Goal: Task Accomplishment & Management: Complete application form

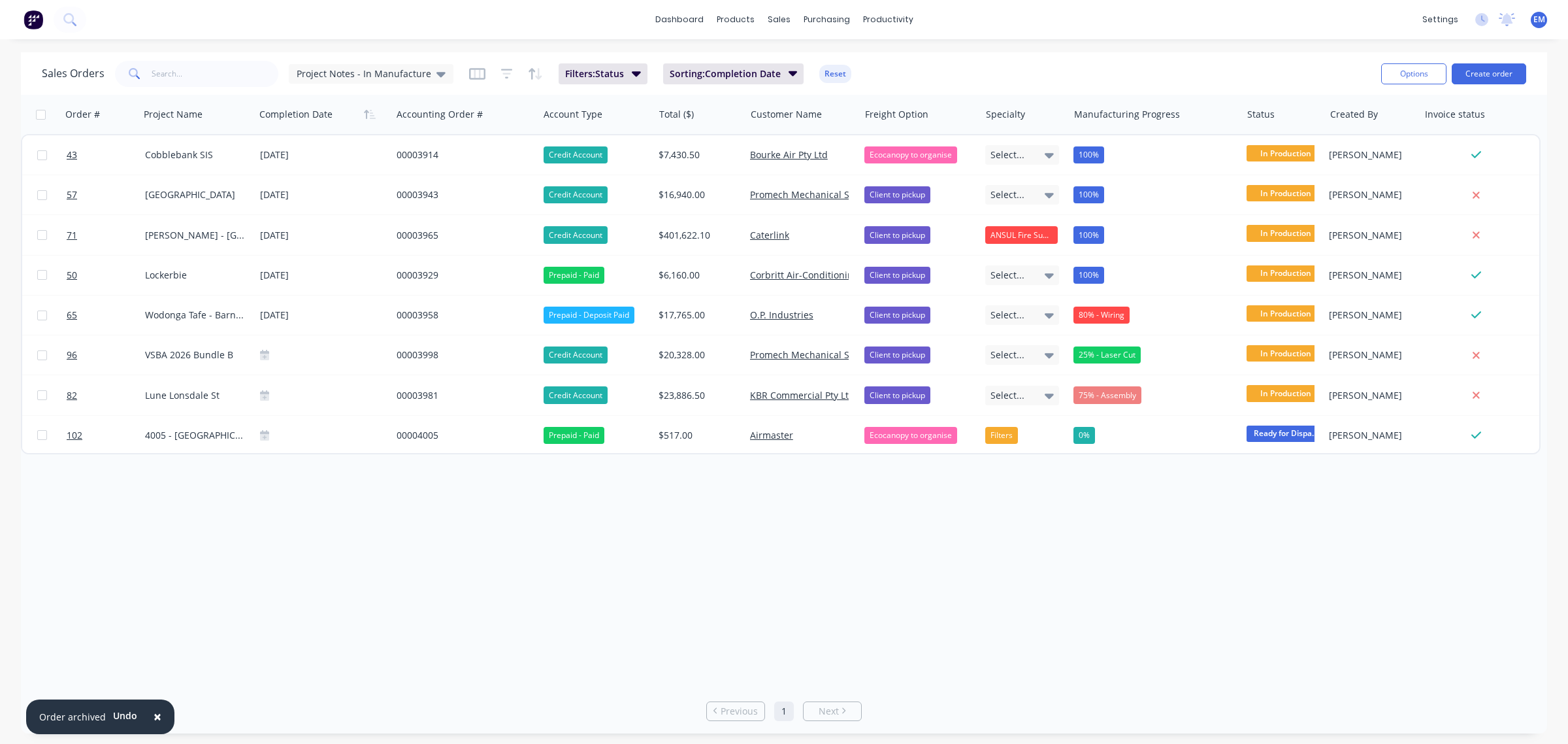
click at [147, 719] on button "×" at bounding box center [157, 716] width 34 height 31
click at [816, 85] on div "Customers" at bounding box center [823, 89] width 47 height 12
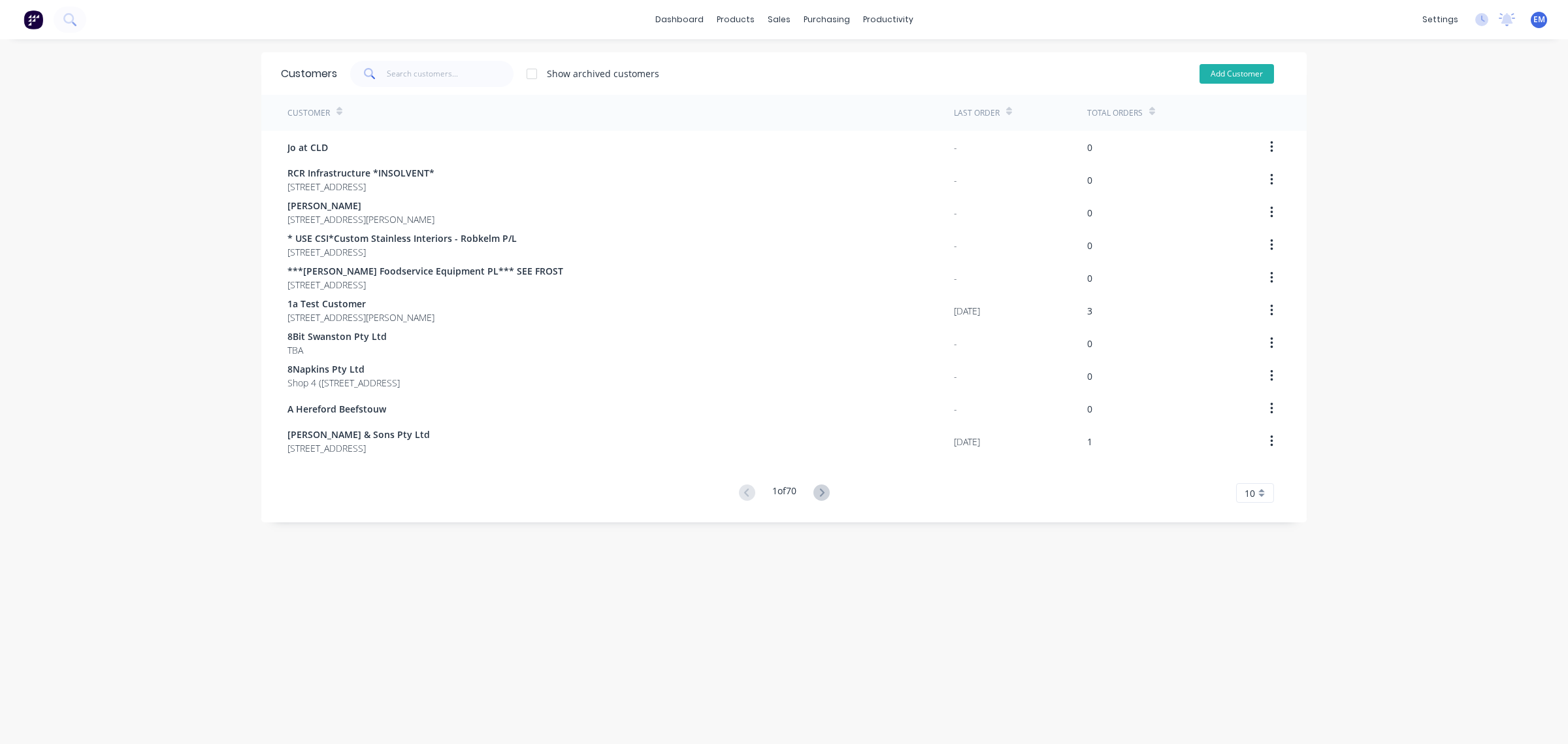
click at [1255, 76] on button "Add Customer" at bounding box center [1237, 74] width 75 height 20
select select "AU"
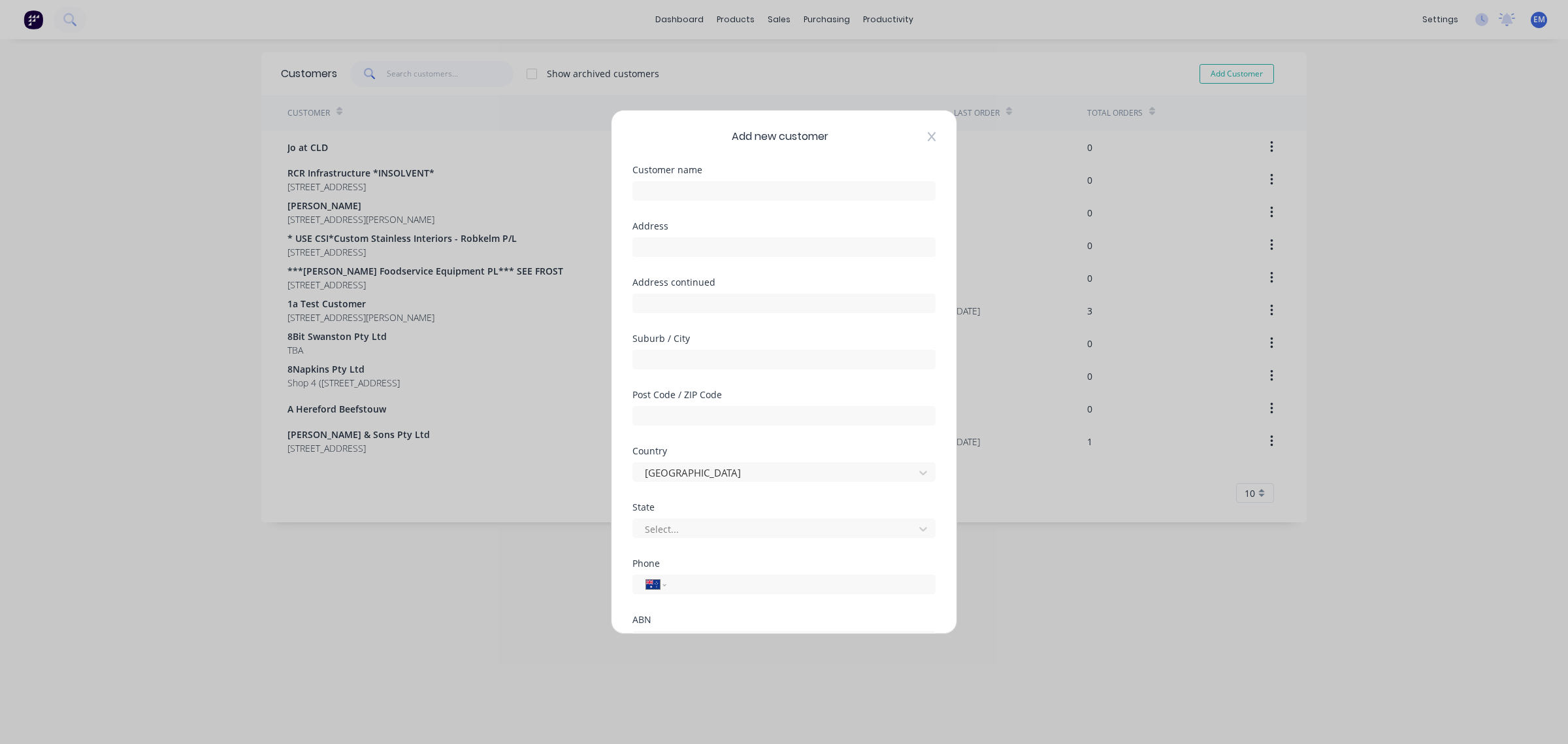
click at [928, 135] on icon at bounding box center [931, 136] width 8 height 9
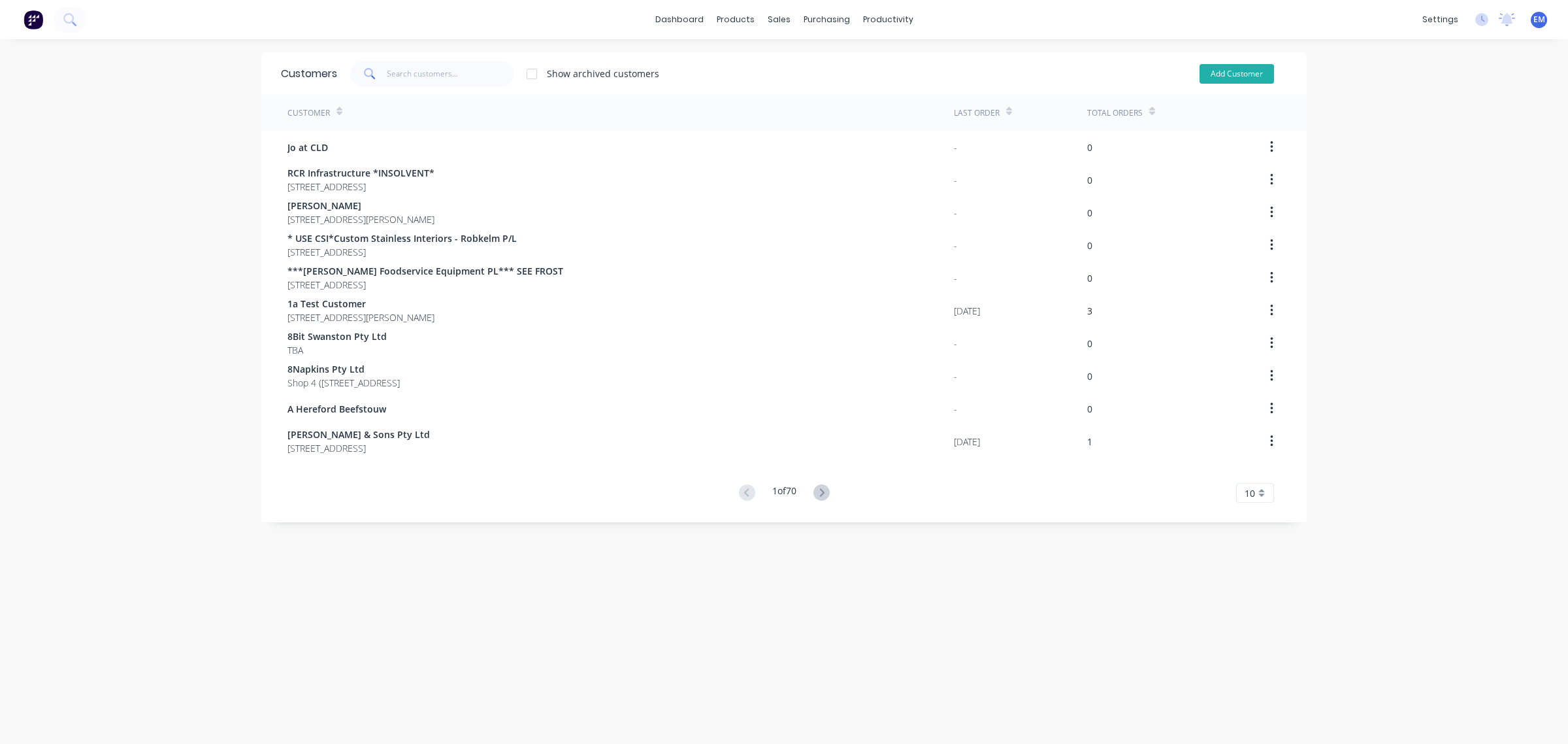
click at [1232, 70] on button "Add Customer" at bounding box center [1237, 74] width 75 height 20
select select "AU"
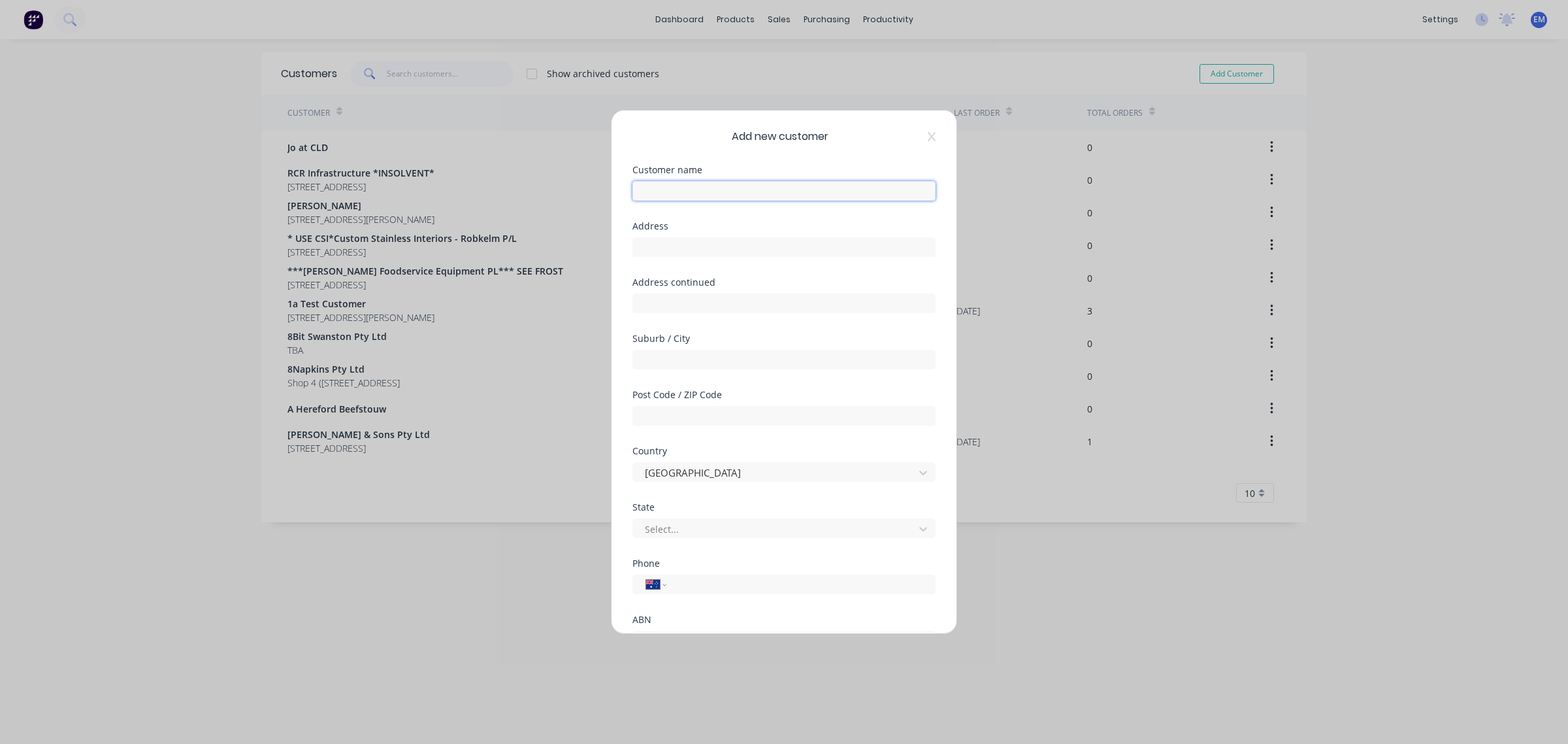
click at [789, 187] on input "text" at bounding box center [784, 191] width 303 height 20
type input "AMCM Electrical Pty Ltd"
click at [753, 246] on input "text" at bounding box center [784, 247] width 303 height 20
type input "[STREET_ADDRESS]"
click at [745, 358] on input "text" at bounding box center [784, 360] width 303 height 20
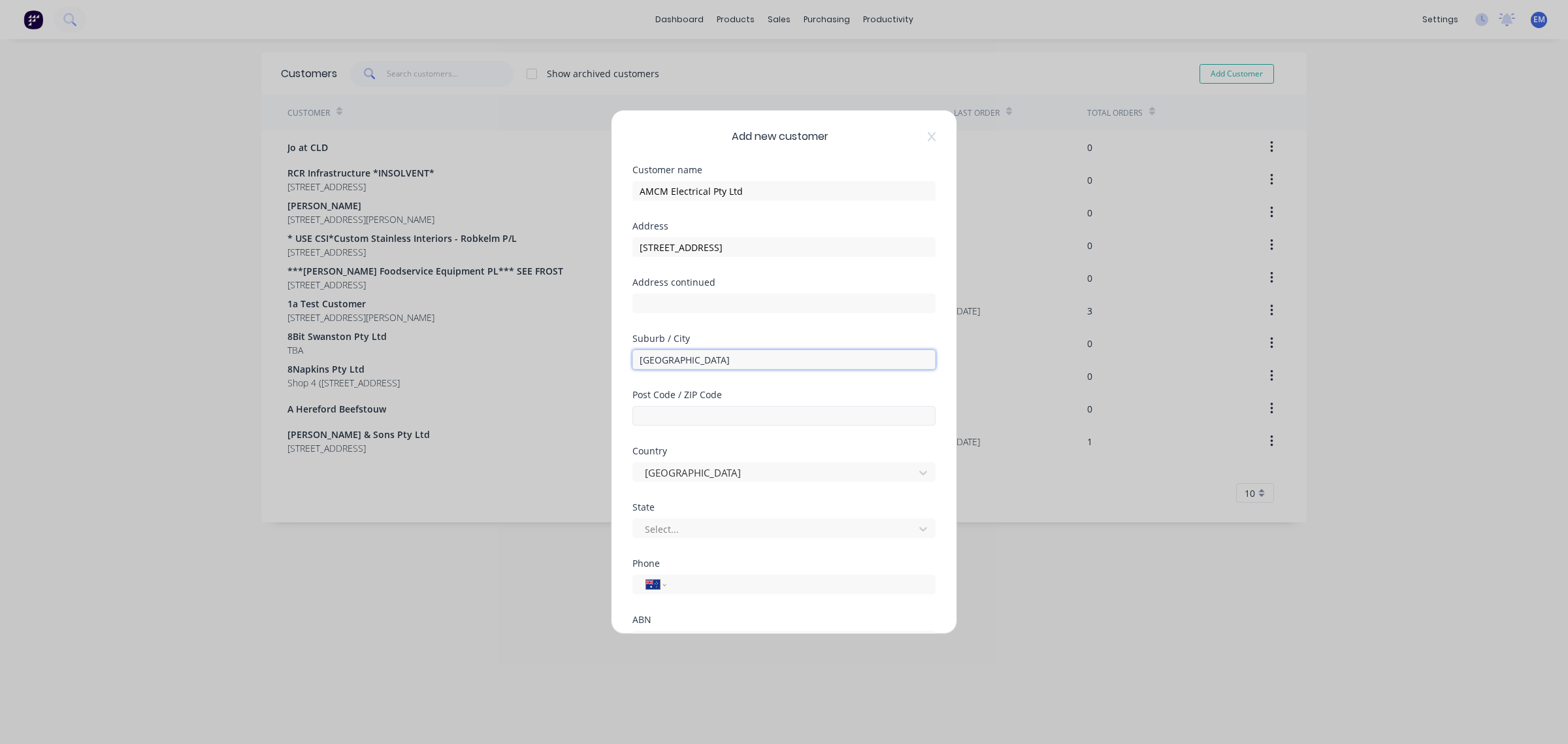
type input "[GEOGRAPHIC_DATA]"
click at [764, 418] on input "text" at bounding box center [784, 416] width 303 height 20
type input "2290"
click at [771, 525] on div at bounding box center [776, 529] width 264 height 16
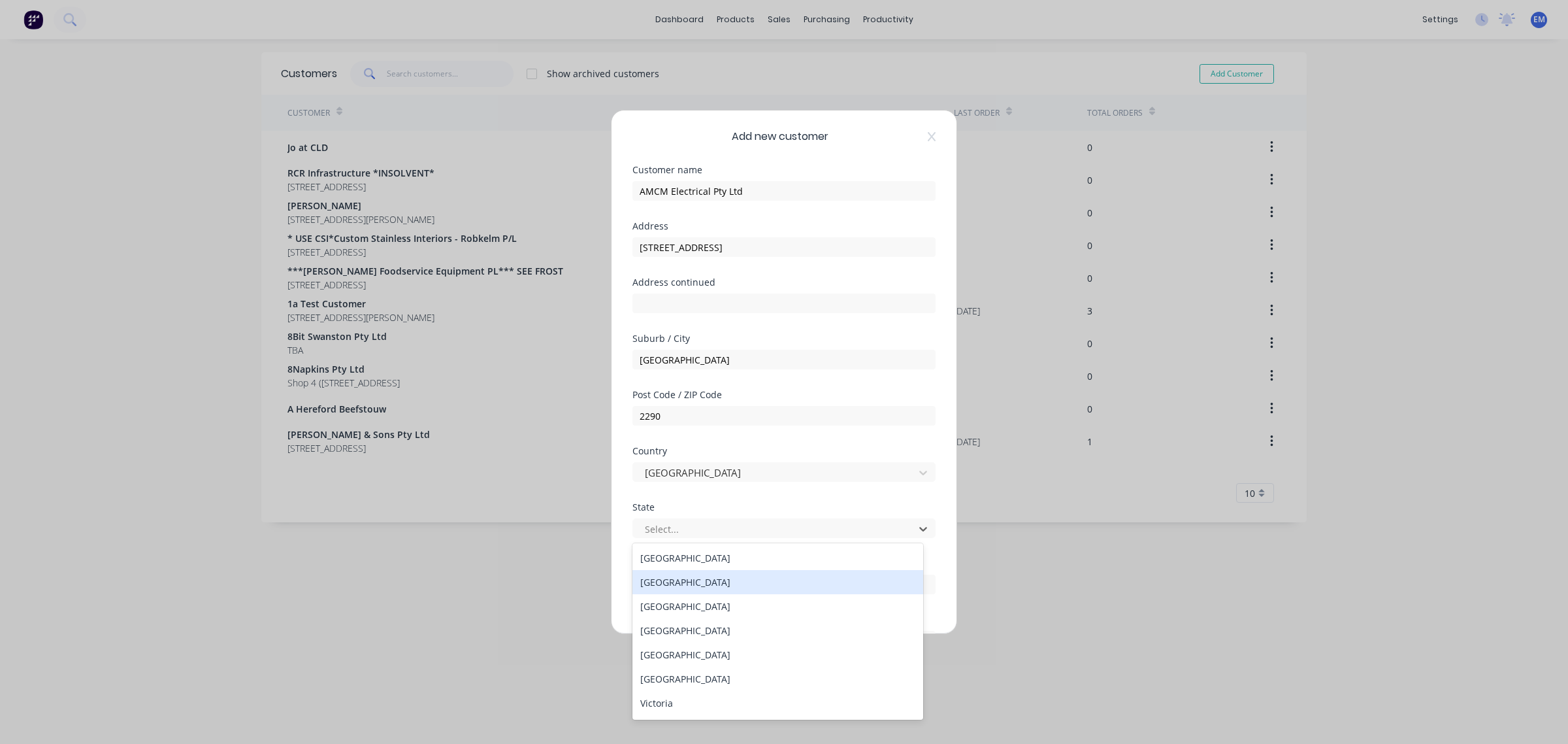
click at [728, 585] on div "[GEOGRAPHIC_DATA]" at bounding box center [778, 582] width 290 height 24
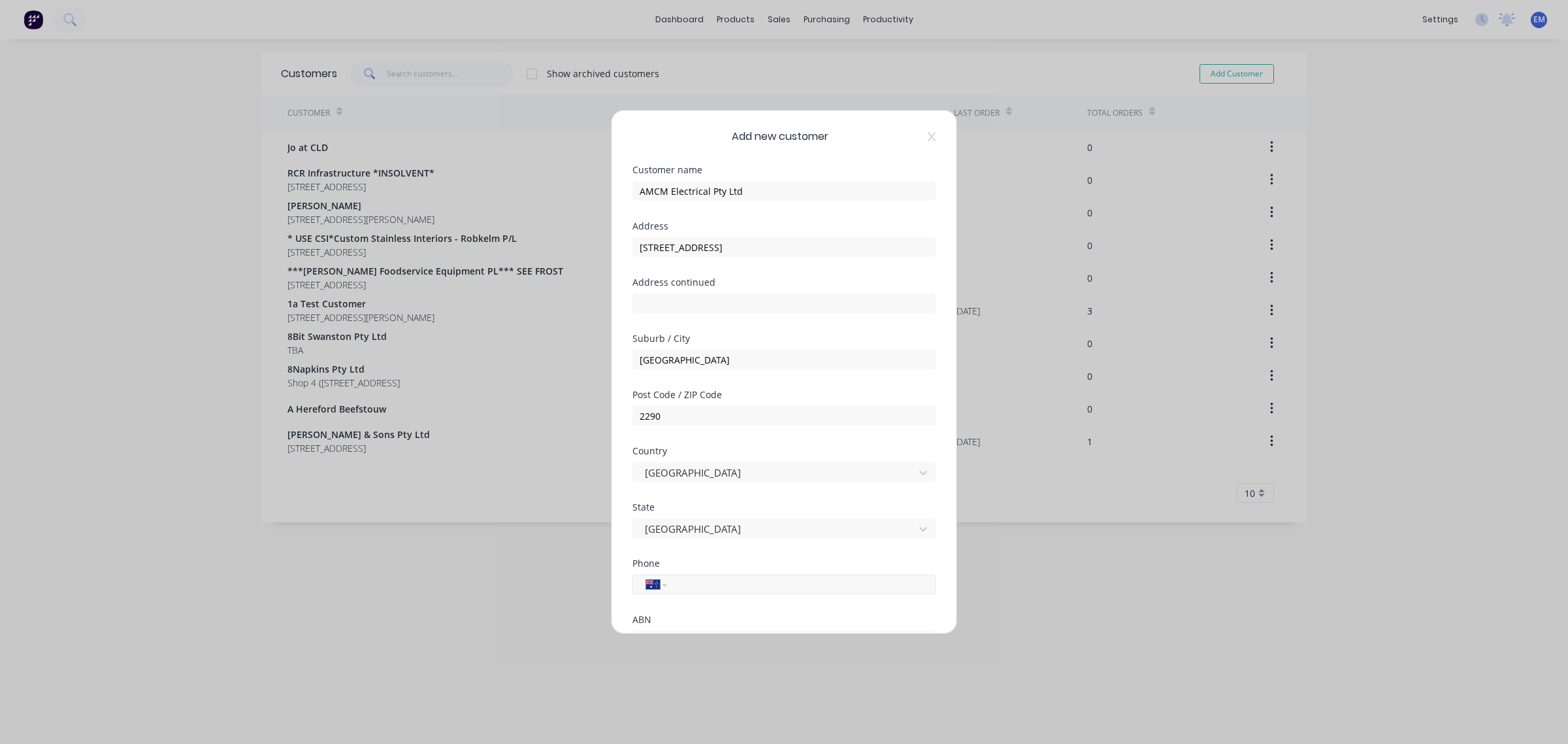
click at [723, 582] on input "tel" at bounding box center [798, 584] width 246 height 15
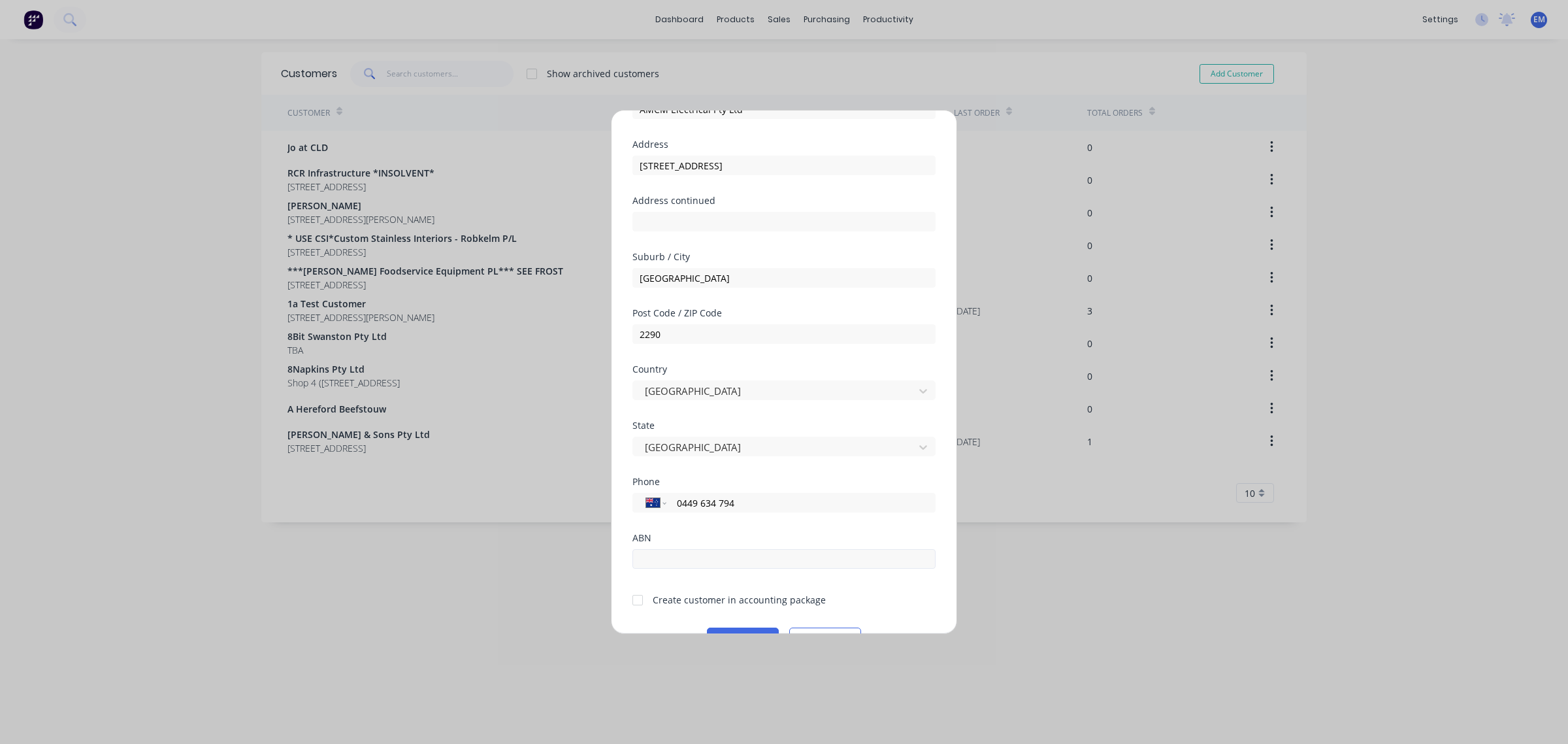
type input "0449 634 794"
click at [719, 559] on input "text" at bounding box center [784, 559] width 303 height 20
type input "54166932930"
click at [640, 599] on div at bounding box center [637, 599] width 26 height 26
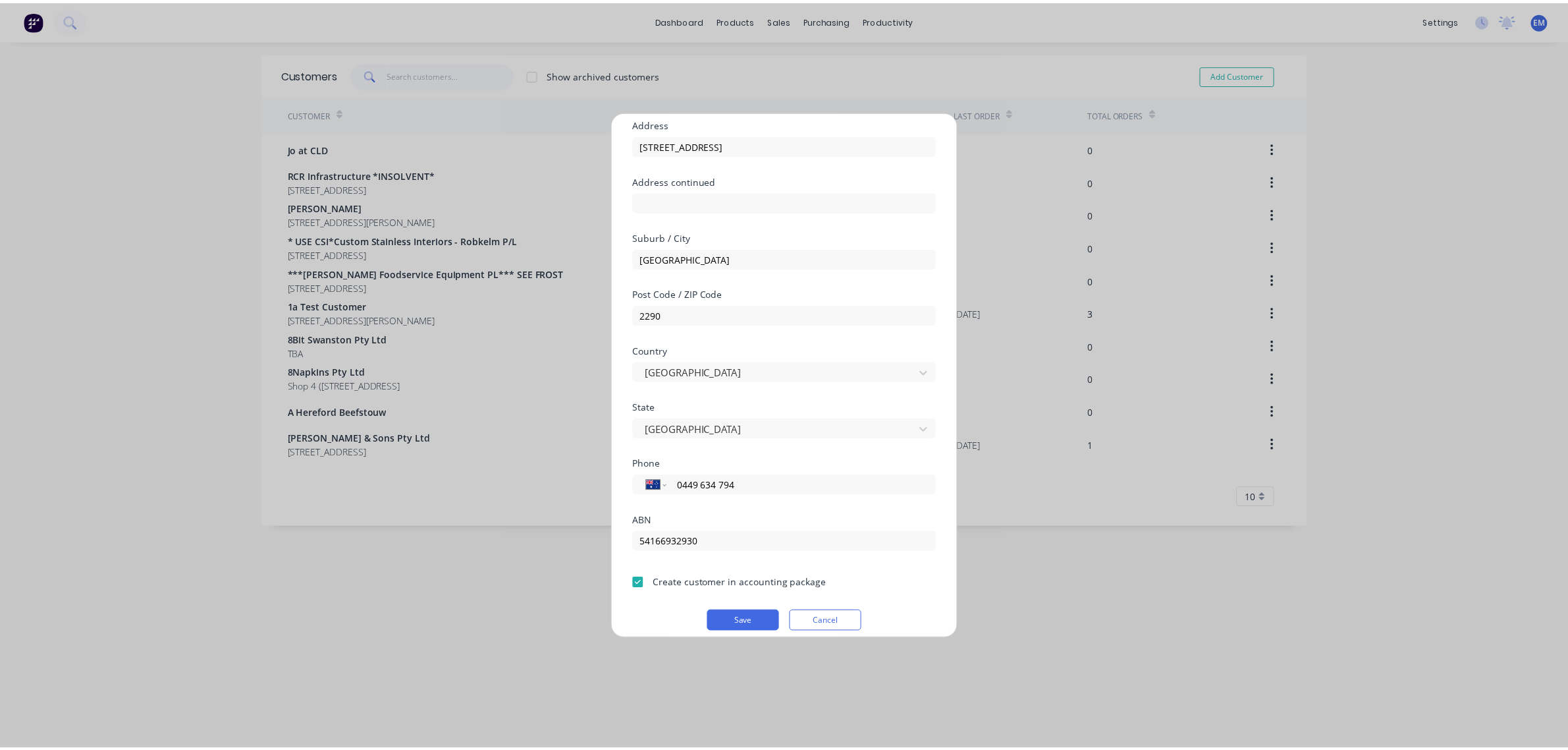
scroll to position [116, 0]
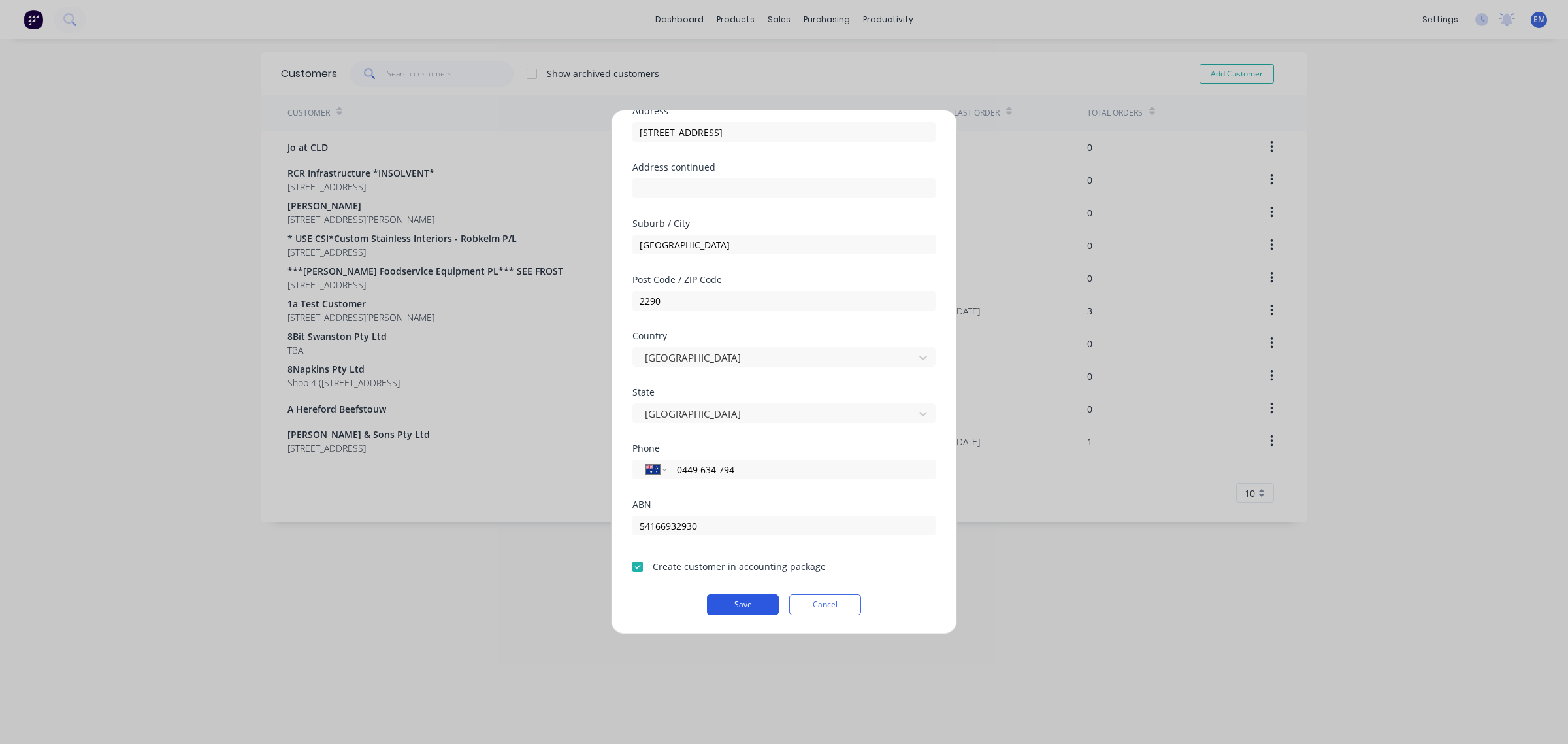
click at [744, 606] on button "Save" at bounding box center [743, 604] width 72 height 21
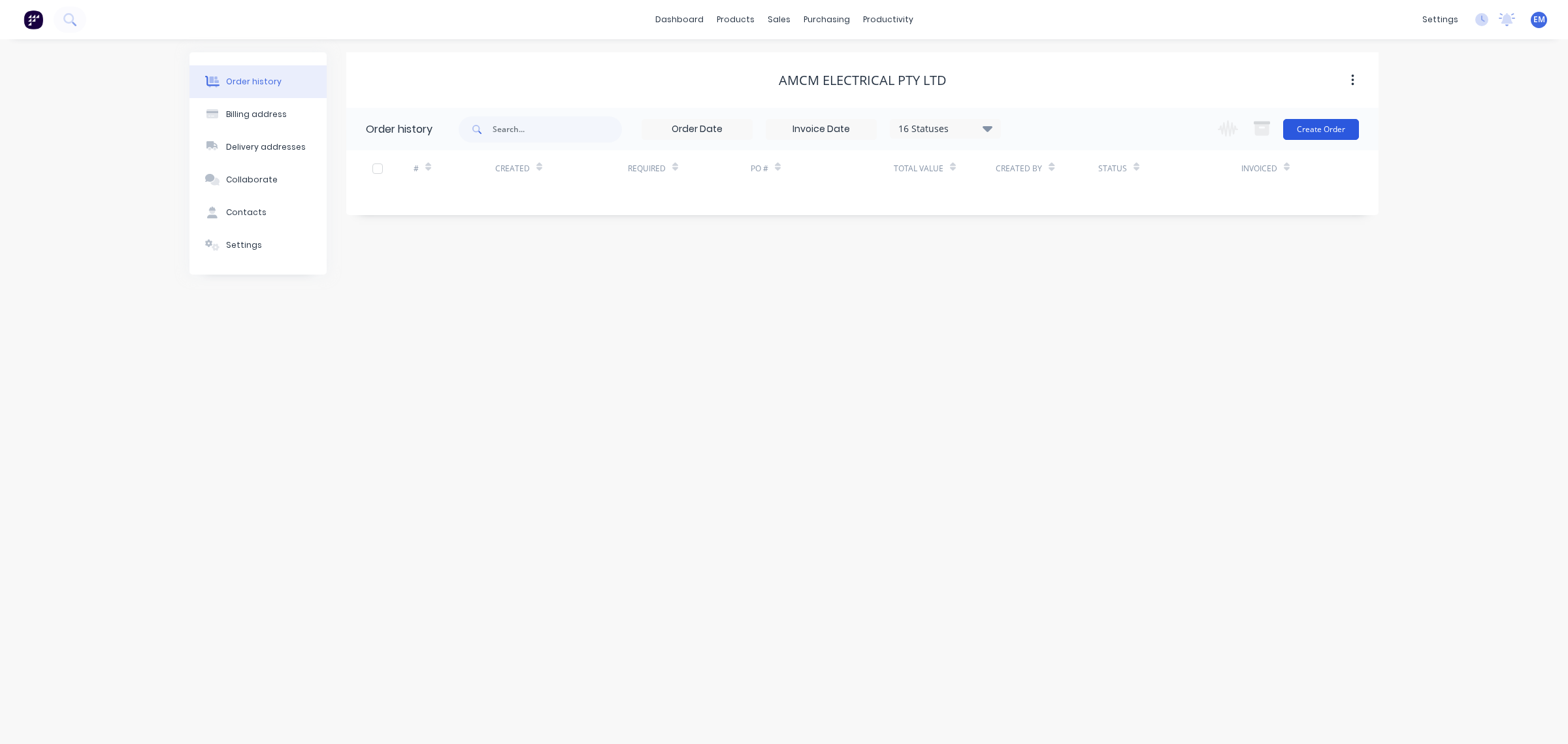
click at [1317, 126] on button "Create Order" at bounding box center [1321, 130] width 76 height 21
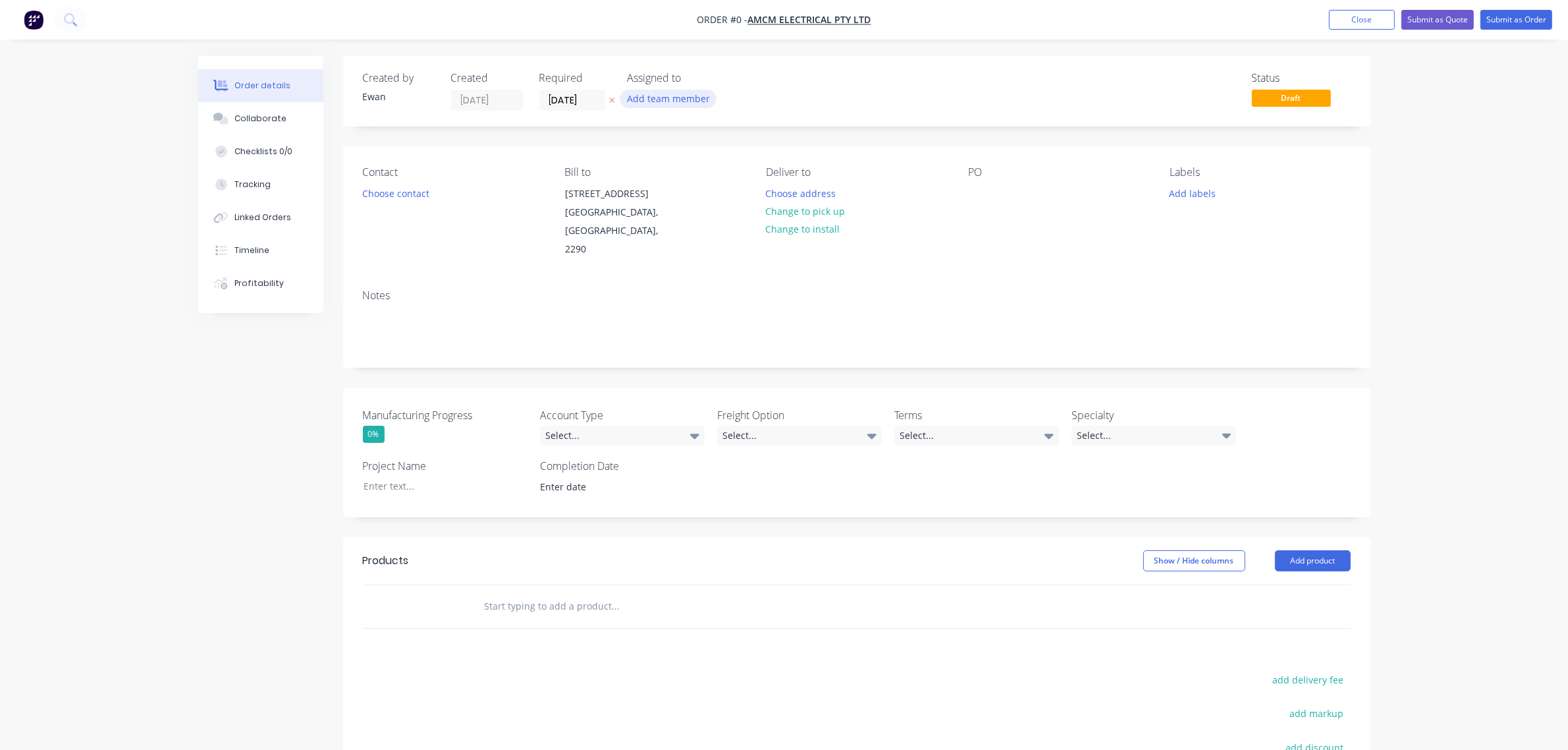
click at [637, 95] on button "Add team member" at bounding box center [668, 98] width 97 height 18
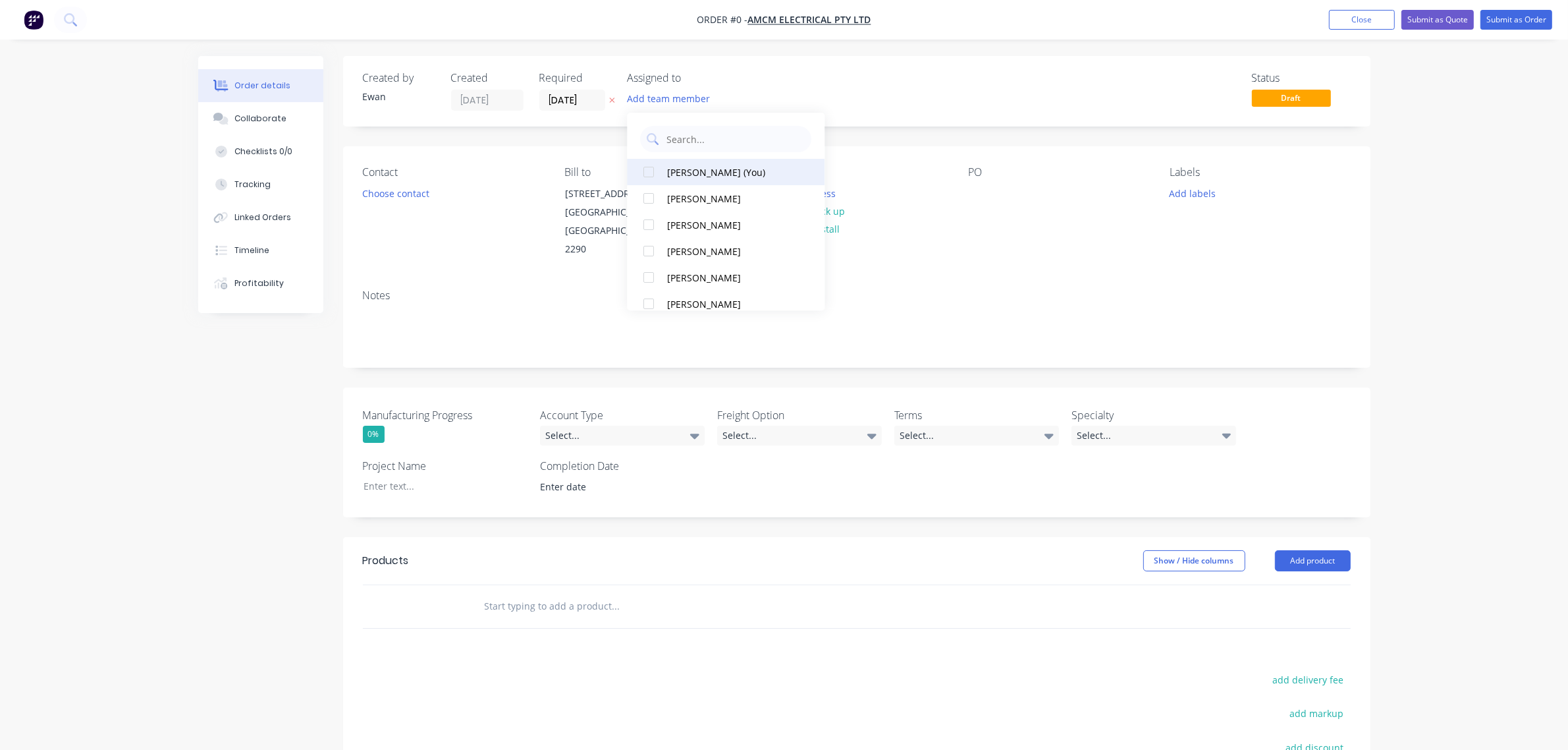
click at [673, 176] on div "[PERSON_NAME] (You)" at bounding box center [733, 172] width 131 height 14
click at [391, 188] on div "Order details Collaborate Checklists 0/0 Tracking Linked Orders Timeline Profit…" at bounding box center [784, 510] width 1199 height 909
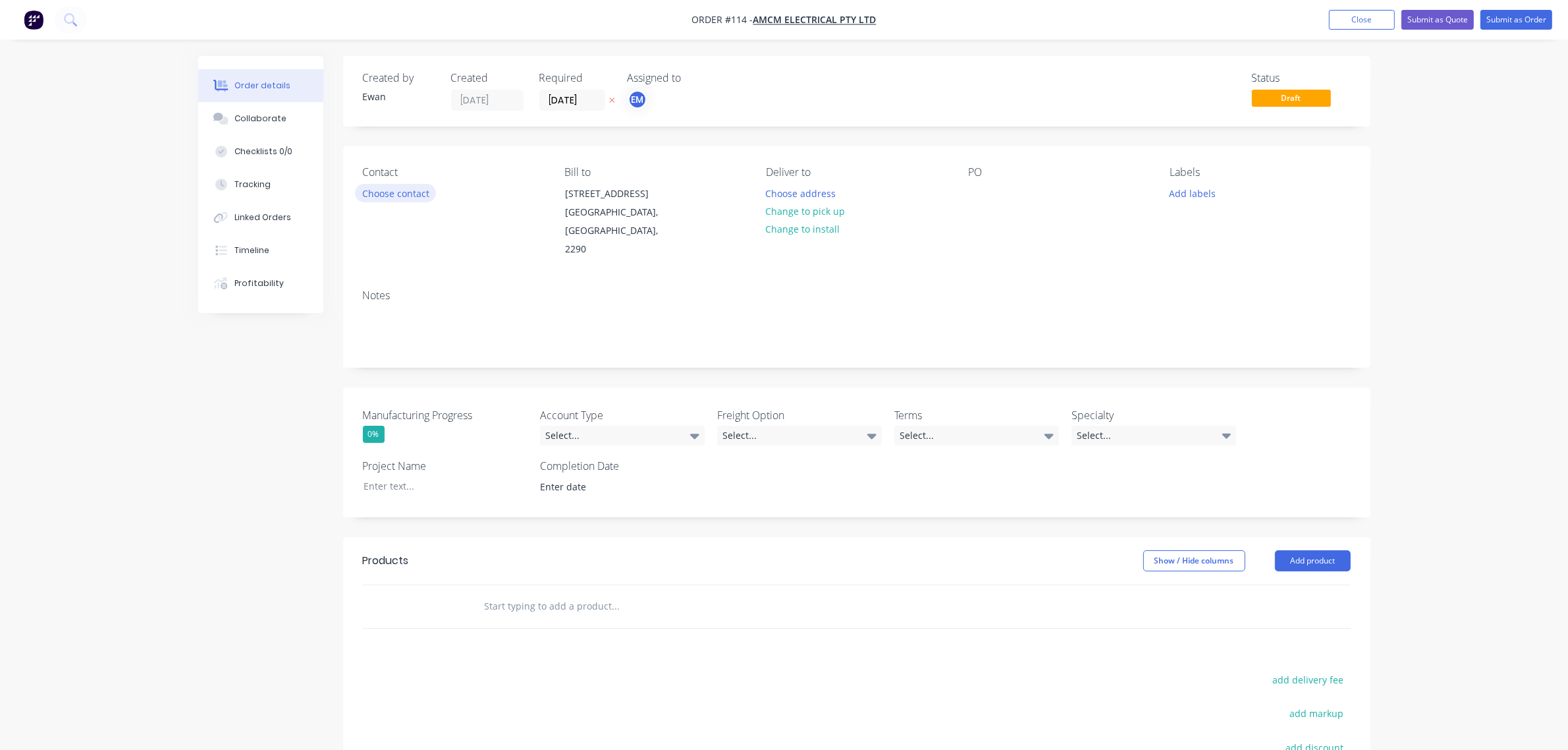
click at [402, 194] on button "Choose contact" at bounding box center [396, 193] width 81 height 18
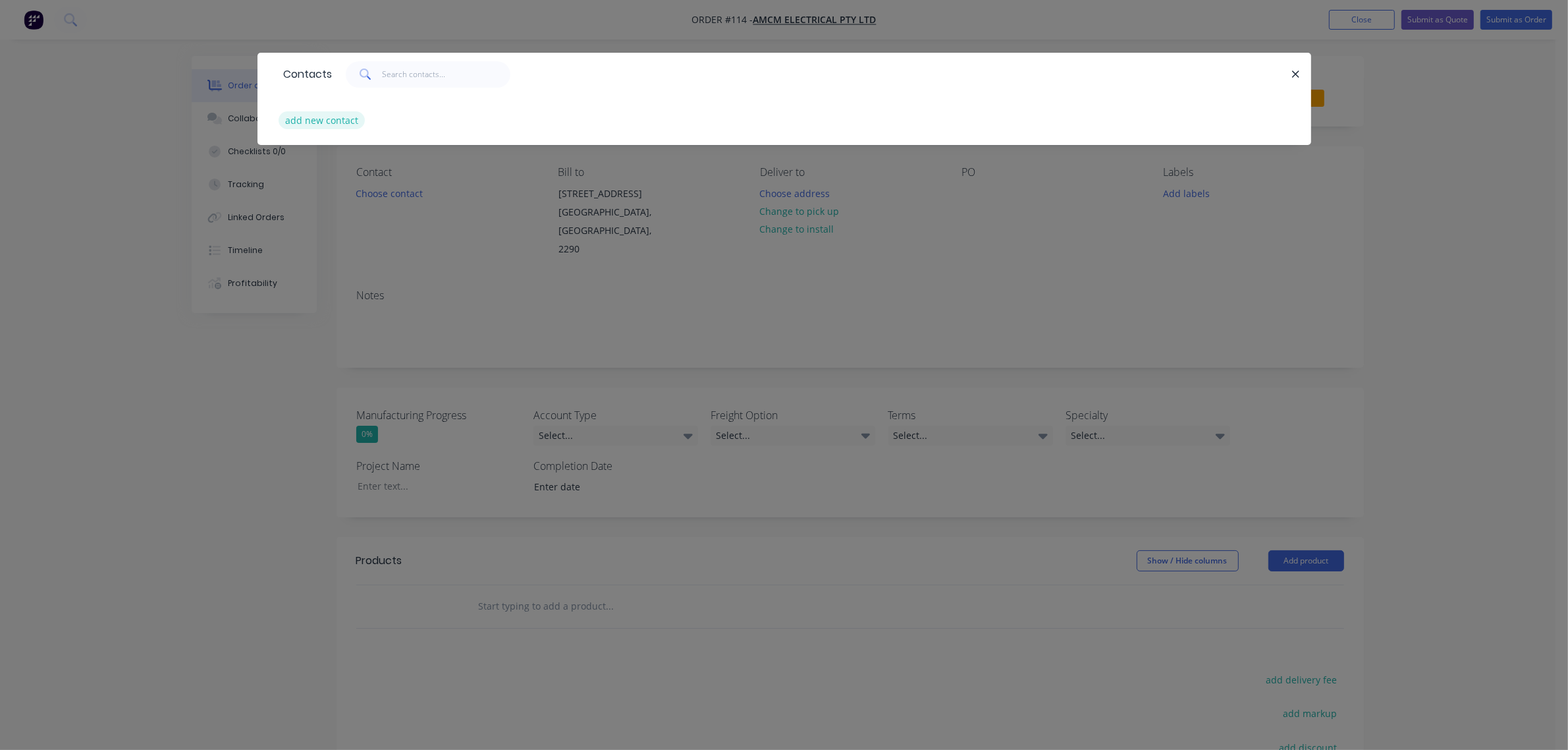
click at [321, 119] on button "add new contact" at bounding box center [322, 120] width 87 height 18
select select "AU"
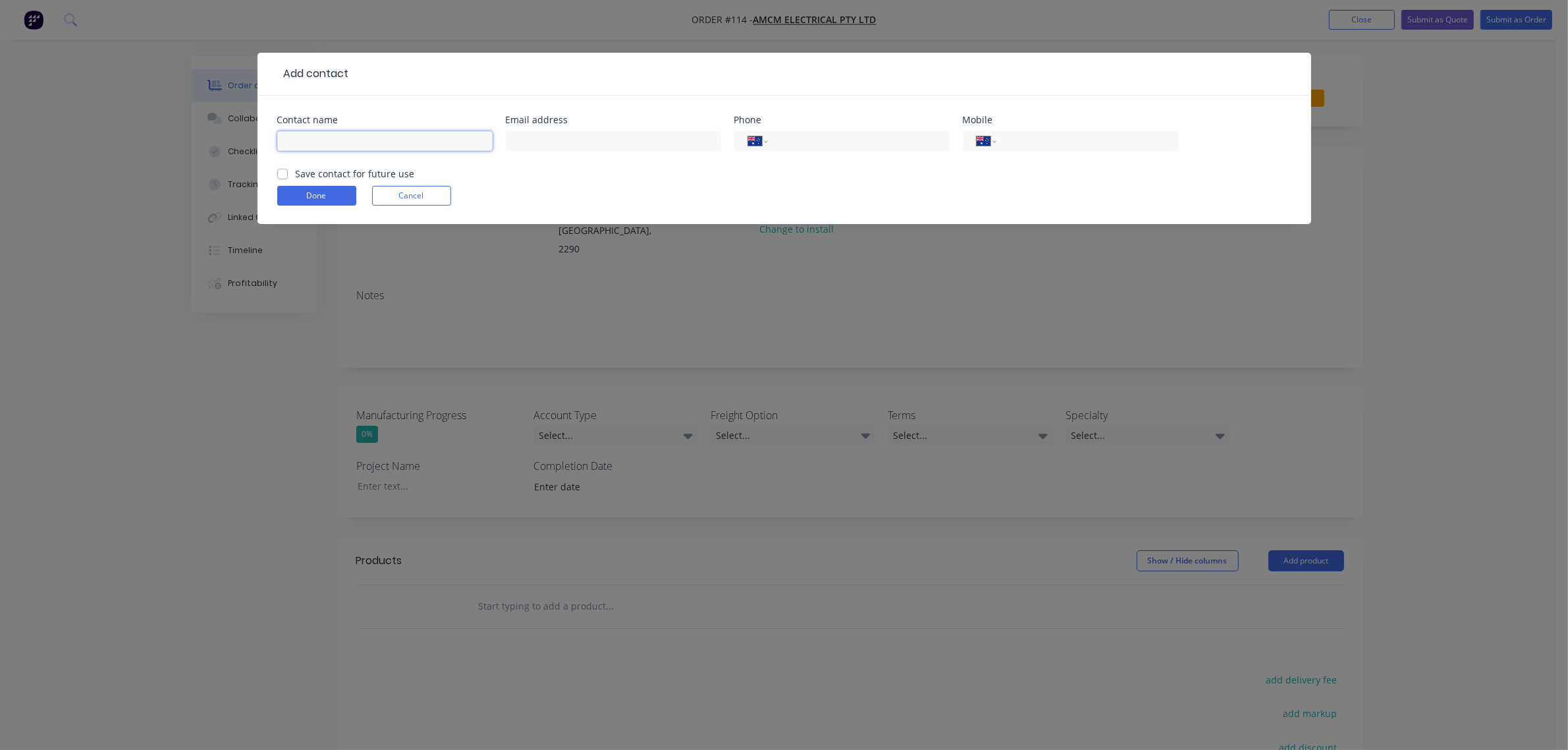
click at [367, 136] on input "text" at bounding box center [384, 141] width 215 height 20
type input "[PERSON_NAME]"
click at [551, 139] on input "text" at bounding box center [613, 141] width 215 height 20
type input "[EMAIL_ADDRESS][DOMAIN_NAME]"
click at [794, 144] on input "tel" at bounding box center [856, 141] width 158 height 15
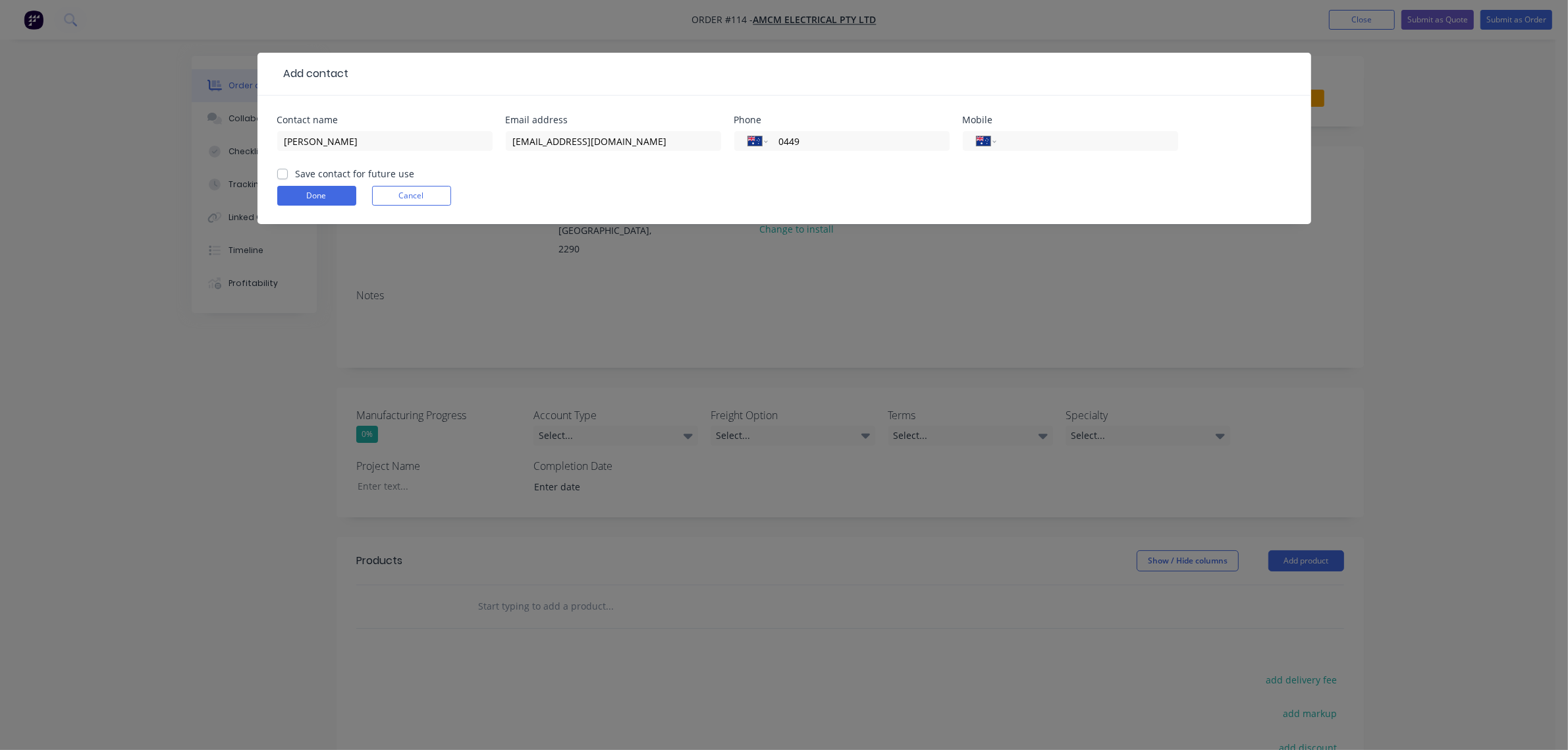
type input "0449 634 794"
drag, startPoint x: 892, startPoint y: 140, endPoint x: 723, endPoint y: 143, distance: 169.0
click at [723, 143] on div "Contact name [PERSON_NAME] Email address [EMAIL_ADDRESS][DOMAIN_NAME] Phone Int…" at bounding box center [784, 141] width 1014 height 51
click at [1097, 142] on input "tel" at bounding box center [1084, 141] width 158 height 15
paste input "0449 634 794"
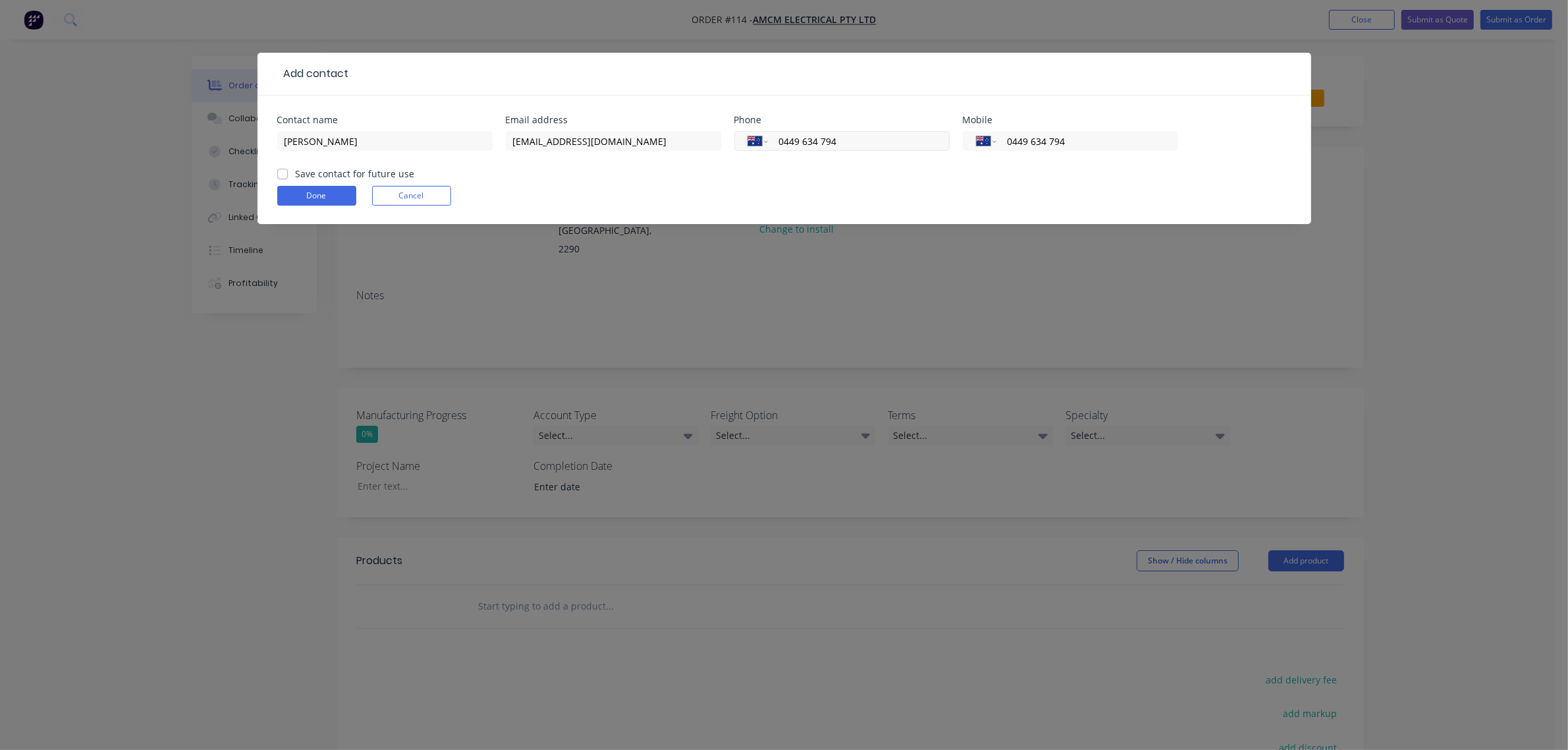
type input "0449 634 794"
drag, startPoint x: 840, startPoint y: 139, endPoint x: 744, endPoint y: 151, distance: 96.7
click at [744, 151] on div "International [GEOGRAPHIC_DATA] [GEOGRAPHIC_DATA] [GEOGRAPHIC_DATA] [GEOGRAPHIC…" at bounding box center [841, 147] width 215 height 39
click at [296, 173] on label "Save contact for future use" at bounding box center [355, 173] width 119 height 14
click at [281, 173] on input "Save contact for future use" at bounding box center [282, 173] width 11 height 13
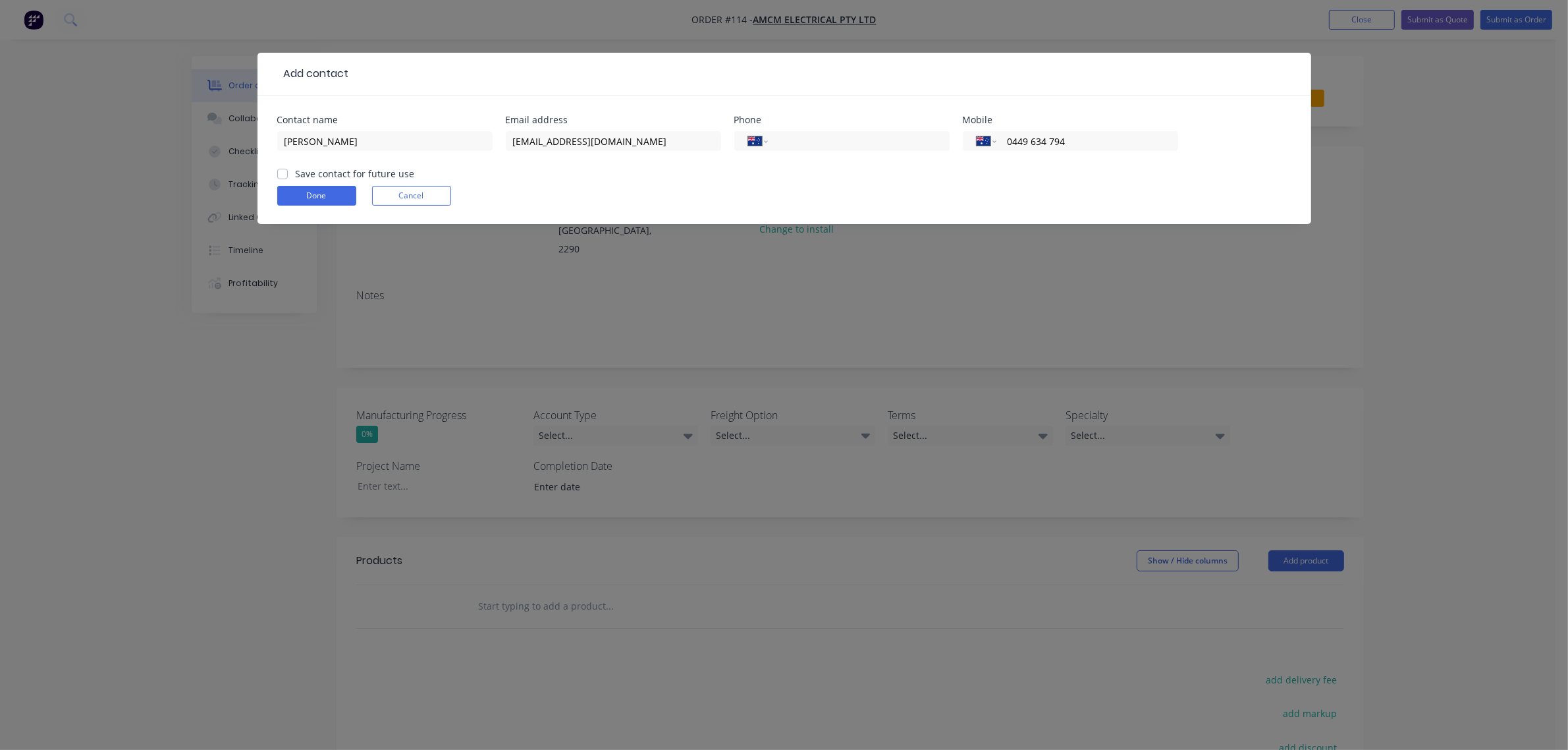
checkbox input "true"
click at [303, 201] on button "Done" at bounding box center [316, 195] width 79 height 20
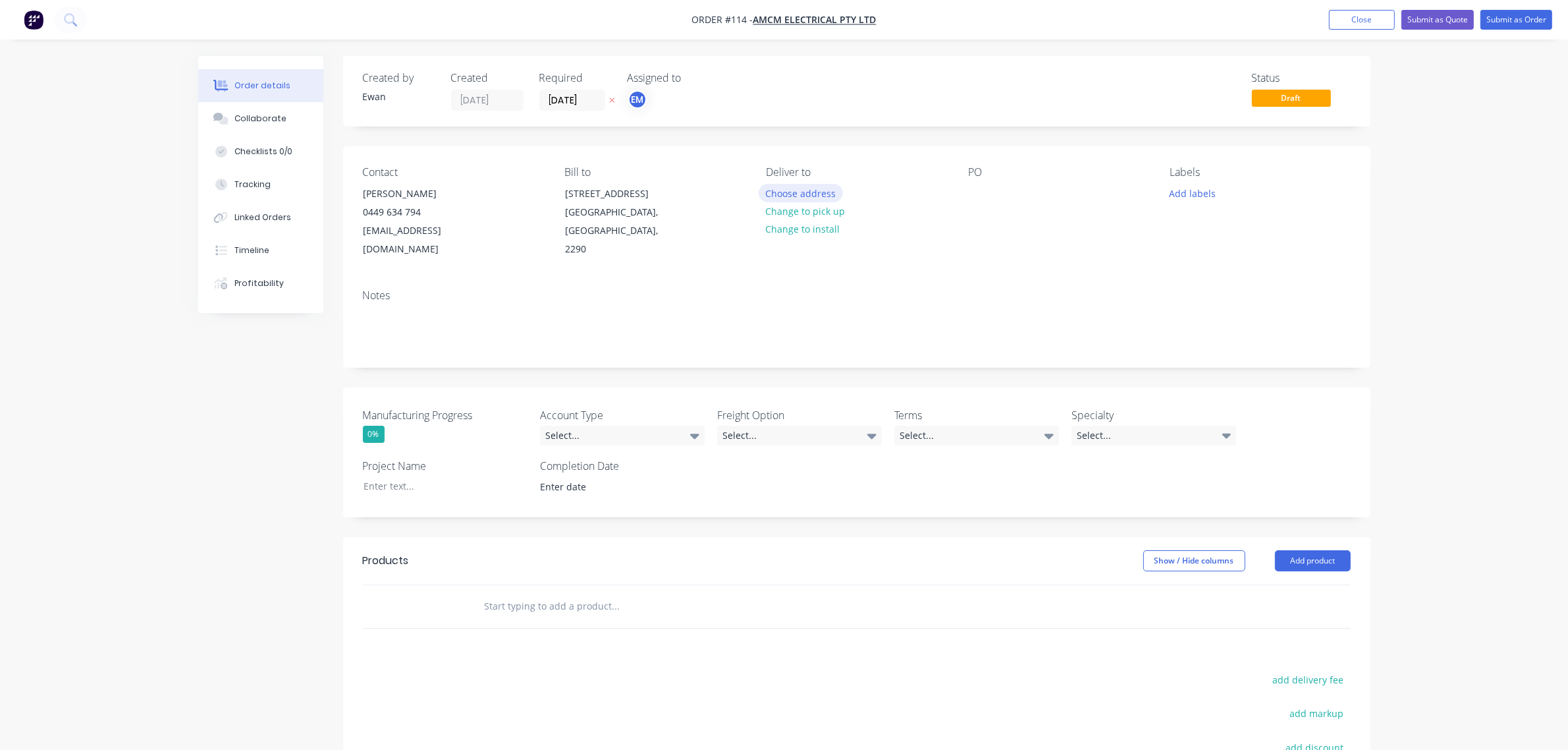
click at [769, 192] on button "Choose address" at bounding box center [801, 193] width 85 height 18
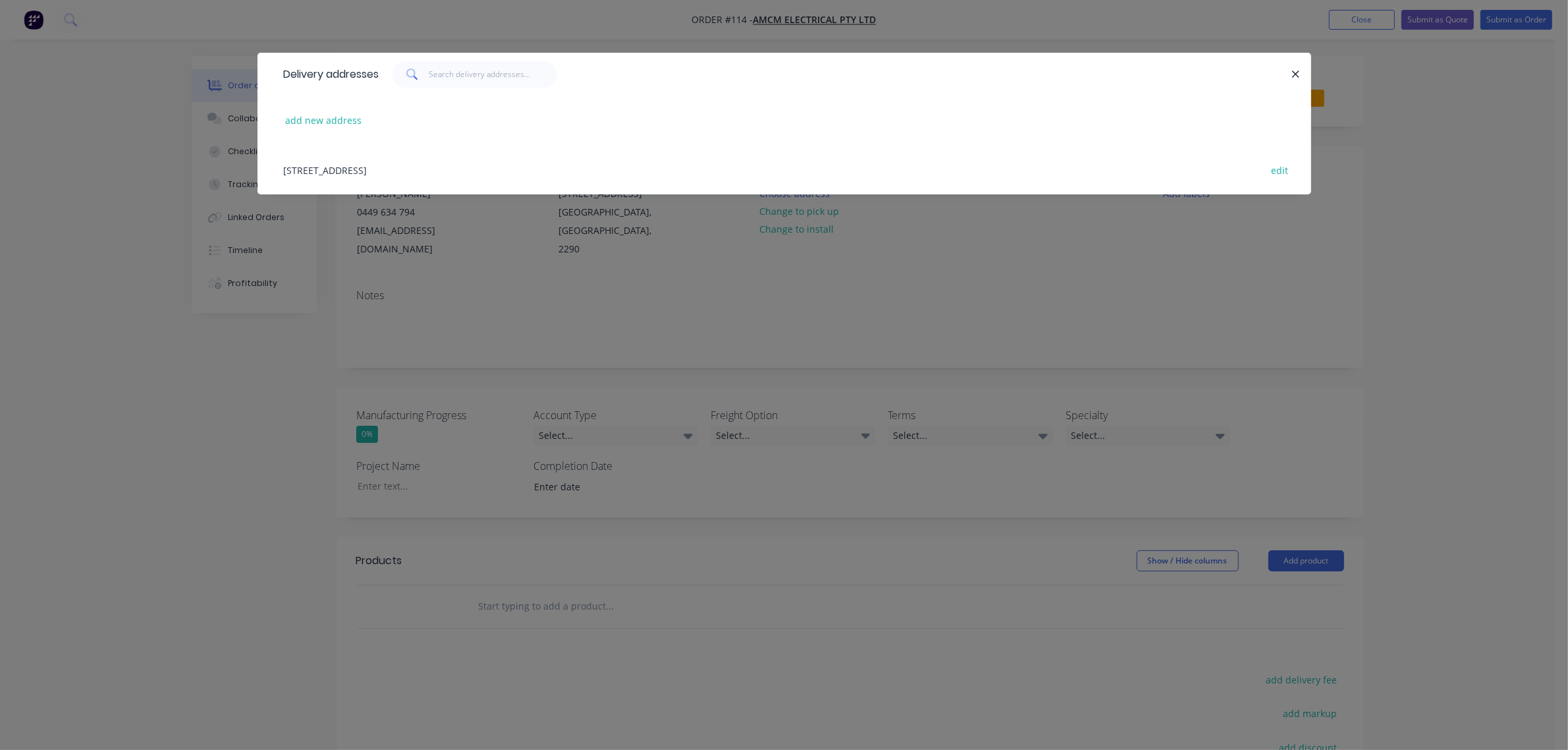
click at [465, 173] on div "[STREET_ADDRESS] edit" at bounding box center [784, 170] width 1014 height 50
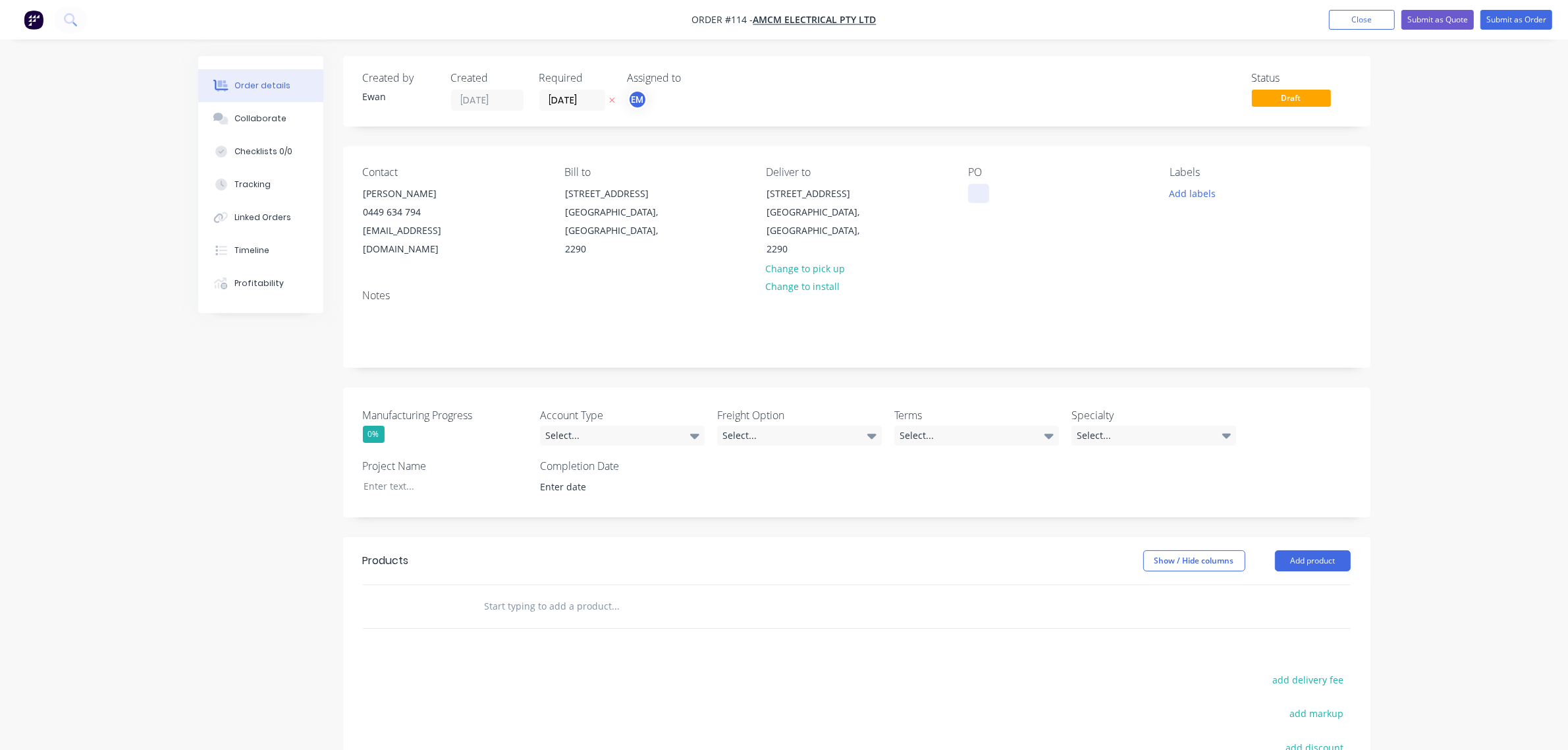
click at [982, 198] on div at bounding box center [978, 193] width 21 height 19
click at [578, 426] on div "Select..." at bounding box center [622, 436] width 165 height 20
click at [636, 552] on div "Prepaid - Deposit not Paid" at bounding box center [602, 551] width 105 height 17
click at [782, 426] on div "Select..." at bounding box center [799, 436] width 165 height 20
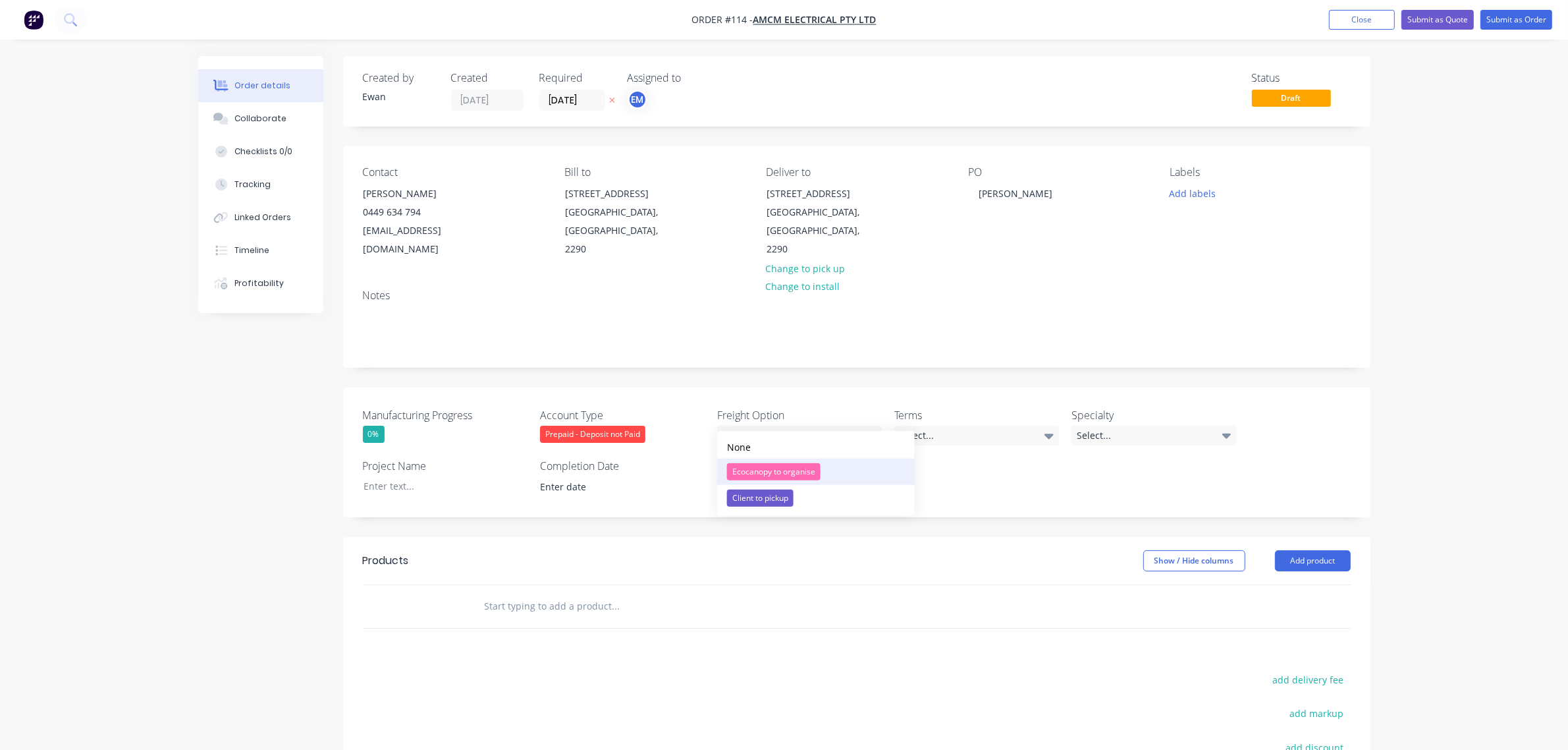
click at [804, 469] on div "Ecocanopy to organise" at bounding box center [774, 472] width 94 height 17
click at [921, 426] on div "Select..." at bounding box center [977, 436] width 165 height 20
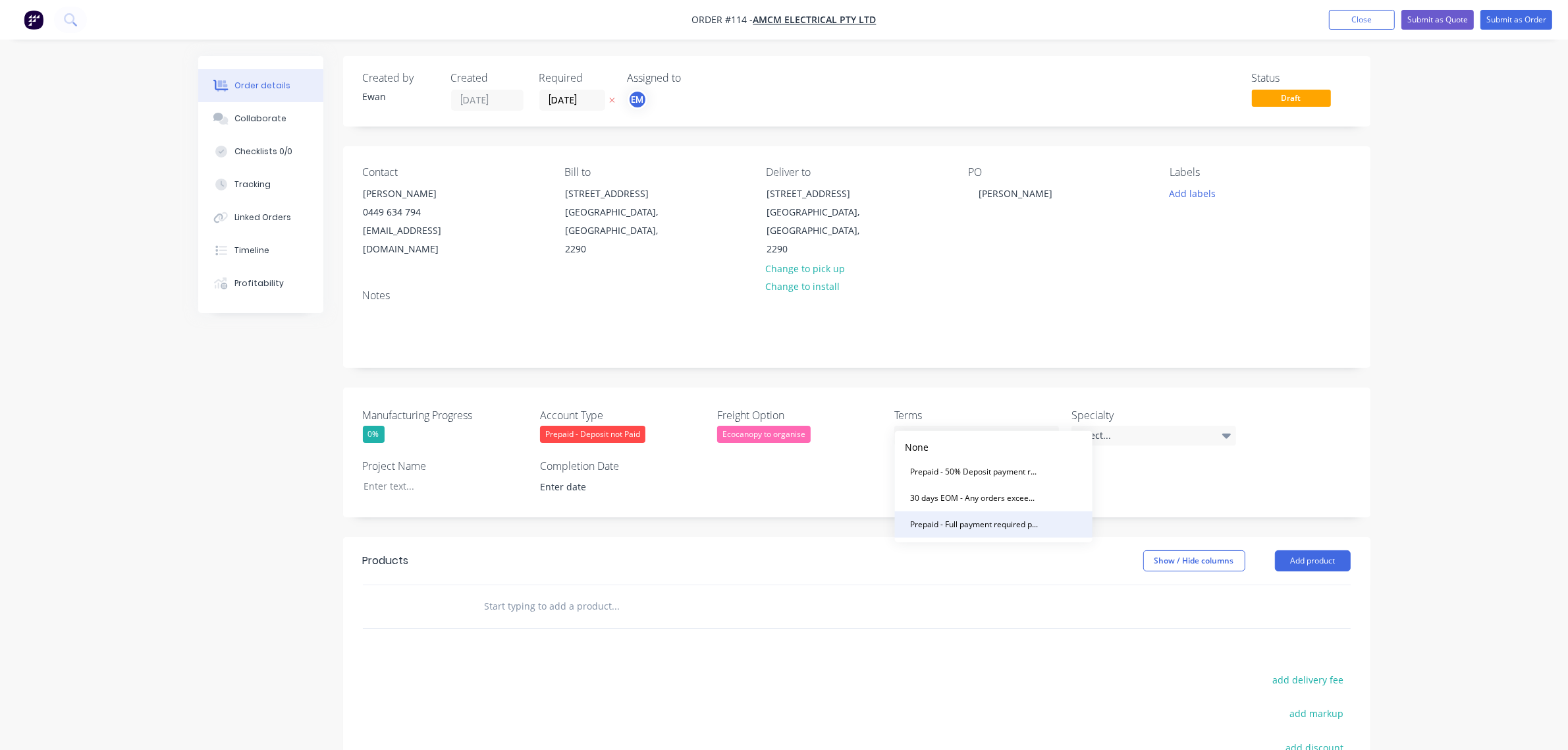
click at [980, 529] on div "Prepaid - Full payment required prior to dispatch of goods" at bounding box center [973, 525] width 139 height 17
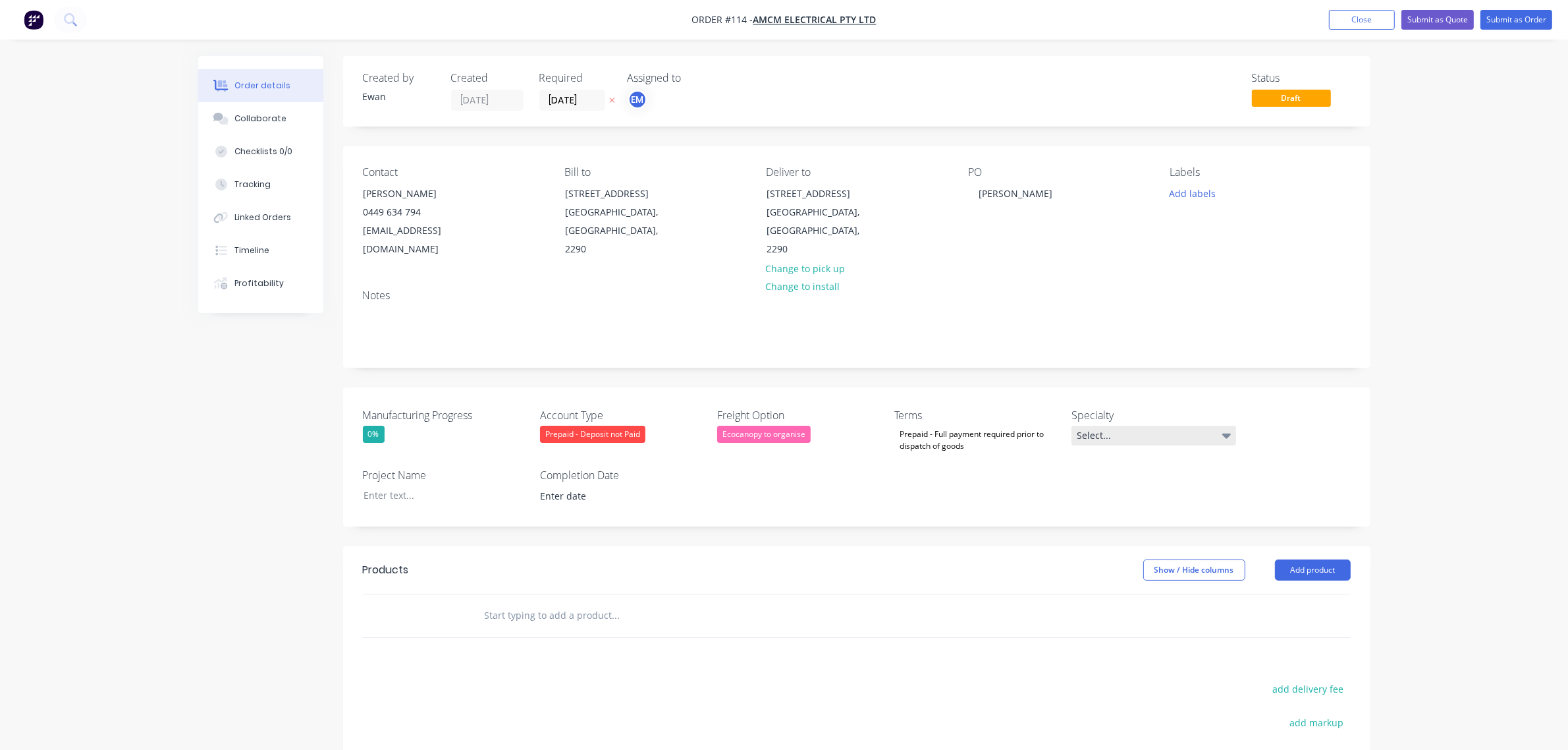
click at [1120, 426] on div "Select..." at bounding box center [1154, 436] width 165 height 20
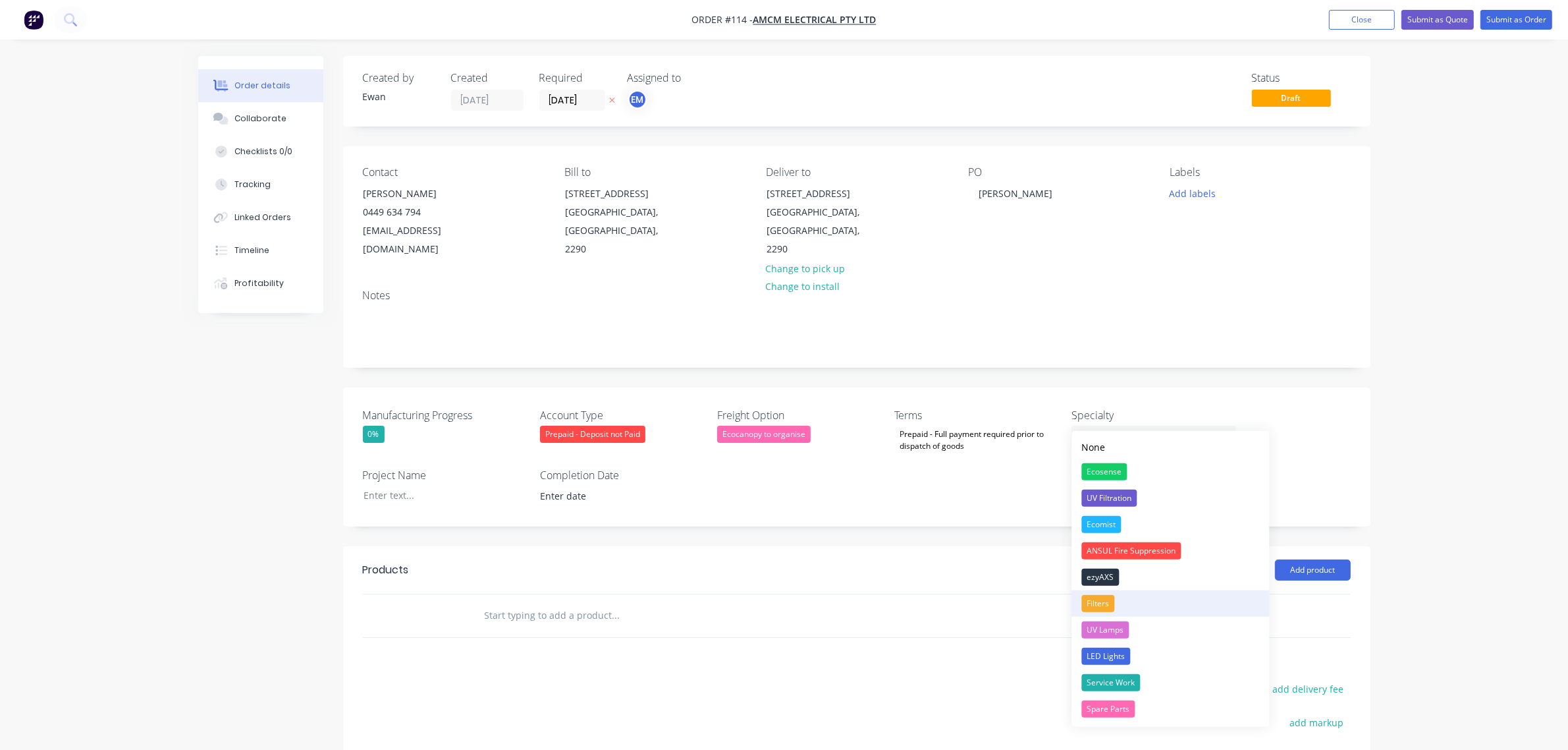
click at [1113, 599] on div "Filters" at bounding box center [1098, 604] width 33 height 17
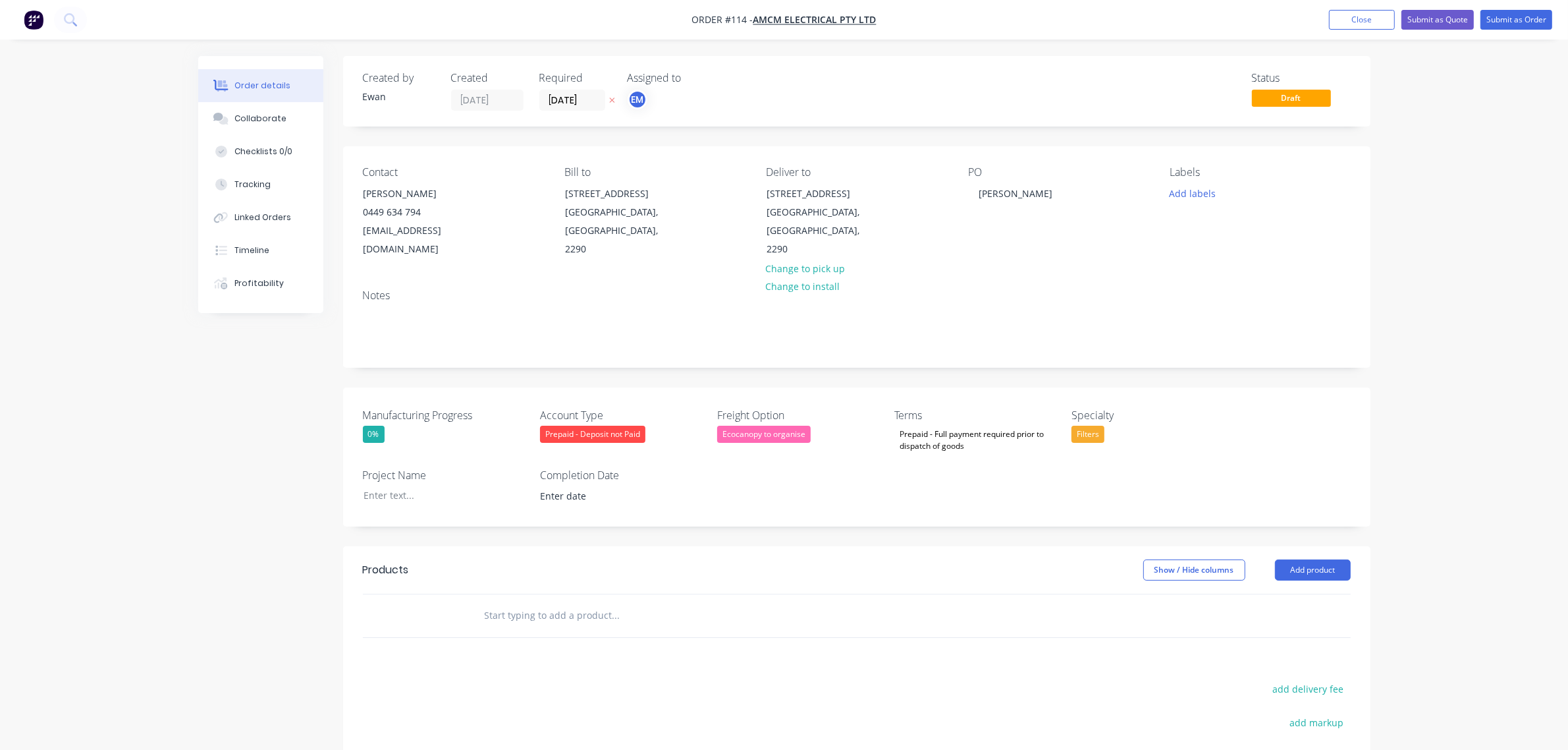
click at [1092, 426] on div "Filters" at bounding box center [1088, 434] width 33 height 17
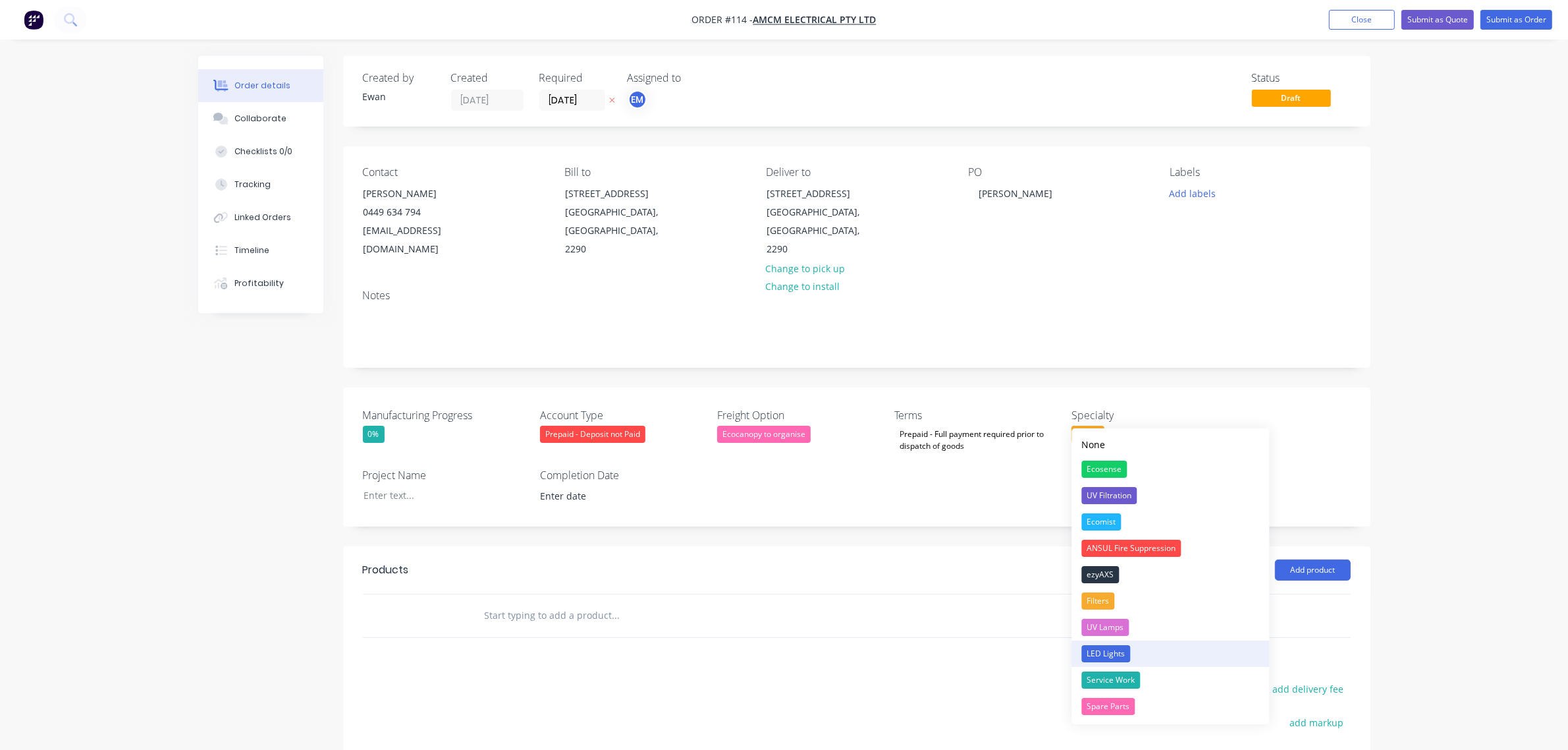
click at [1116, 653] on div "LED Lights" at bounding box center [1106, 653] width 49 height 17
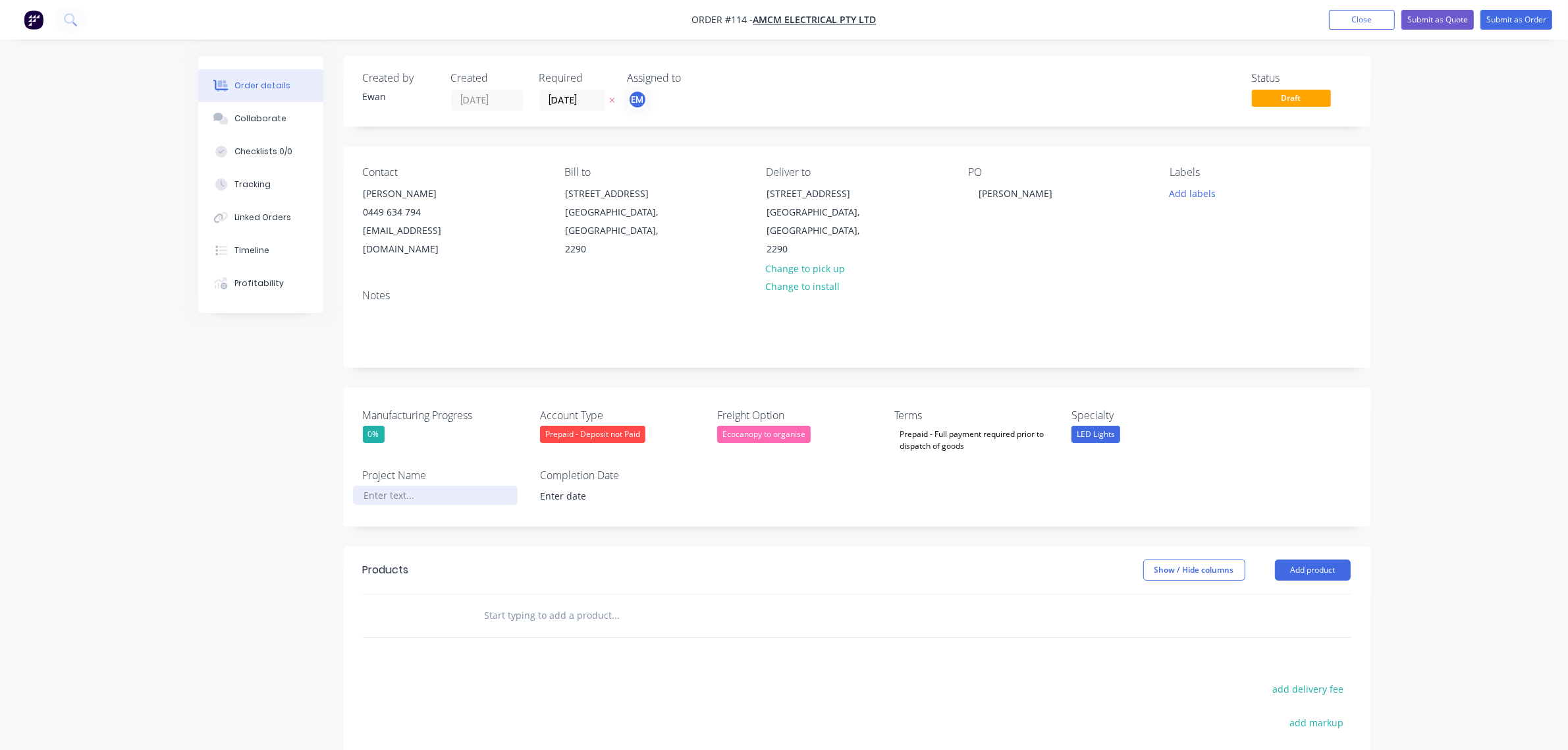
click at [391, 486] on div at bounding box center [436, 495] width 165 height 19
click at [492, 486] on div at bounding box center [436, 495] width 165 height 19
click at [585, 512] on div "Manufacturing Progress 0% Account Type Prepaid - Deposit not Paid Freight Optio…" at bounding box center [857, 463] width 1027 height 151
click at [1317, 572] on button "Add product" at bounding box center [1312, 582] width 76 height 21
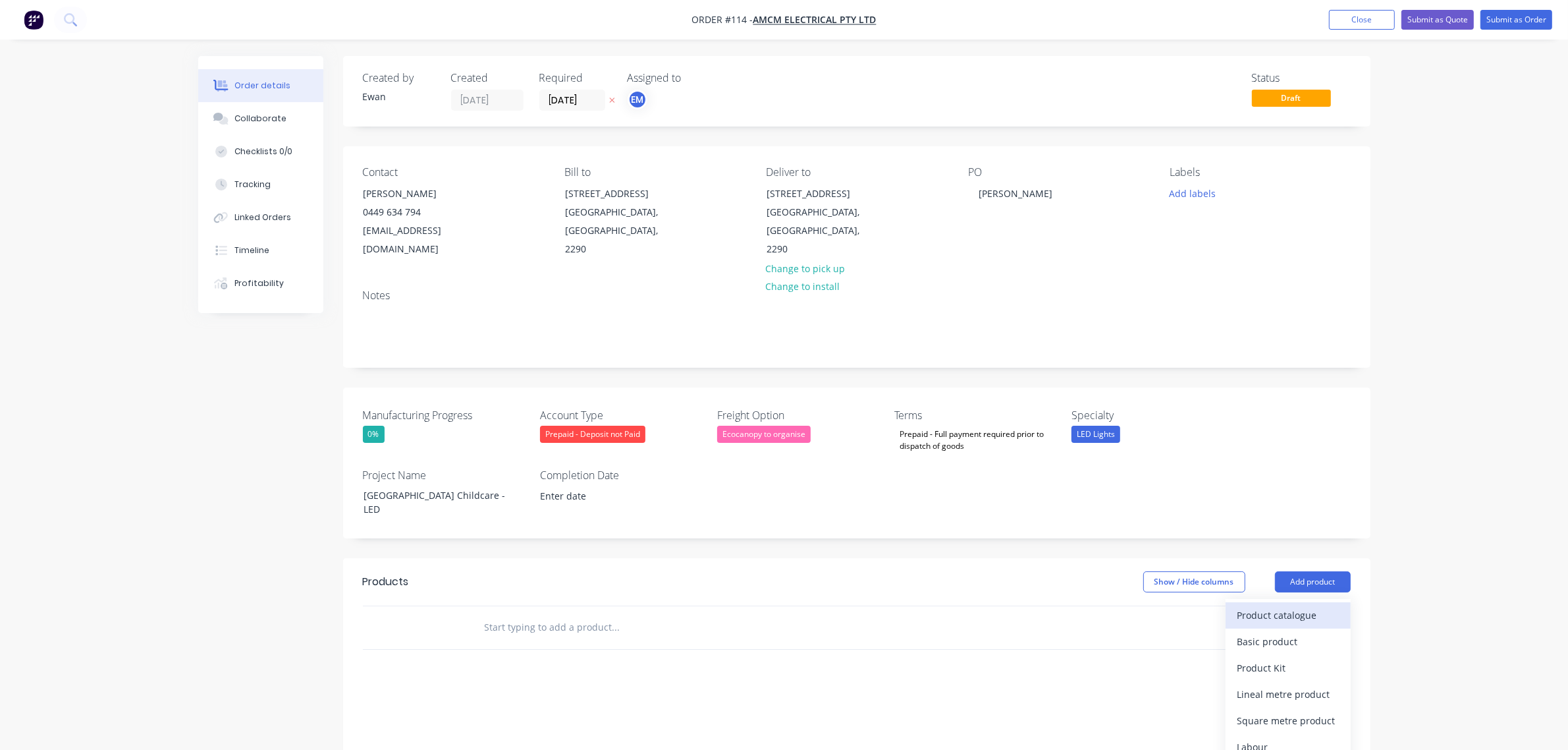
click at [1295, 606] on div "Product catalogue" at bounding box center [1287, 615] width 102 height 19
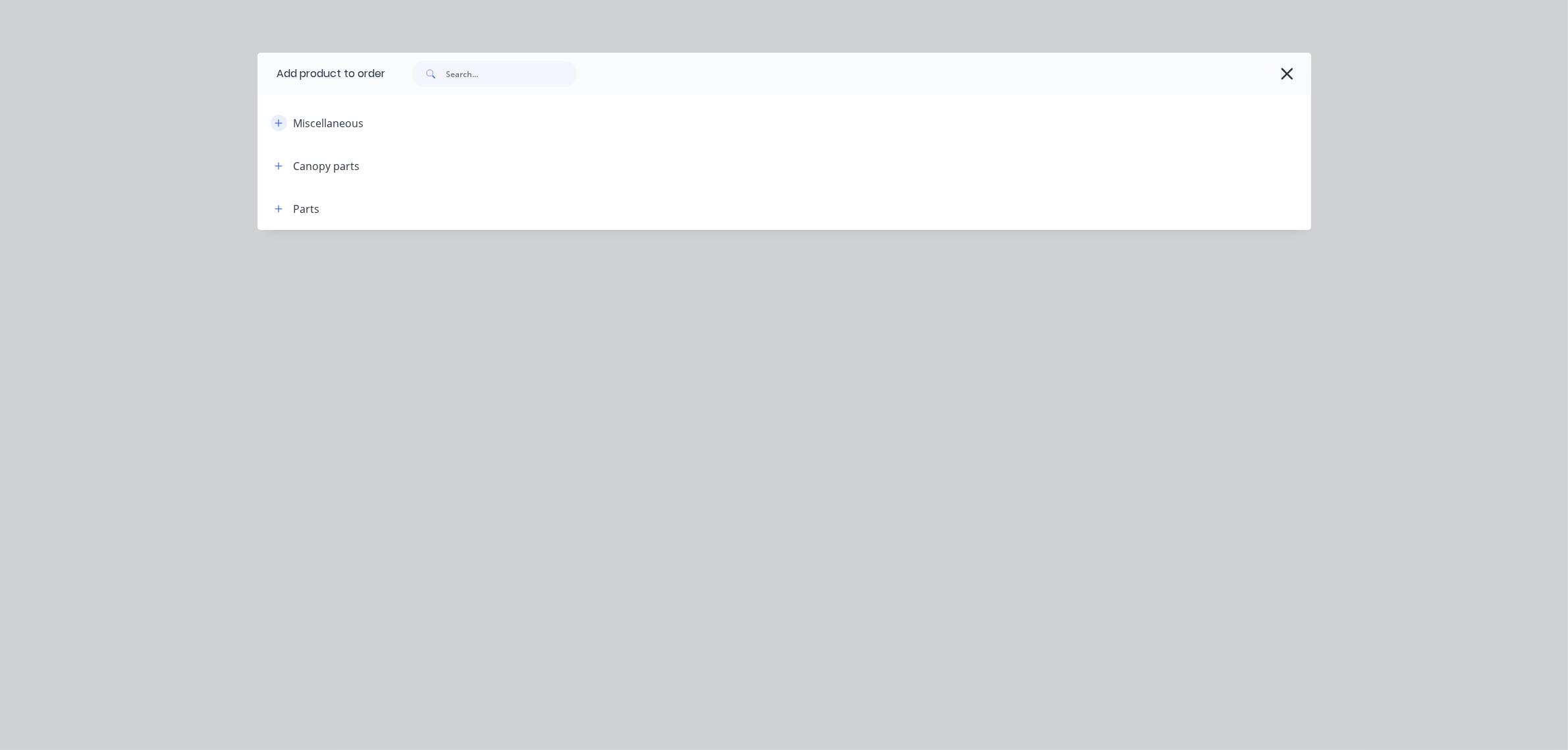
click at [277, 123] on icon "button" at bounding box center [278, 123] width 8 height 9
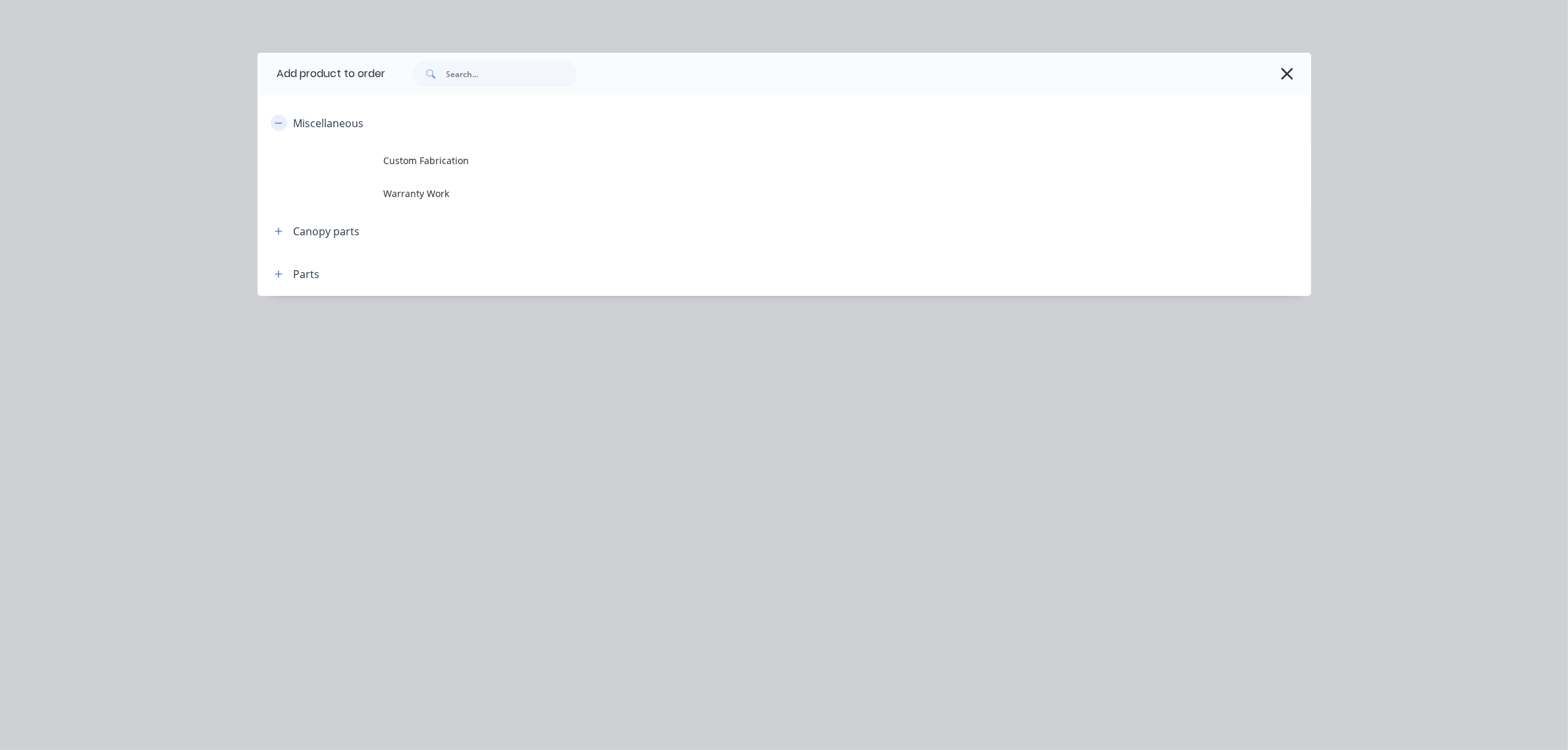
click at [277, 123] on icon "button" at bounding box center [278, 123] width 8 height 9
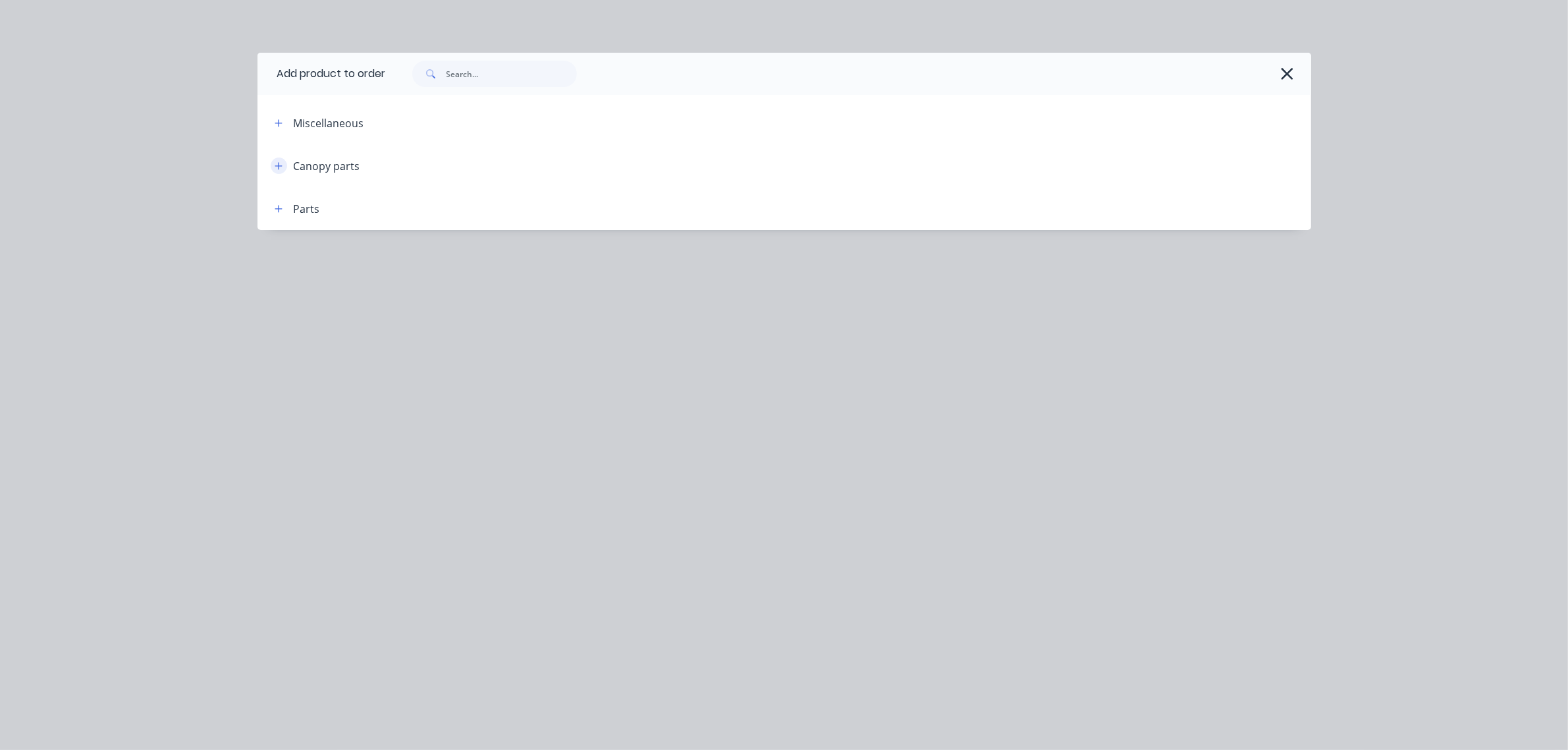
click at [280, 166] on icon "button" at bounding box center [278, 166] width 8 height 9
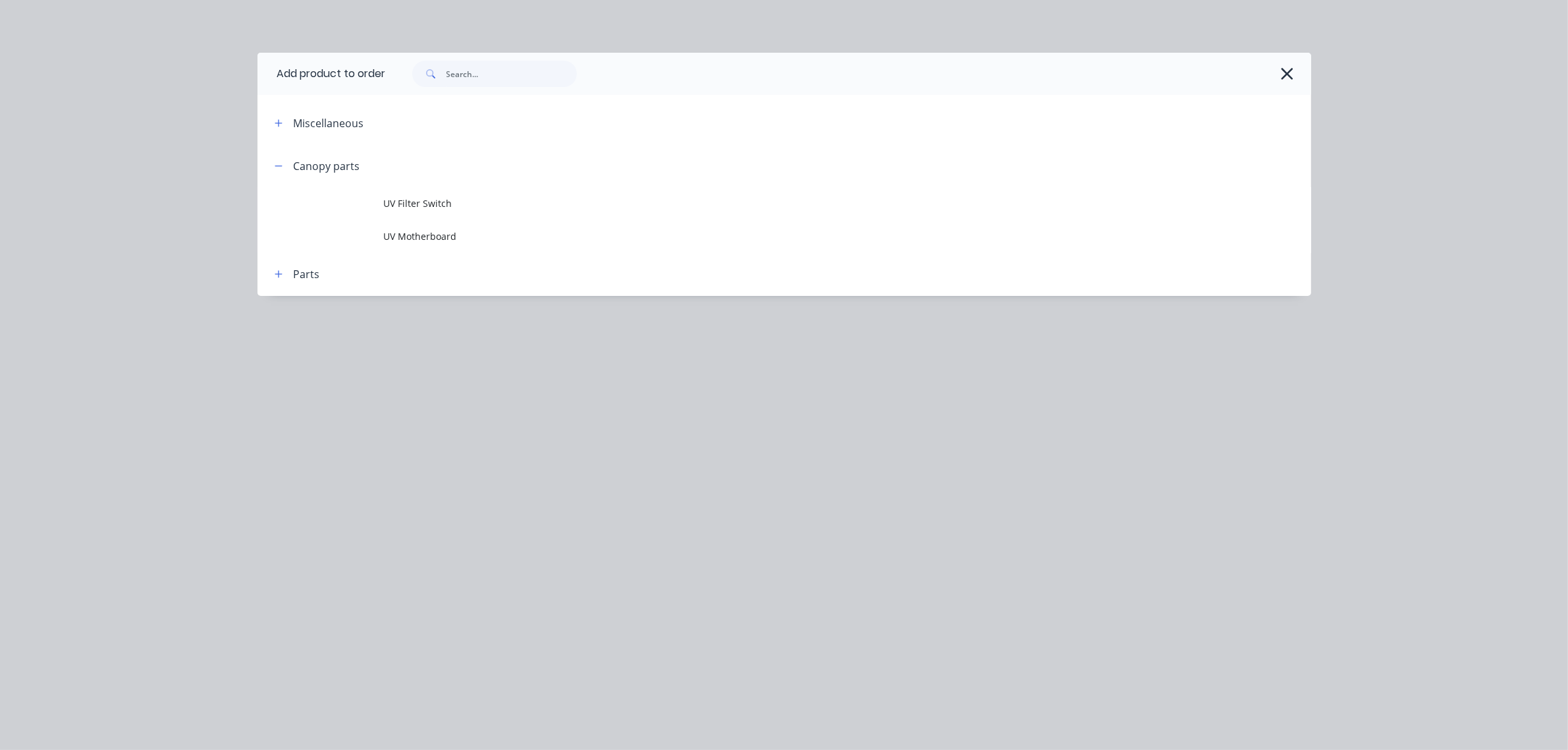
click at [279, 166] on icon "button" at bounding box center [278, 166] width 7 height 1
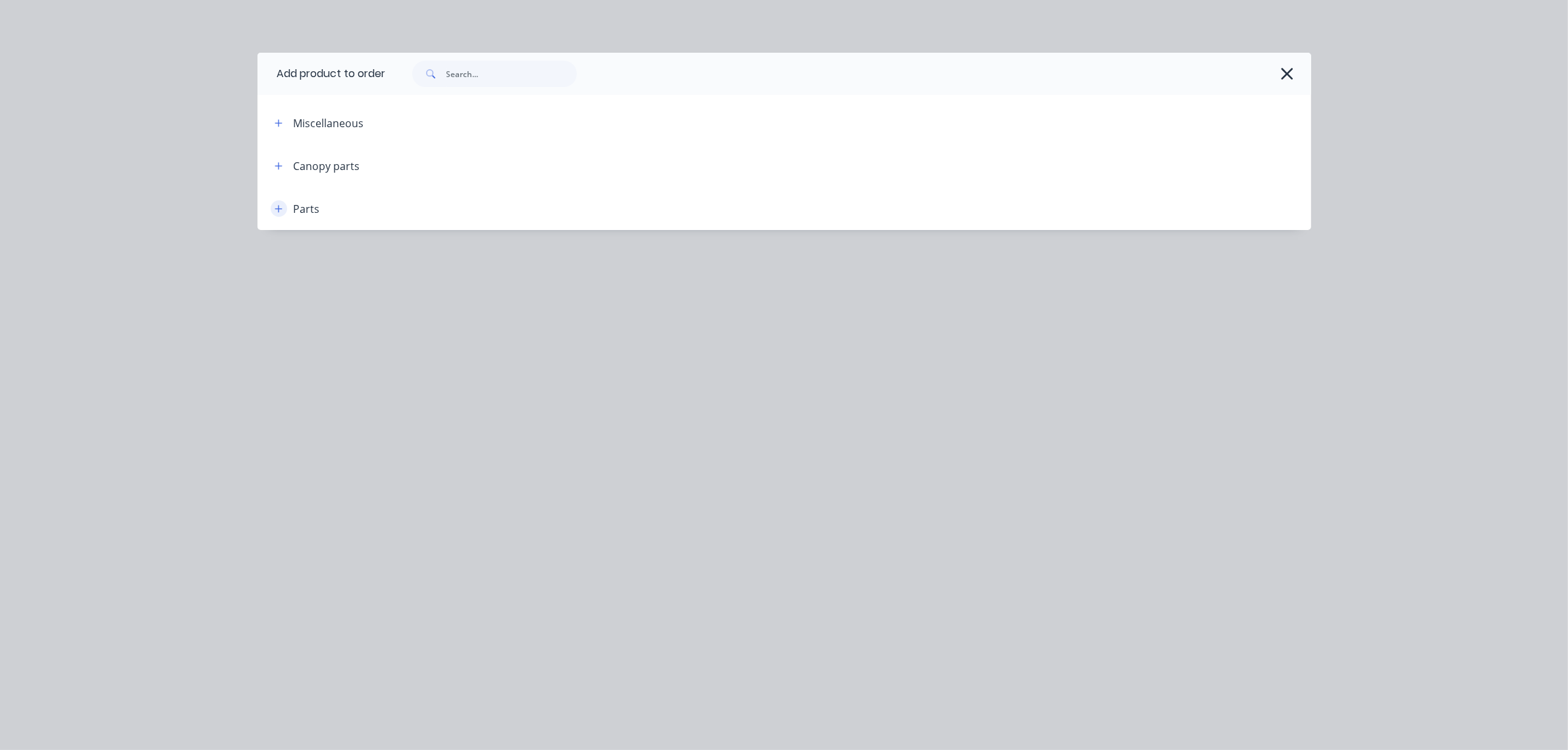
click at [278, 212] on icon "button" at bounding box center [278, 208] width 8 height 9
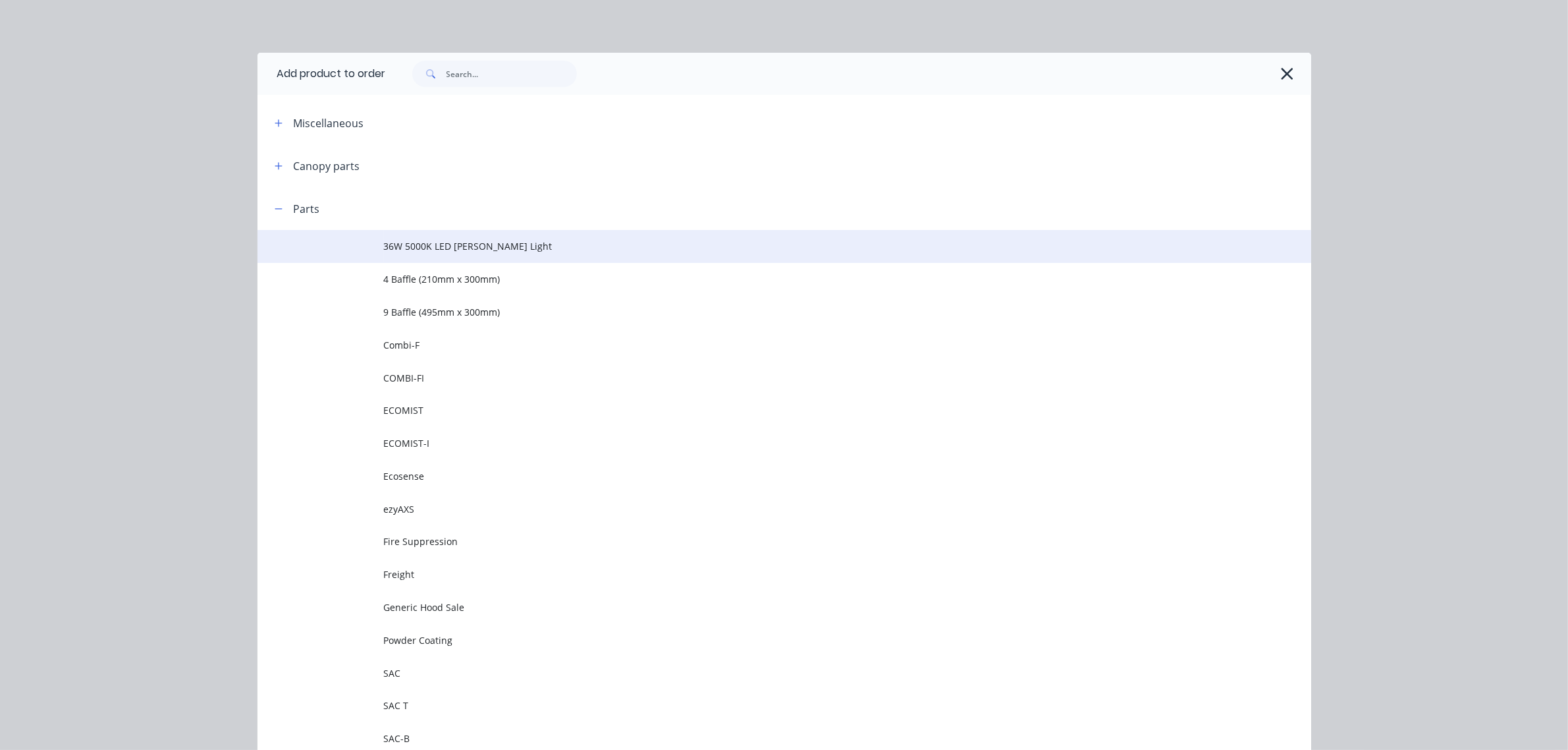
click at [421, 255] on td "36W 5000K LED [PERSON_NAME] Light" at bounding box center [847, 246] width 927 height 33
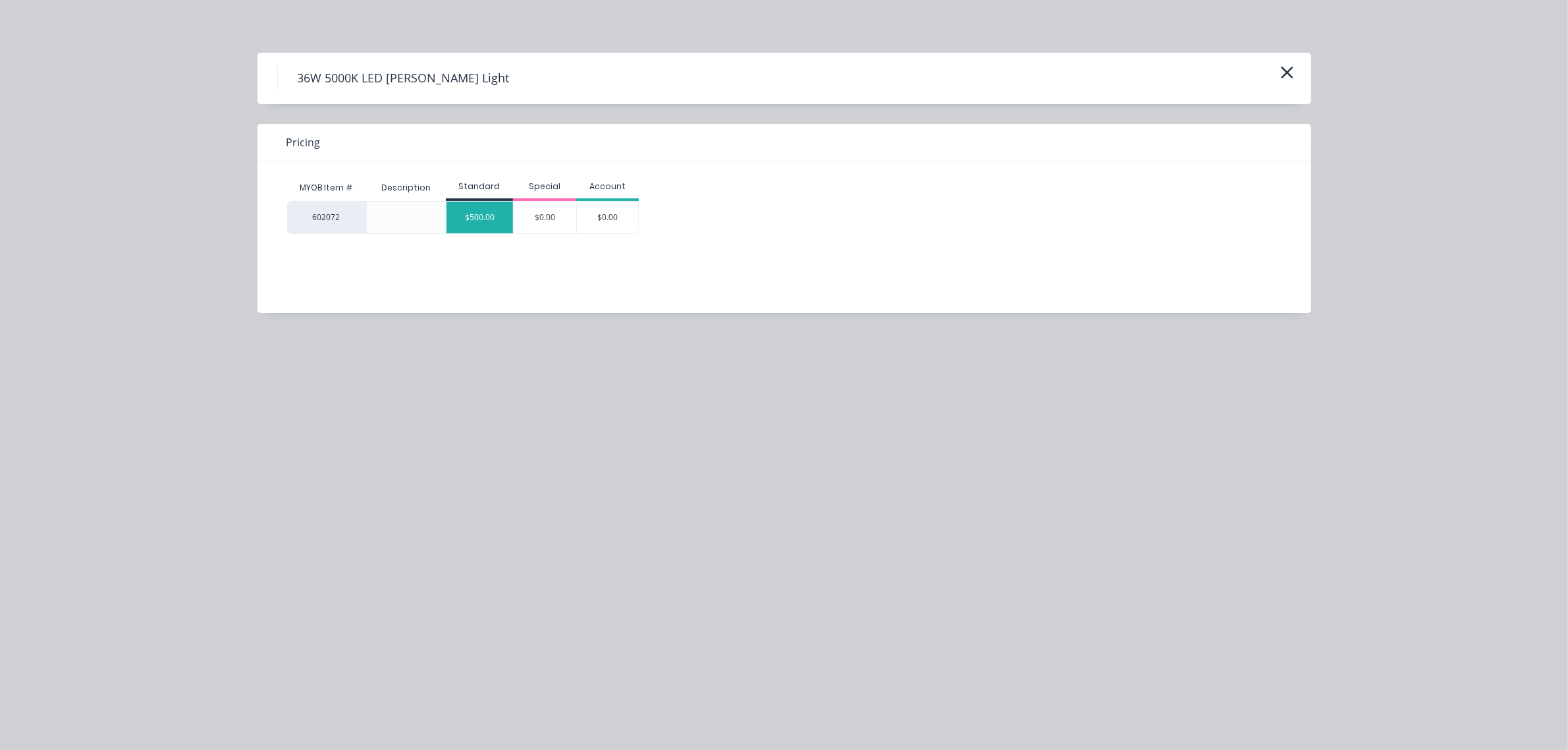
click at [476, 224] on div "$500.00" at bounding box center [480, 218] width 67 height 31
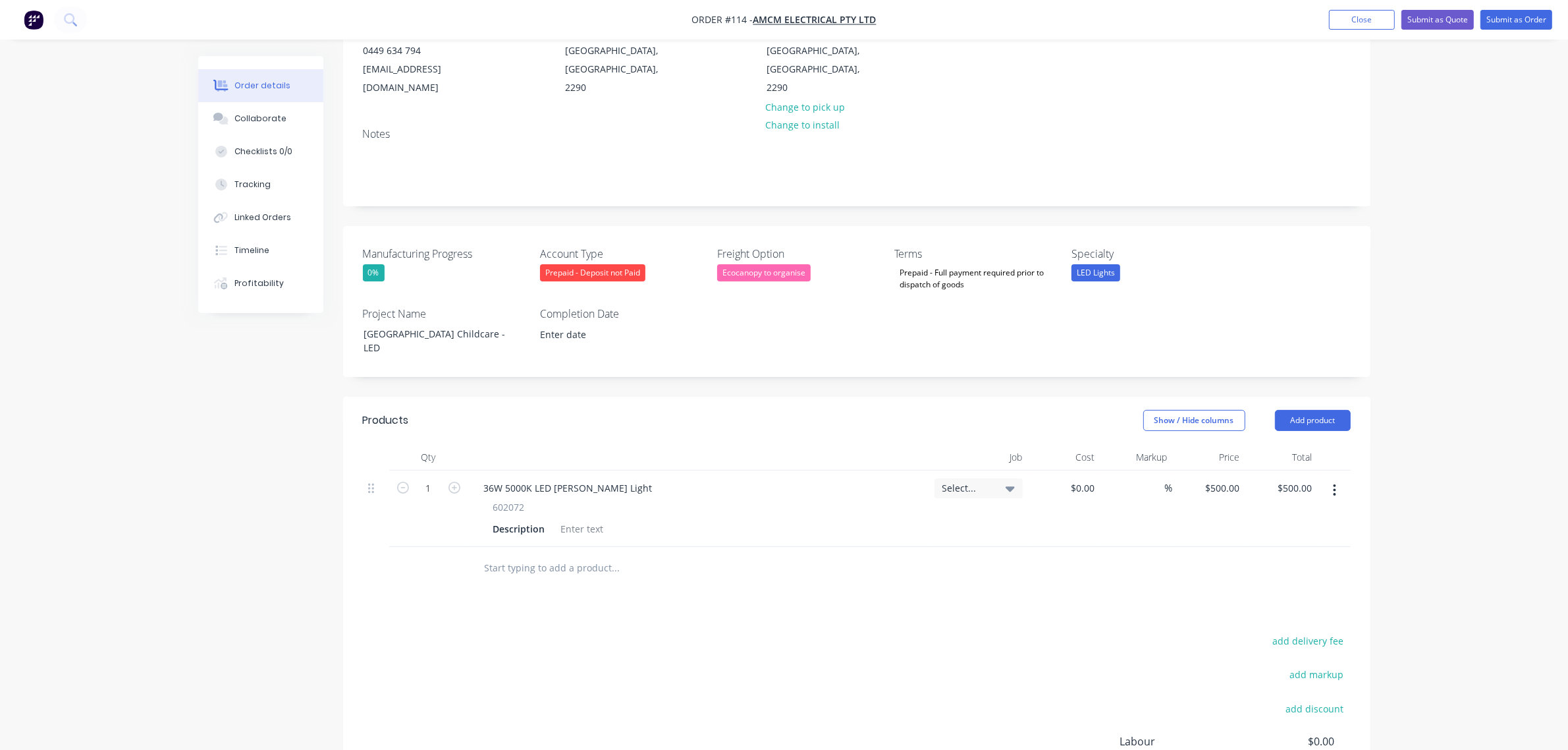
scroll to position [247, 0]
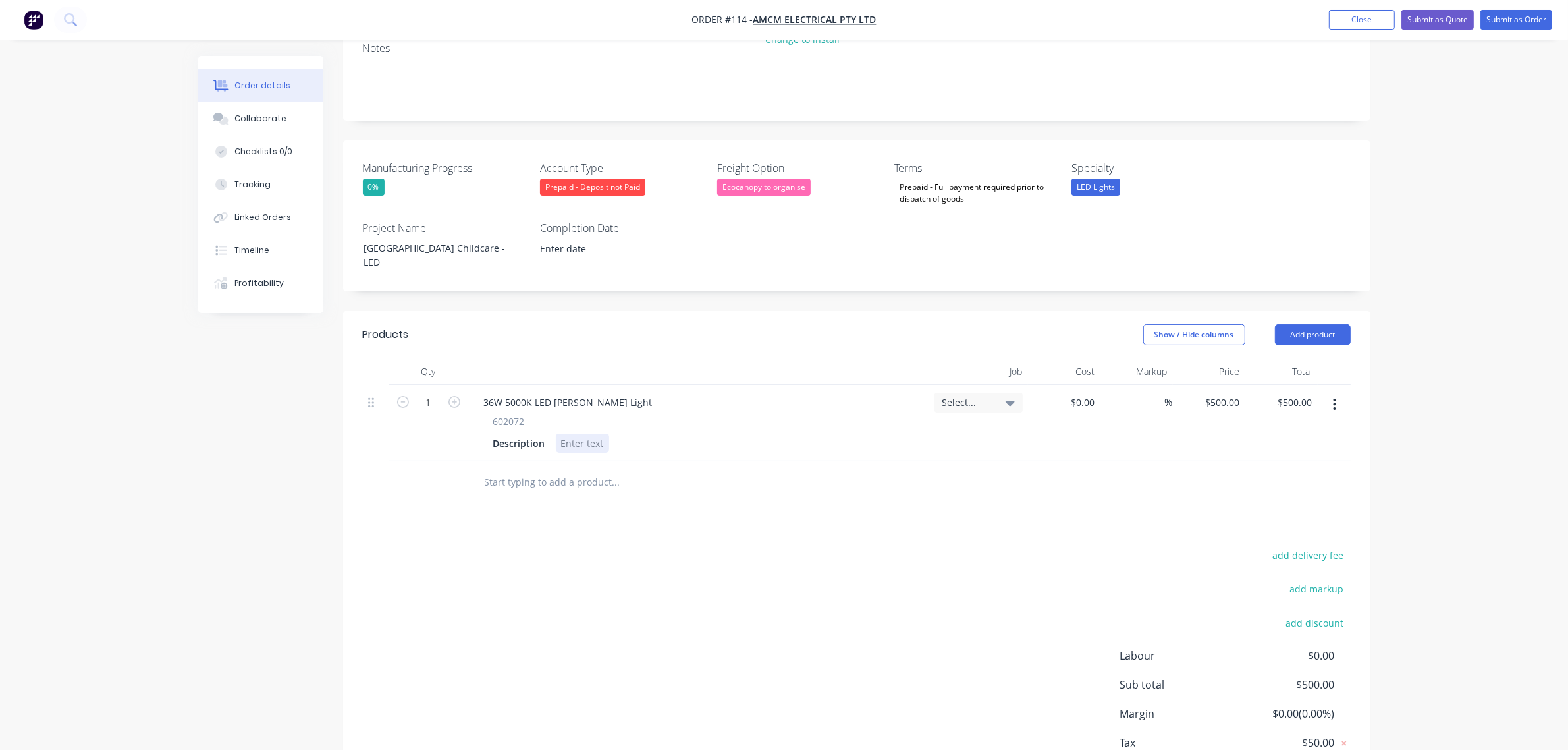
click at [598, 434] on div at bounding box center [582, 443] width 53 height 19
click at [762, 385] on div "36W 5000K LED [PERSON_NAME] Light 602072 Description LED light to suit hood 308…" at bounding box center [698, 423] width 461 height 77
click at [1311, 546] on button "add delivery fee" at bounding box center [1308, 555] width 85 height 18
type input "60"
click at [1419, 496] on div "Order details Collaborate Checklists 0/0 Tracking Linked Orders Timeline Profit…" at bounding box center [784, 294] width 1568 height 1084
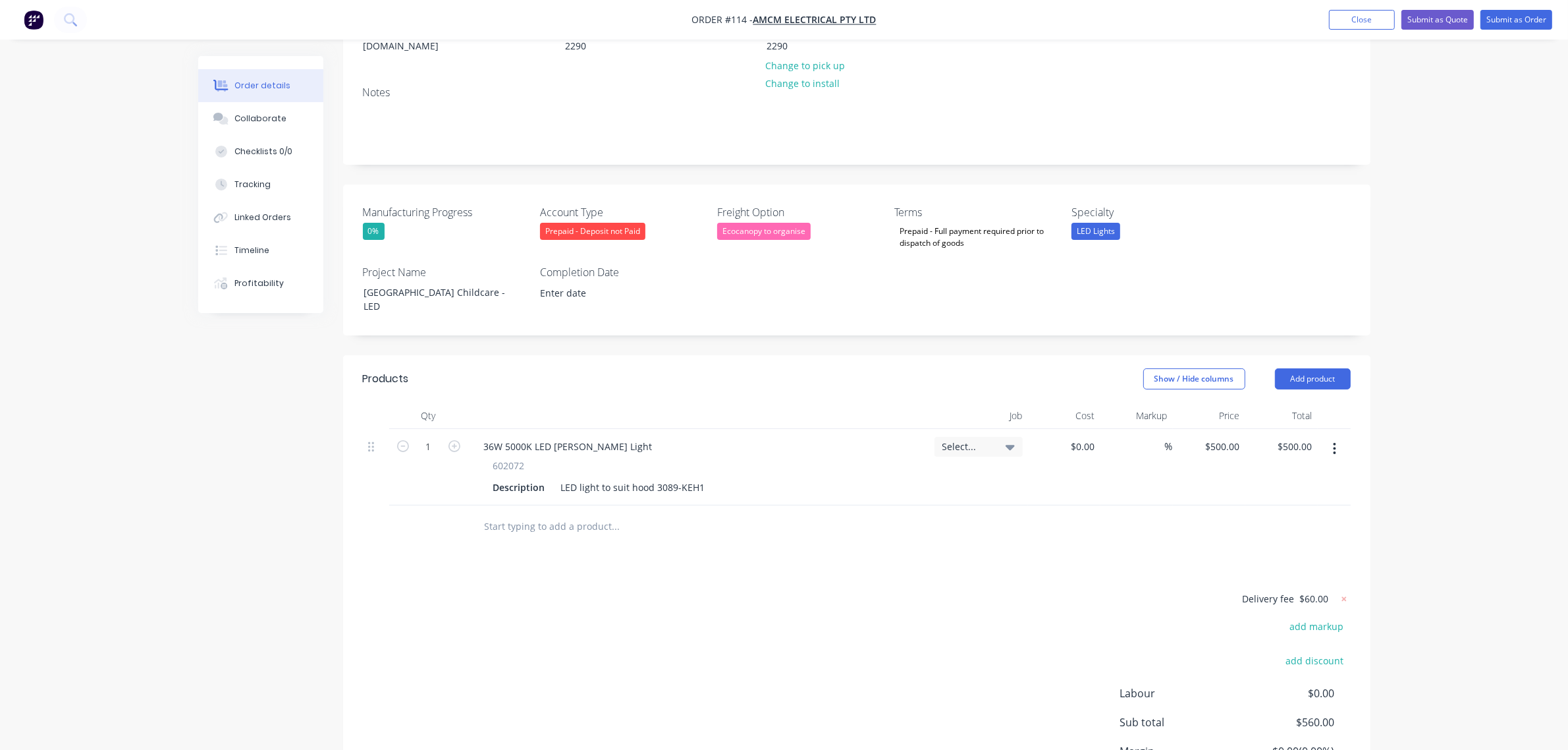
scroll to position [149, 0]
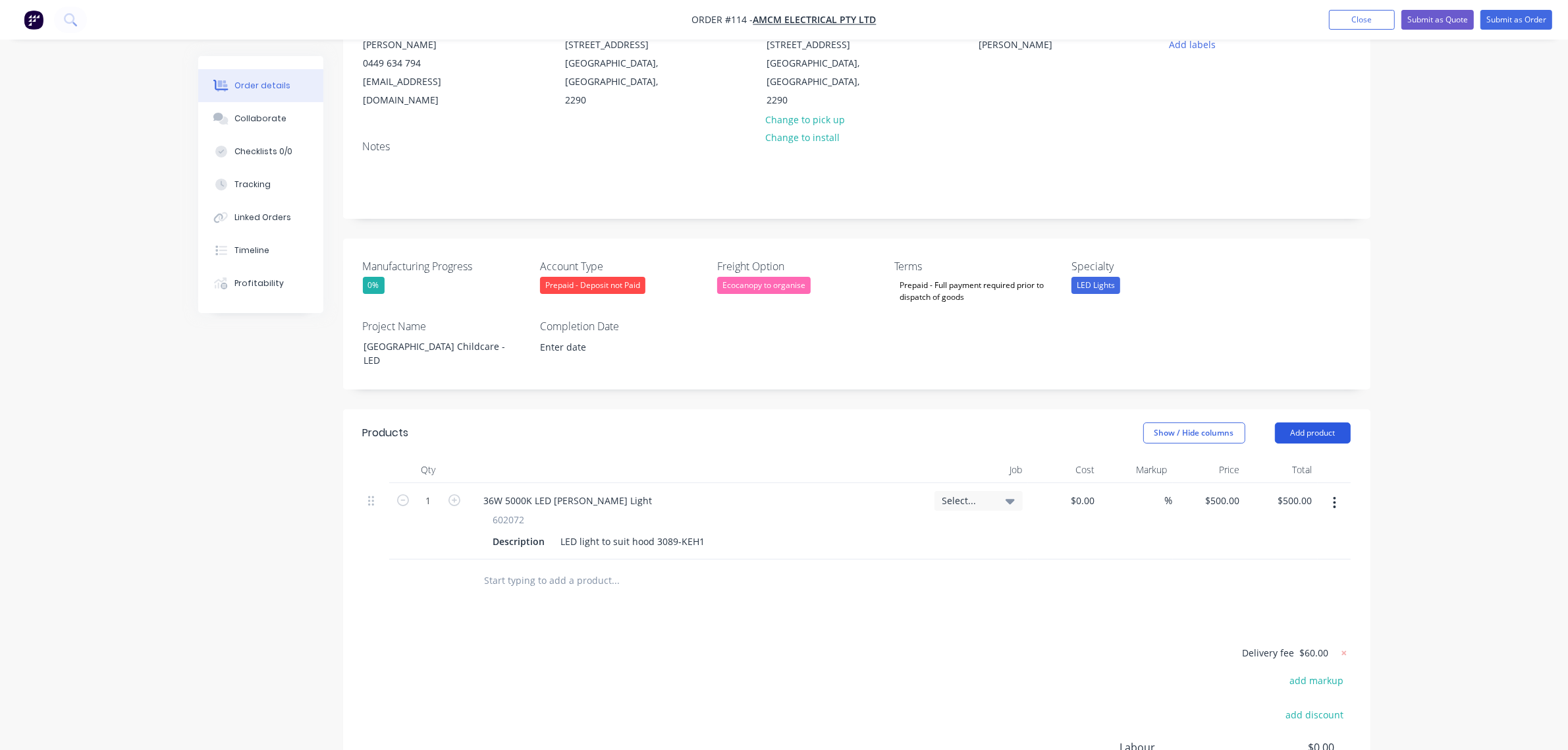
click at [1321, 422] on button "Add product" at bounding box center [1312, 433] width 76 height 21
click at [1304, 641] on div "Notes (External)" at bounding box center [1287, 650] width 102 height 19
click at [558, 567] on div at bounding box center [520, 577] width 94 height 19
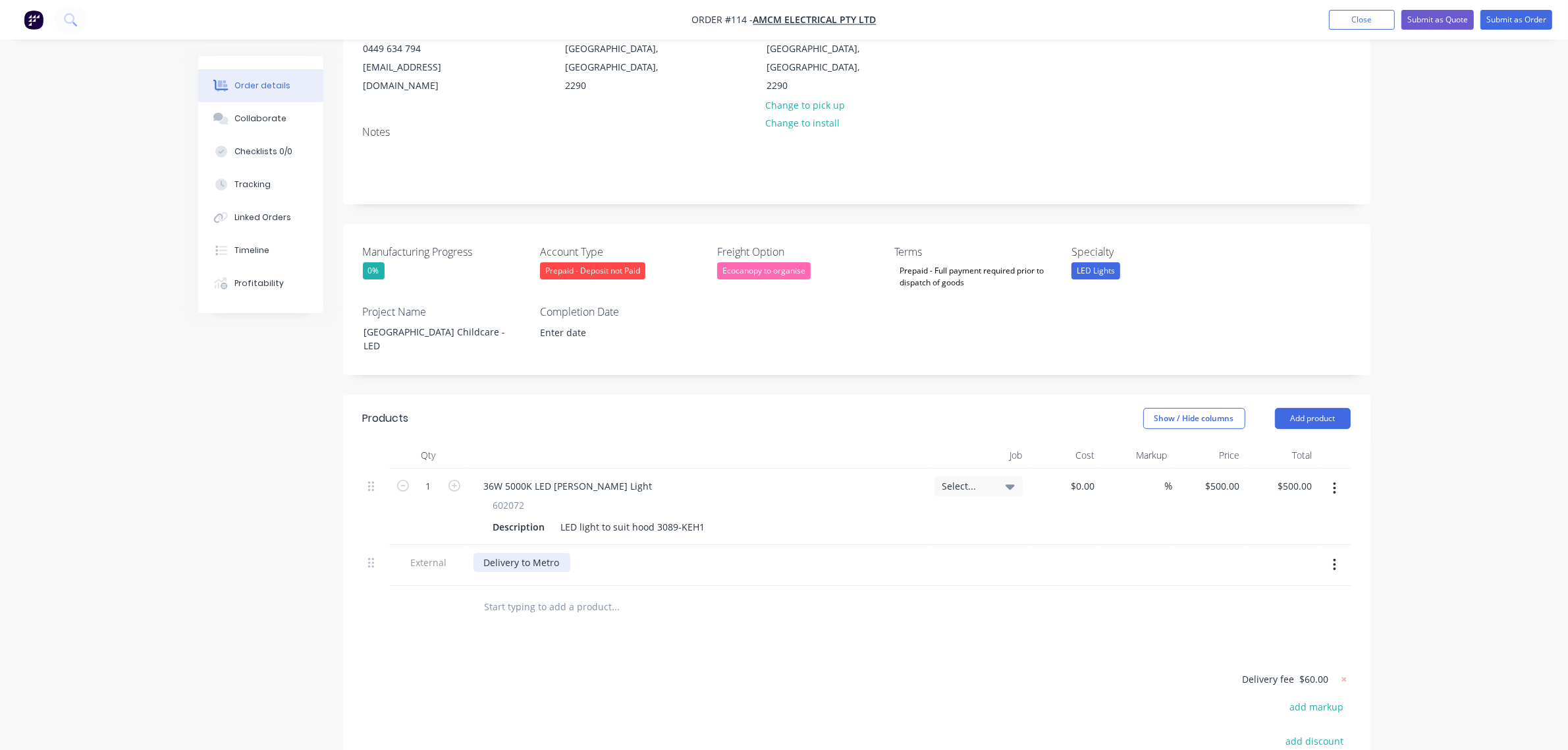
scroll to position [165, 0]
click at [560, 552] on div "Delivery to Metro" at bounding box center [521, 561] width 97 height 19
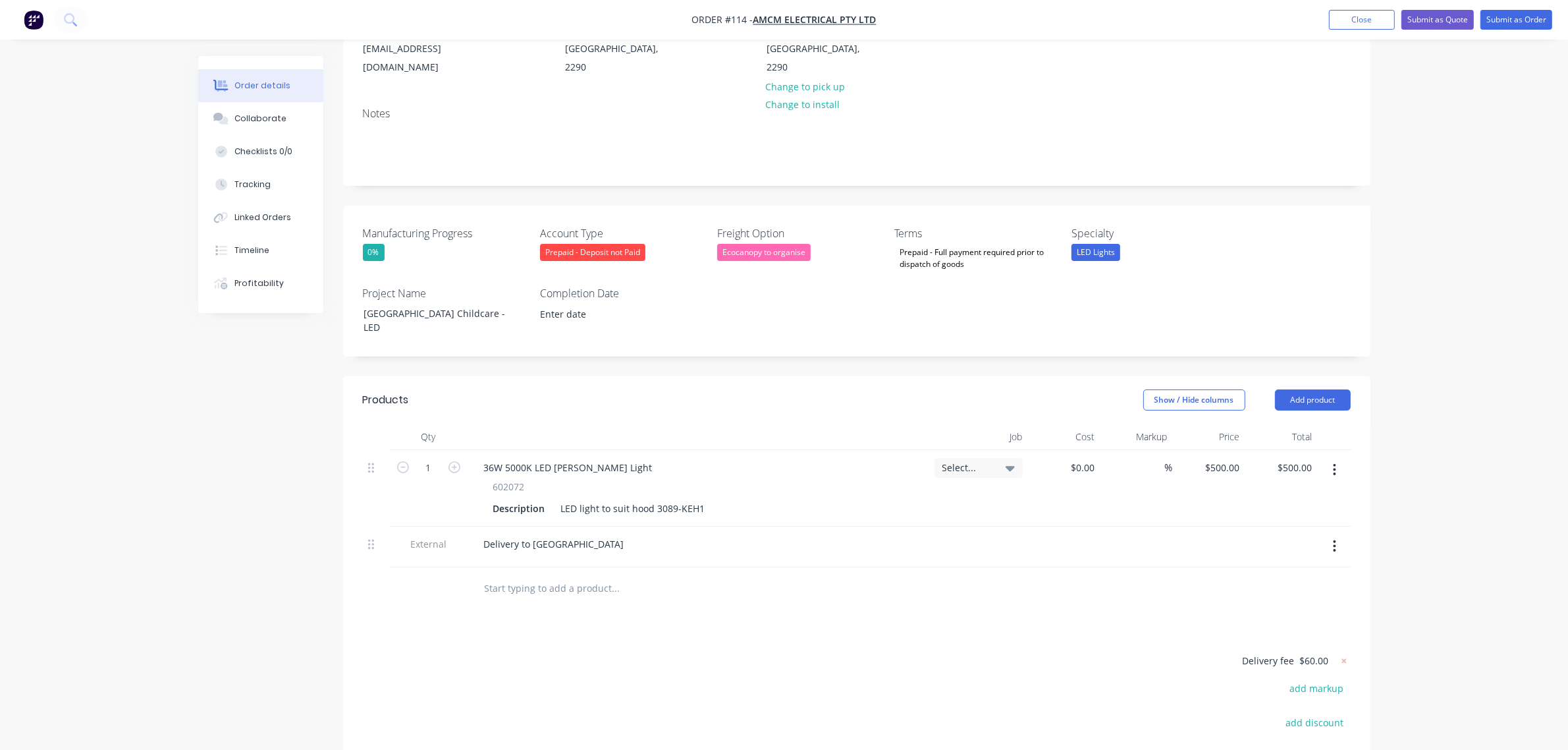
scroll to position [0, 0]
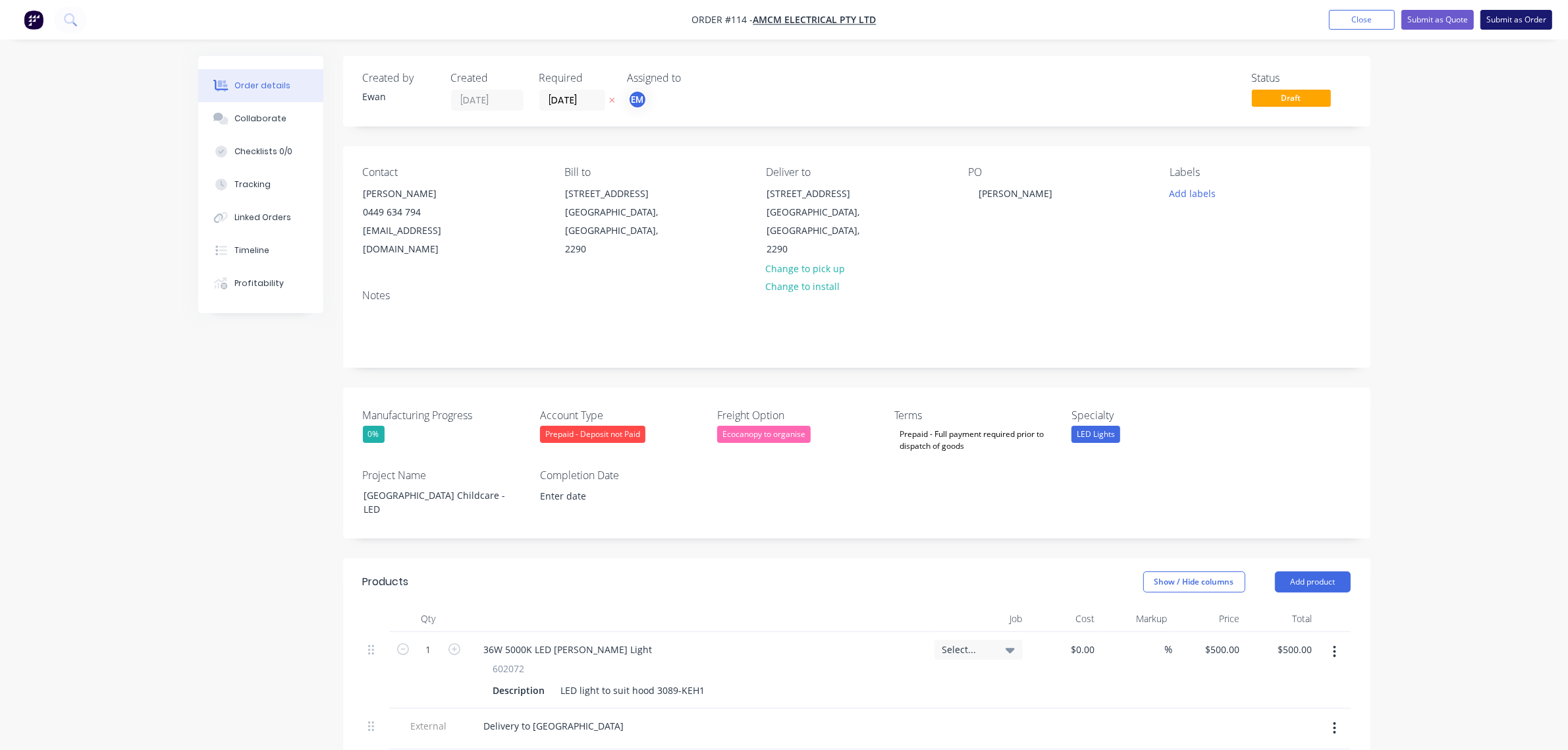
click at [1506, 15] on button "Submit as Order" at bounding box center [1515, 20] width 72 height 20
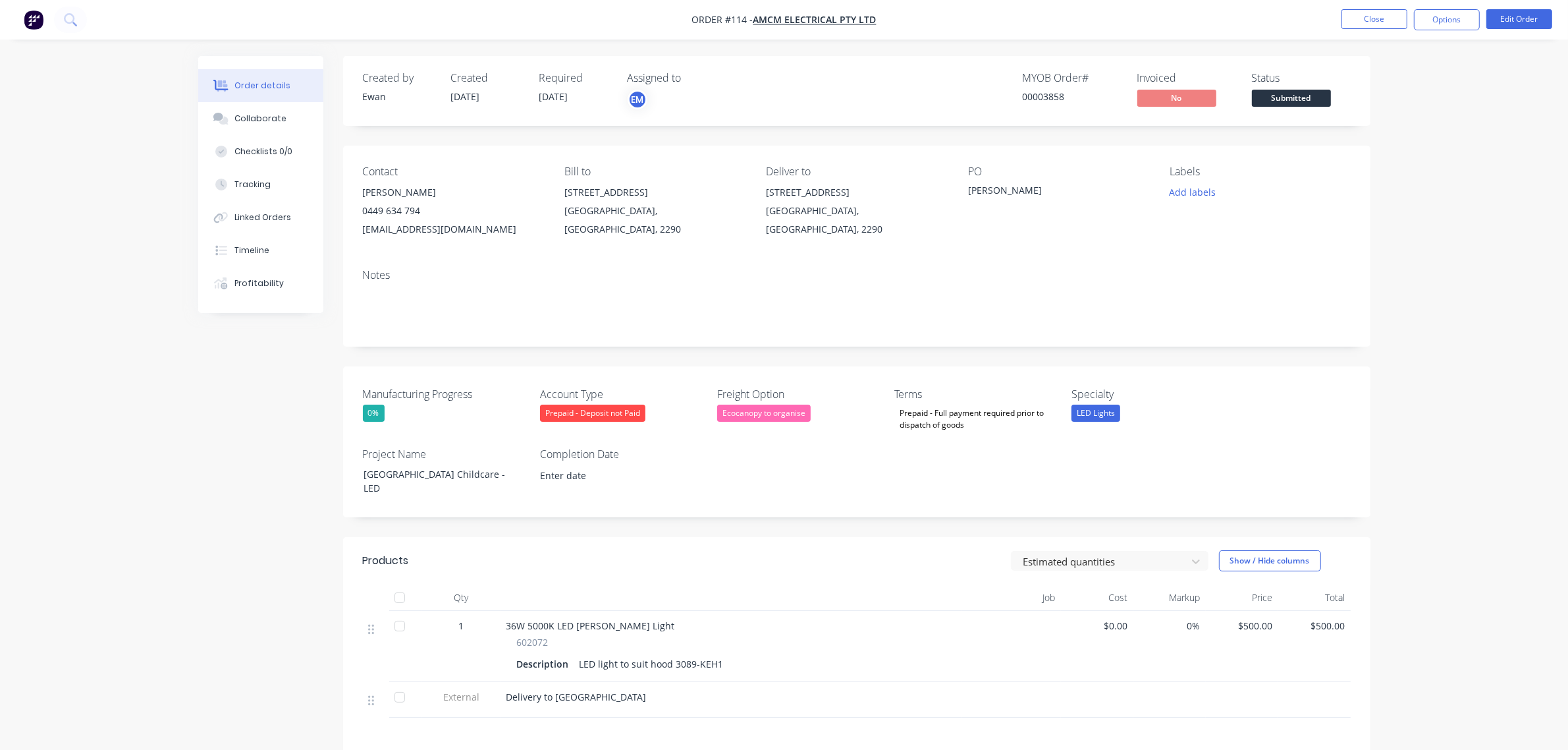
click at [1056, 92] on div "00003858" at bounding box center [1071, 96] width 99 height 14
click at [1518, 15] on button "Edit Order" at bounding box center [1519, 19] width 66 height 20
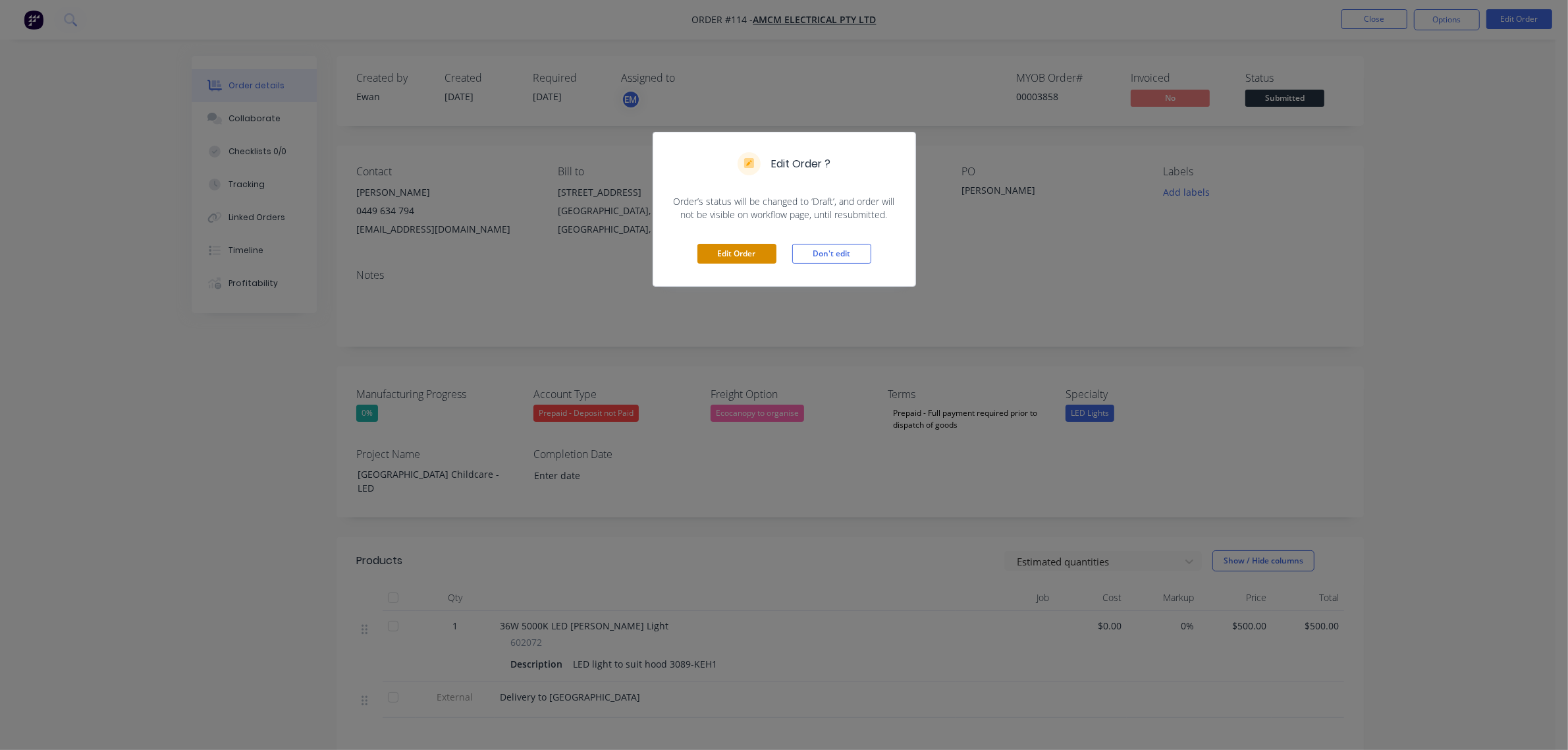
click at [760, 257] on button "Edit Order" at bounding box center [736, 254] width 79 height 20
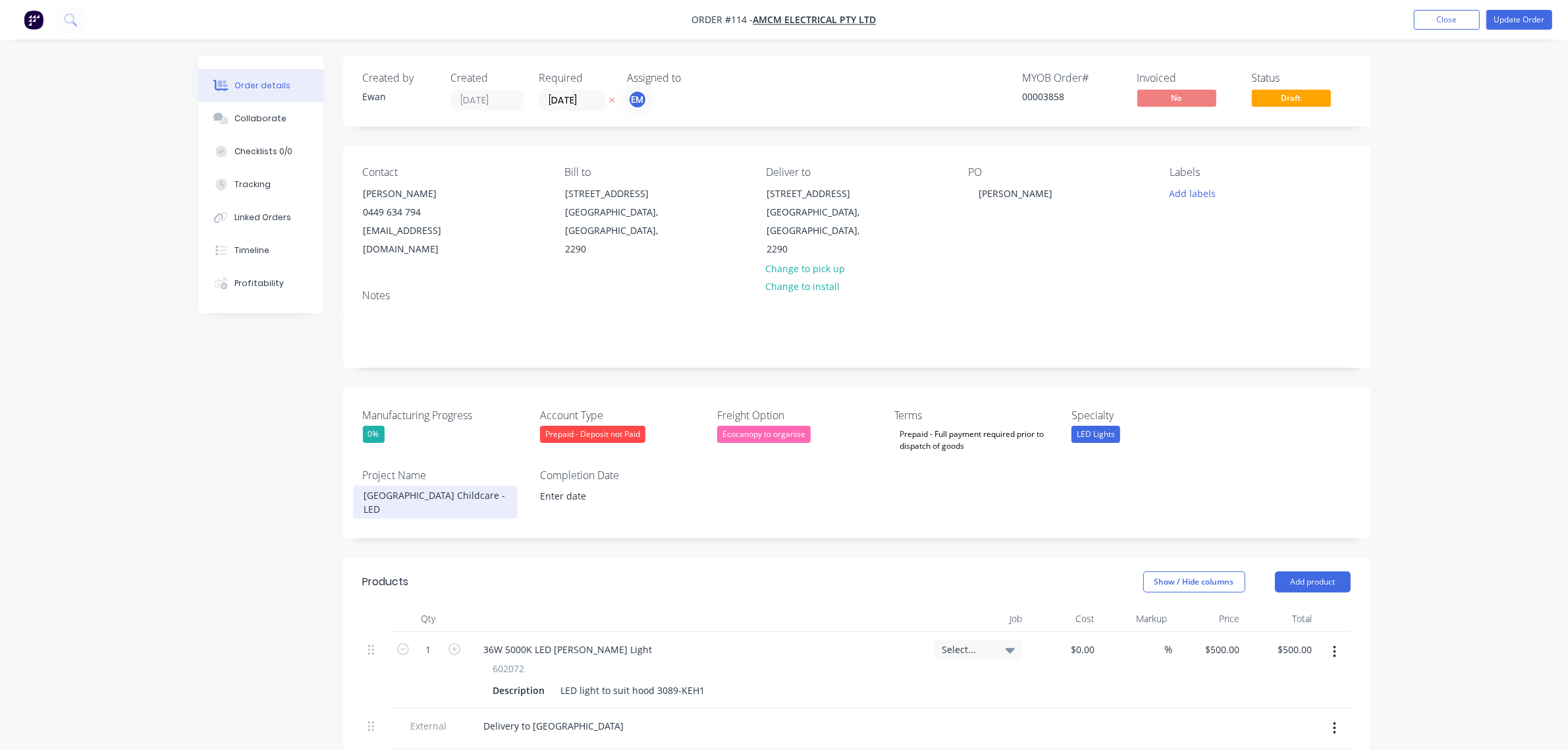
click at [364, 486] on div "[GEOGRAPHIC_DATA] Childcare - LED" at bounding box center [436, 502] width 165 height 33
click at [958, 643] on span "Select..." at bounding box center [967, 649] width 50 height 14
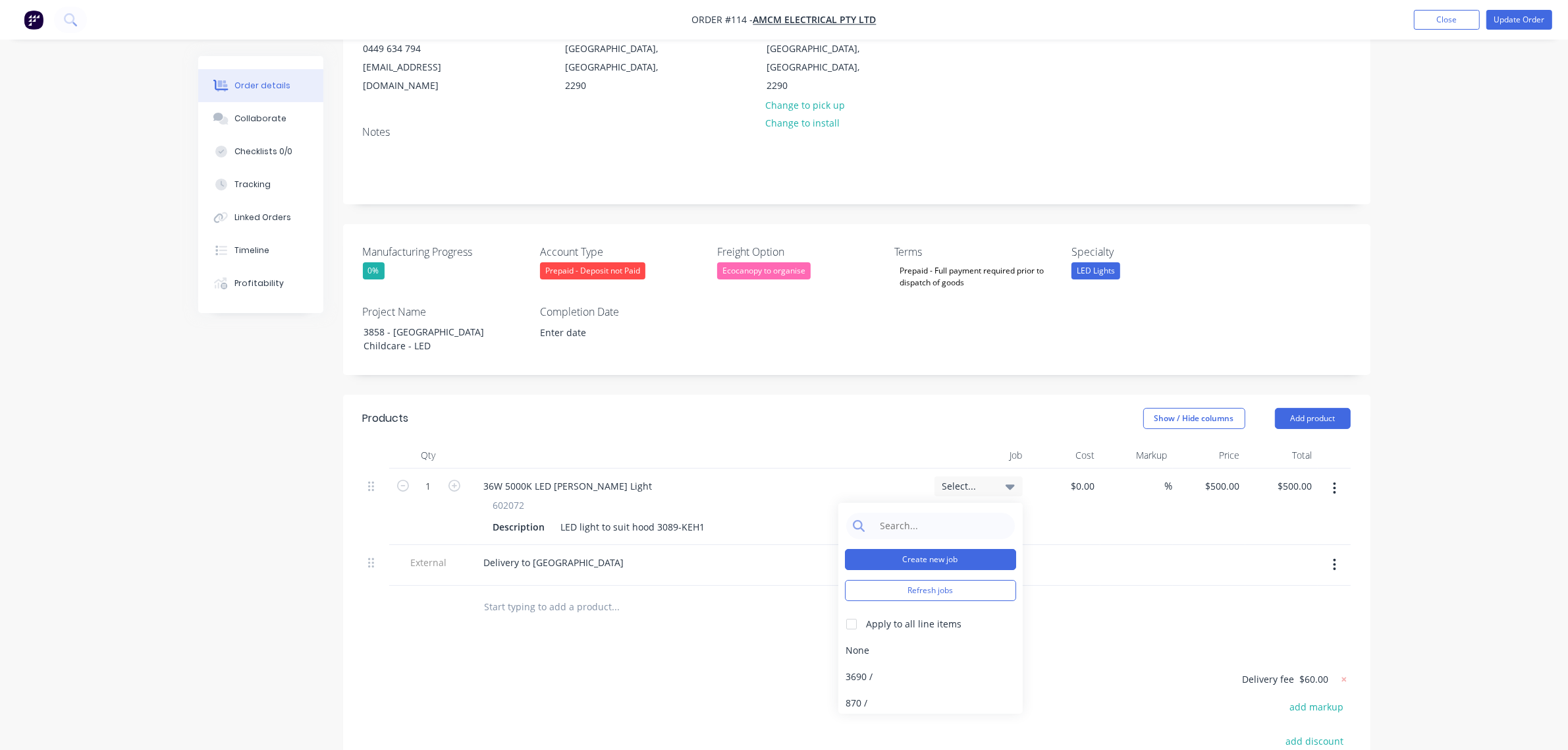
scroll to position [165, 0]
click at [931, 547] on button "Create new job" at bounding box center [930, 558] width 171 height 21
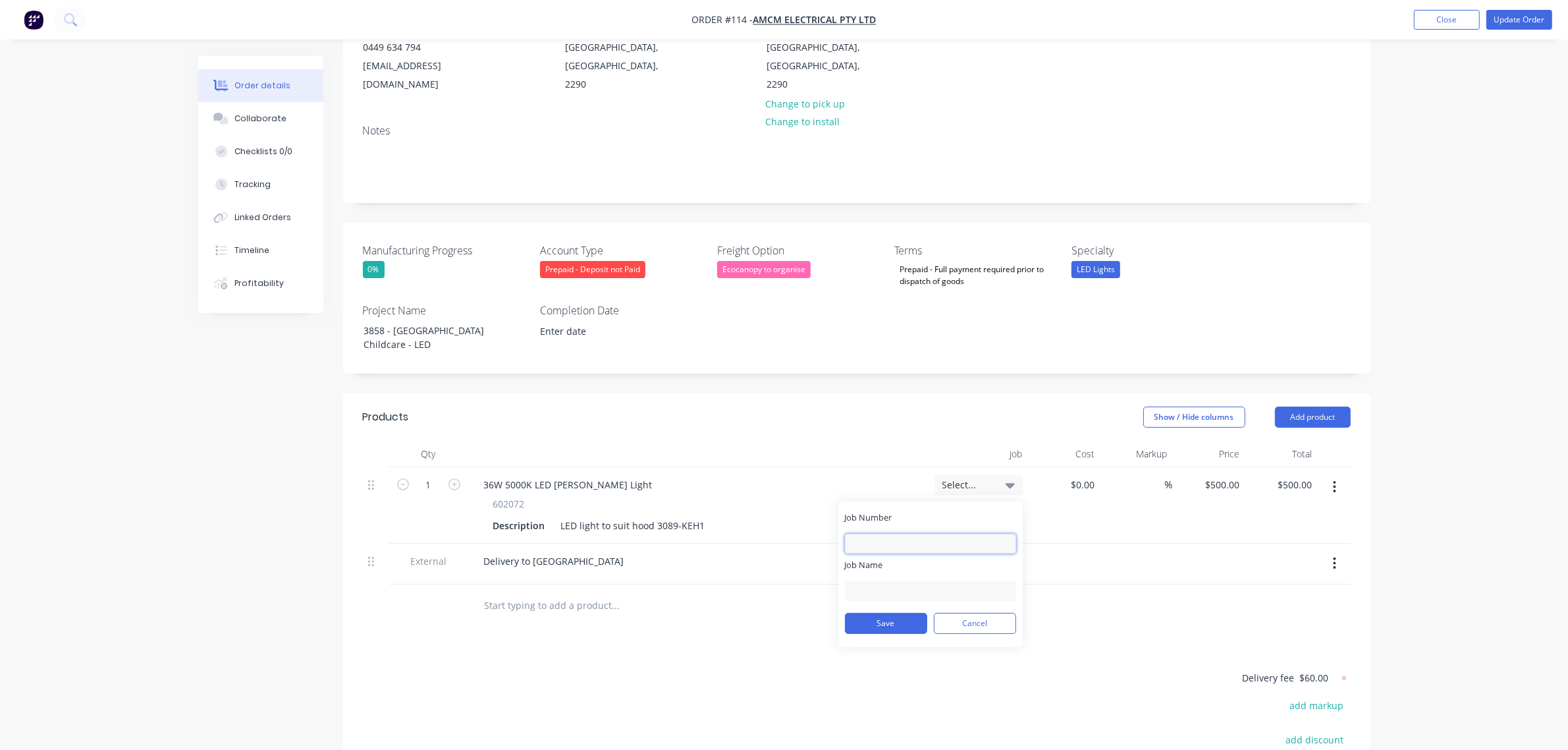
click at [931, 534] on input "Job Number" at bounding box center [930, 544] width 171 height 20
type input "3858"
click at [946, 581] on input "Job Name" at bounding box center [930, 591] width 171 height 20
click at [899, 613] on button "Save" at bounding box center [886, 623] width 82 height 21
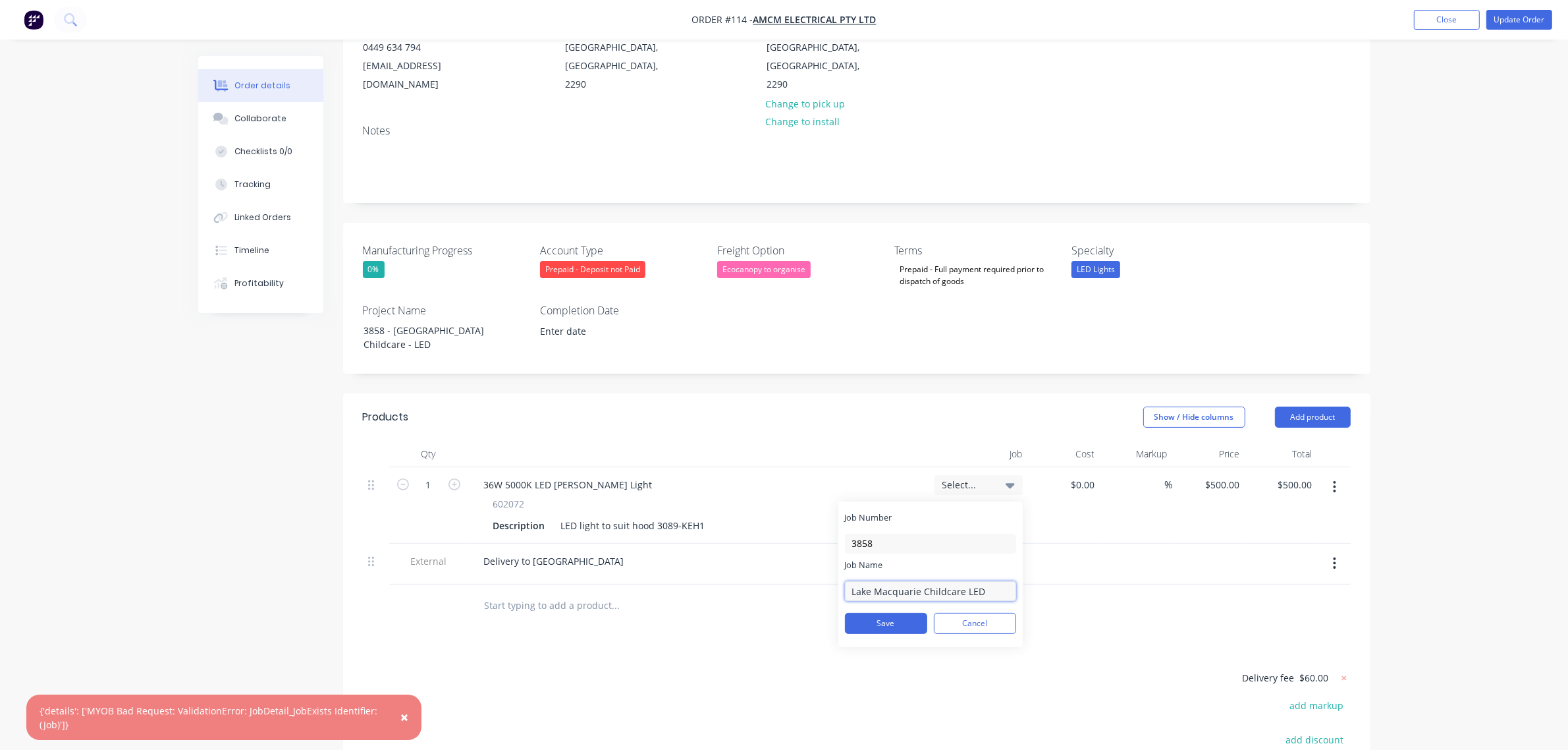
drag, startPoint x: 952, startPoint y: 572, endPoint x: 929, endPoint y: 568, distance: 23.3
click at [929, 581] on input "Lake Macquarie Childcare LED" at bounding box center [930, 591] width 171 height 20
type input "Lake Macquarie CC LED"
click at [912, 613] on button "Save" at bounding box center [886, 623] width 82 height 21
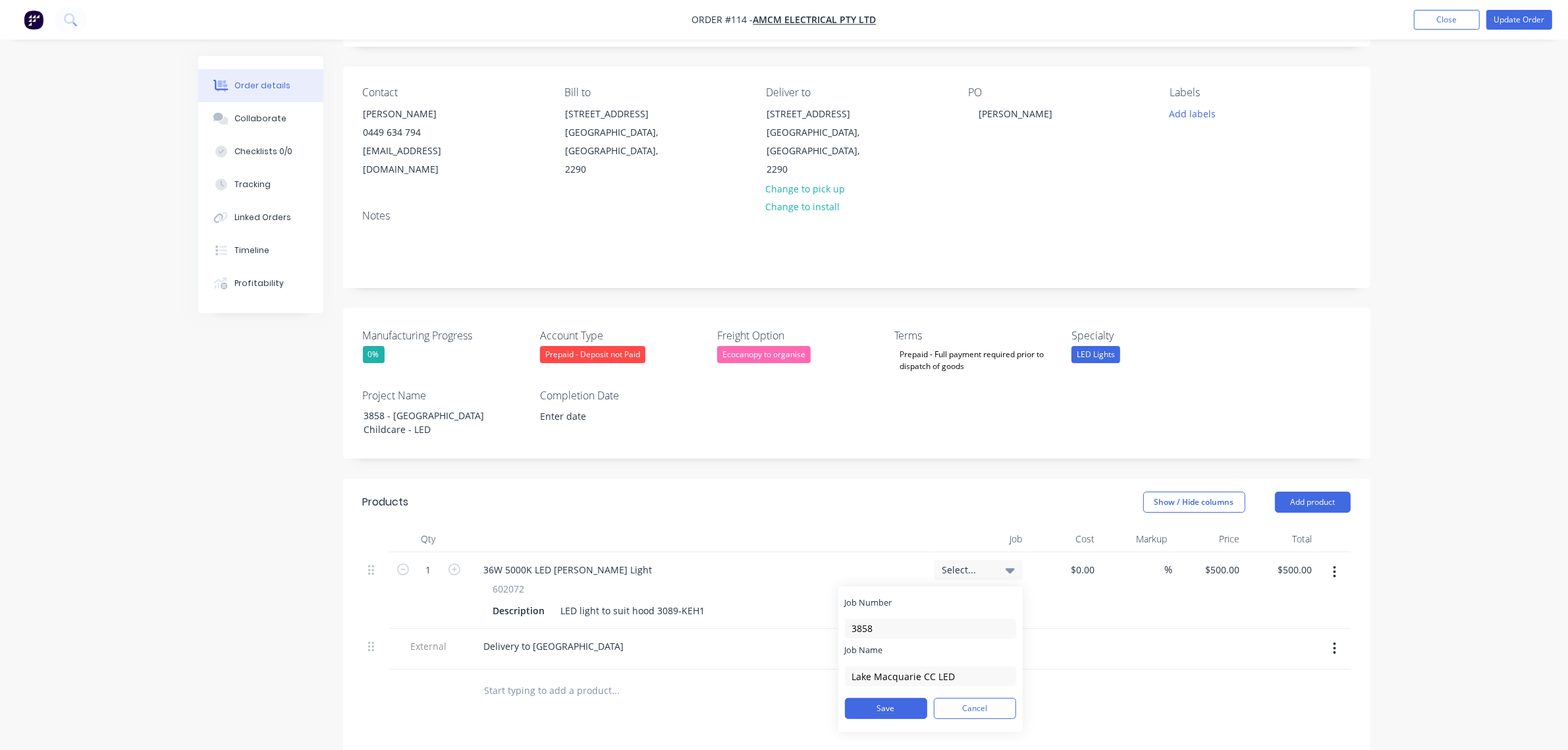
scroll to position [0, 0]
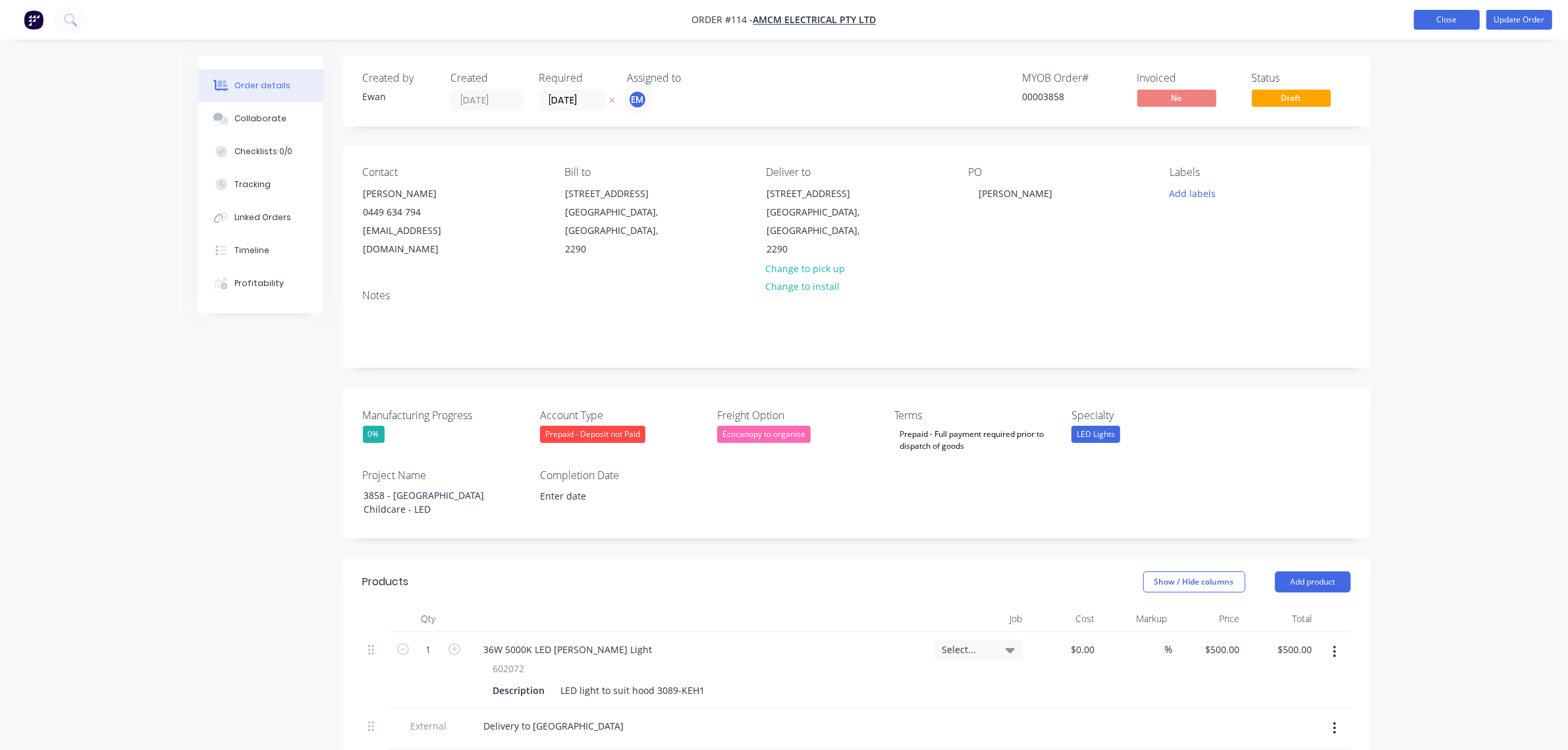
click at [1443, 16] on button "Close" at bounding box center [1447, 20] width 66 height 20
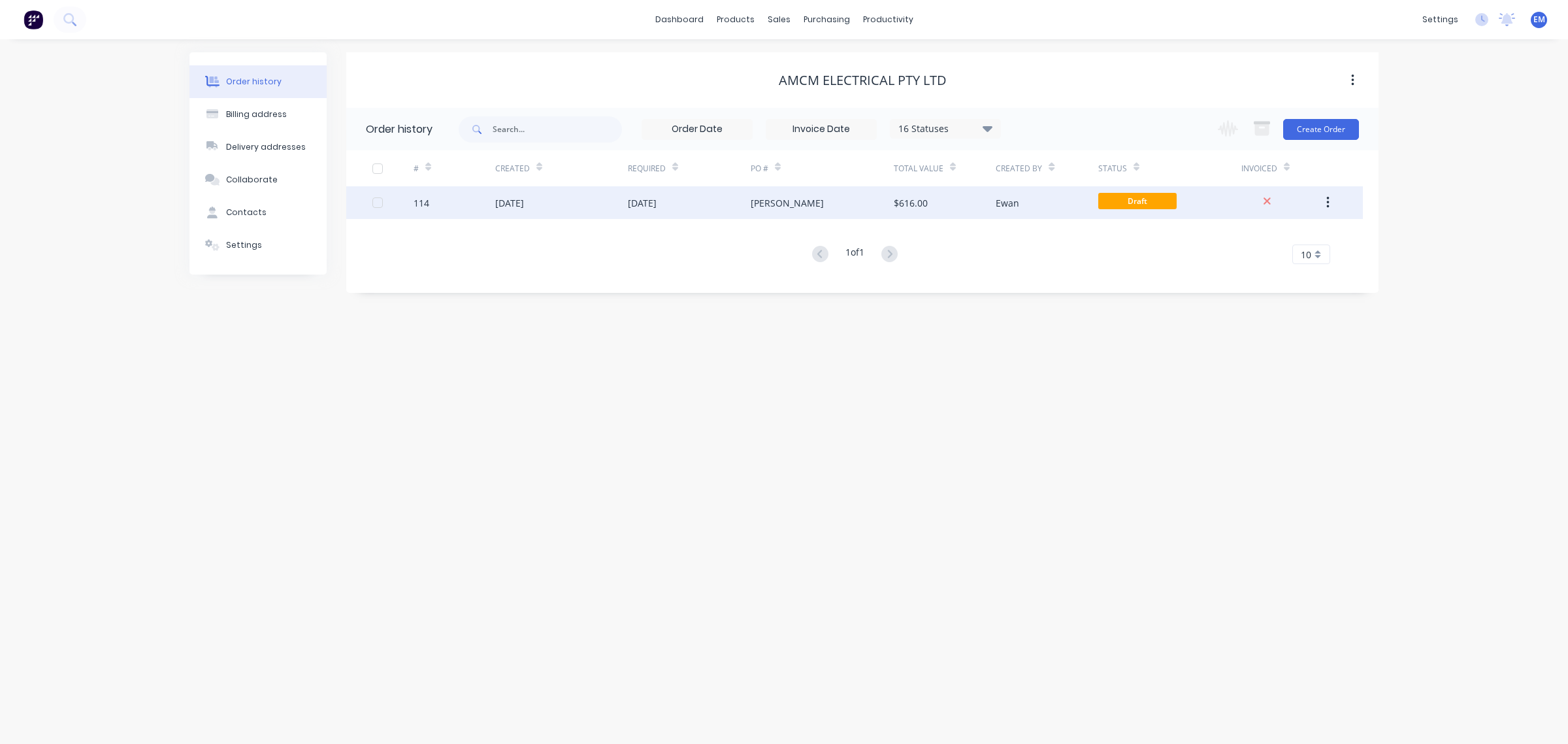
click at [1326, 202] on icon "button" at bounding box center [1328, 202] width 4 height 14
click at [1307, 238] on div "Archive" at bounding box center [1281, 237] width 101 height 19
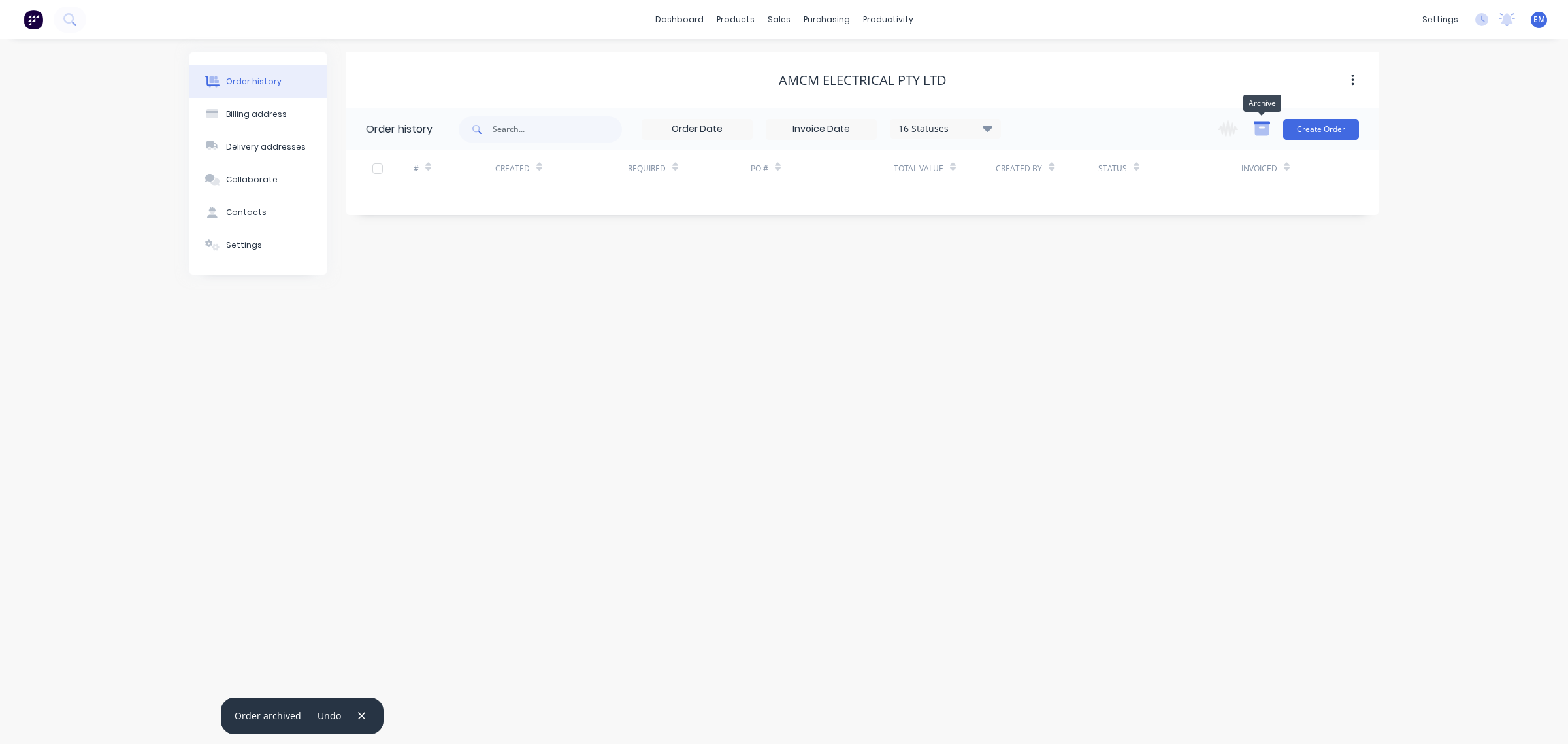
click at [1259, 128] on icon "button" at bounding box center [1262, 130] width 14 height 11
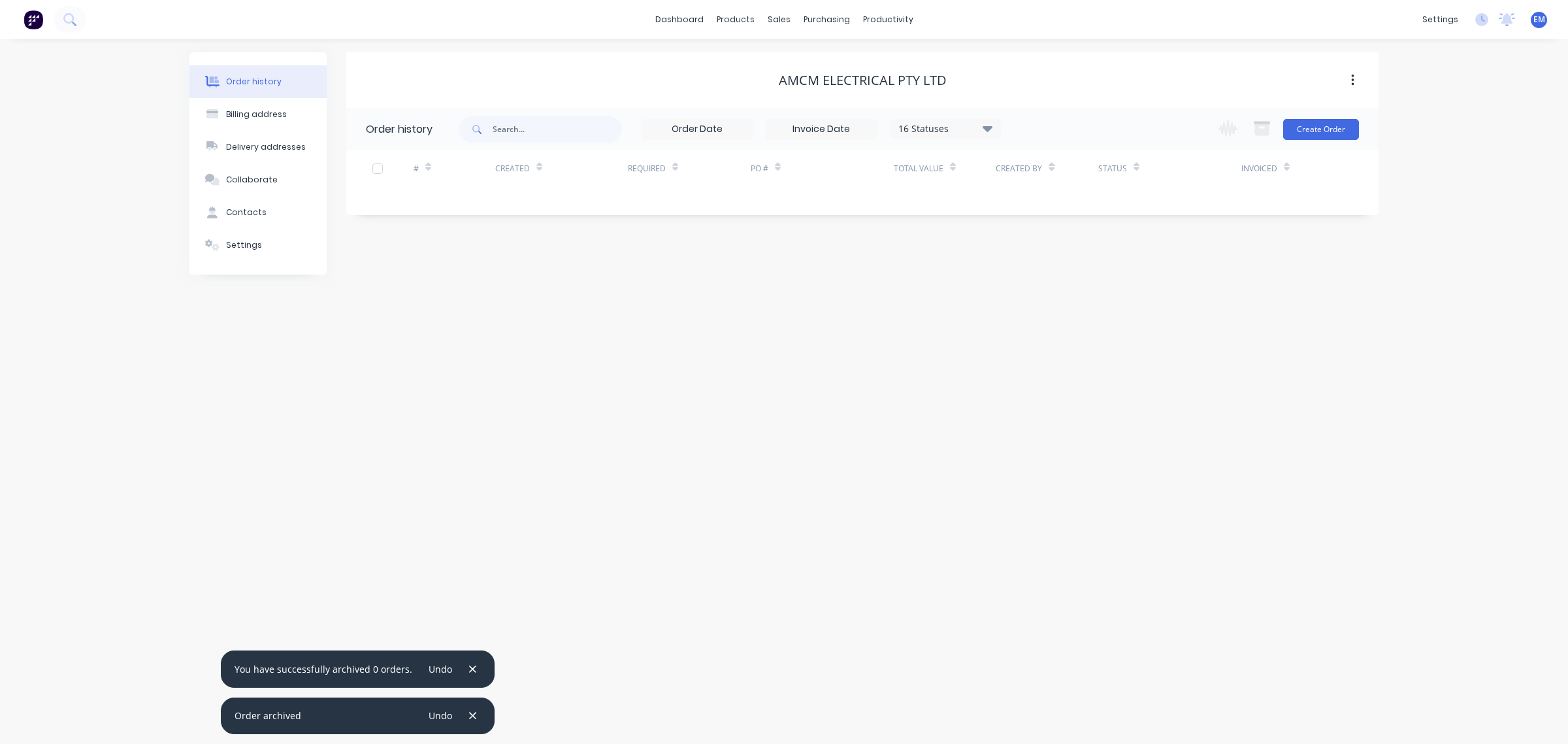
click at [935, 129] on div "16 Statuses" at bounding box center [945, 128] width 110 height 14
click at [959, 317] on div "Archived" at bounding box center [972, 312] width 164 height 26
click at [1021, 310] on div "Archived" at bounding box center [972, 312] width 164 height 26
click at [1053, 305] on label at bounding box center [1053, 305] width 0 height 0
click at [1053, 309] on input "checkbox" at bounding box center [1058, 312] width 11 height 13
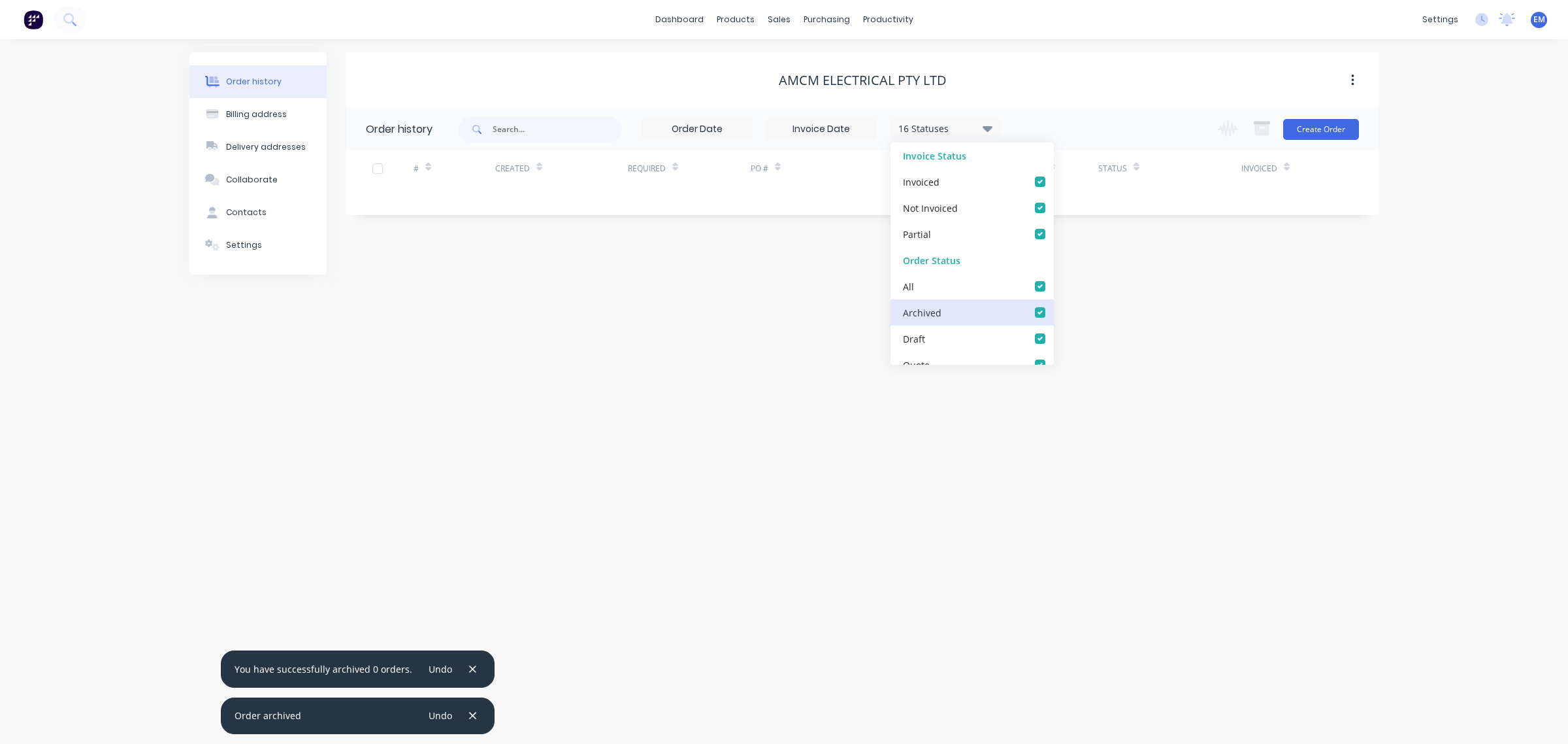
checkbox input "true"
click at [1121, 298] on div "Order history Billing address Delivery addresses Collaborate Contacts Settings …" at bounding box center [784, 391] width 1568 height 705
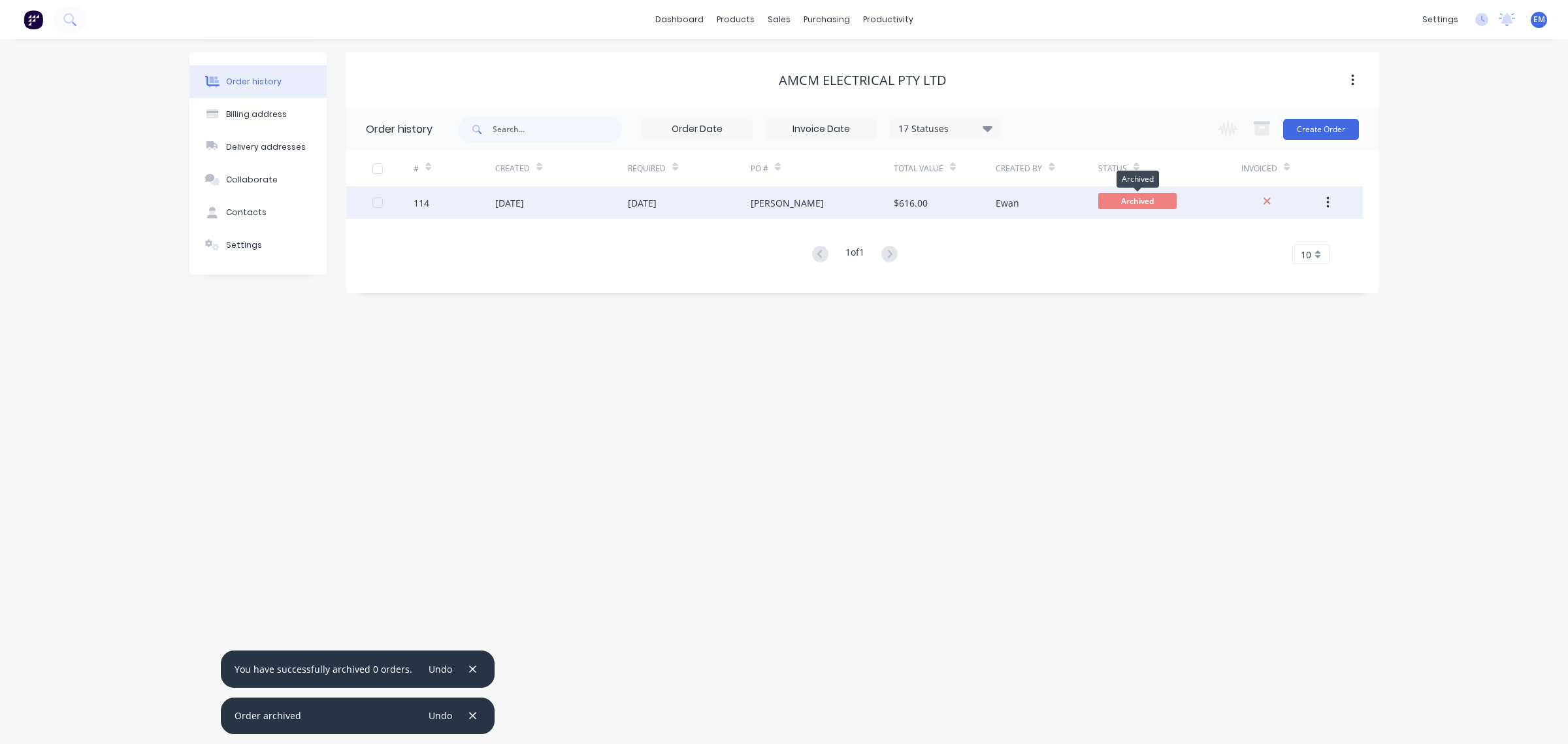
click at [1156, 193] on span "Archived" at bounding box center [1137, 200] width 78 height 16
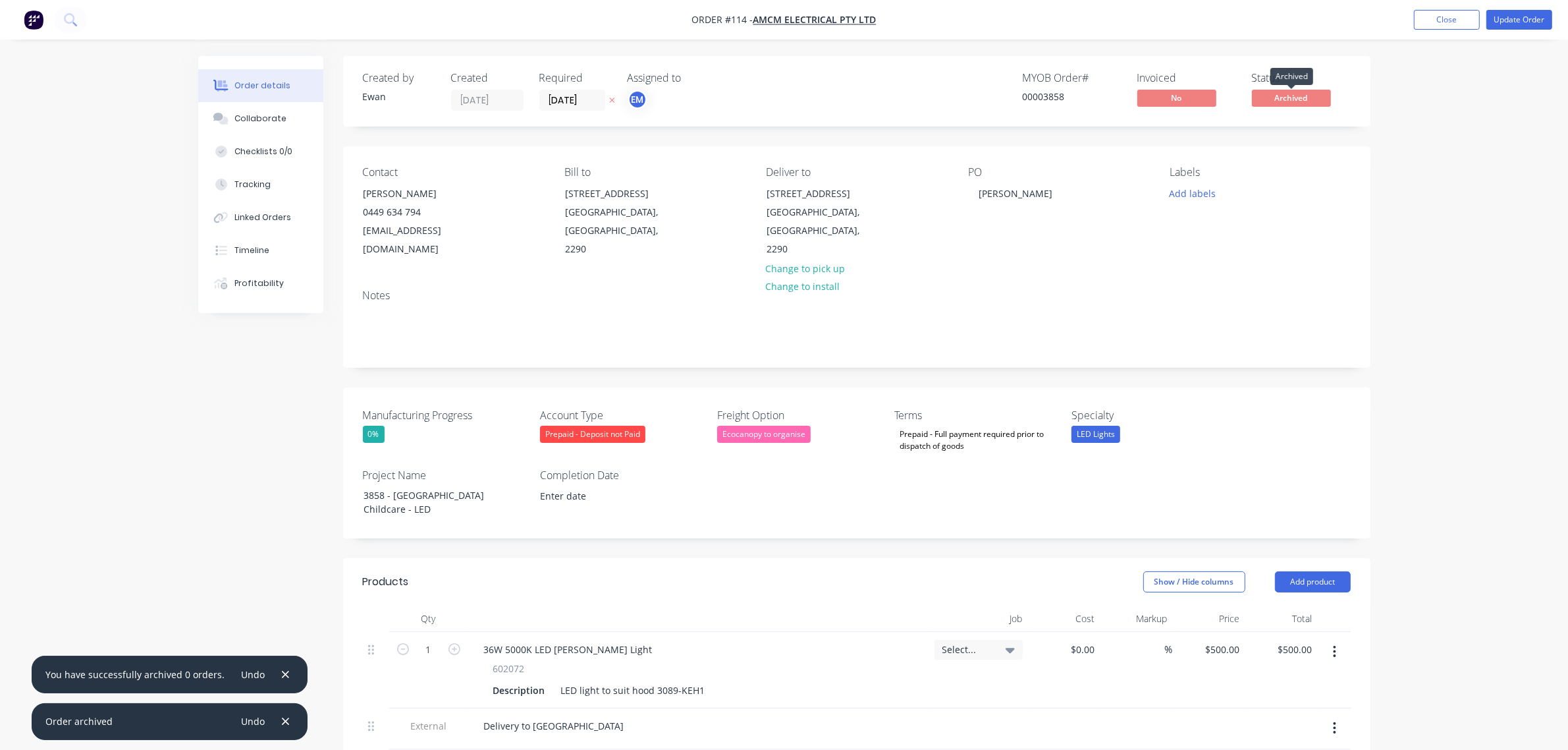
click at [1272, 97] on span "Archived" at bounding box center [1291, 97] width 79 height 16
drag, startPoint x: 1274, startPoint y: 97, endPoint x: 1282, endPoint y: 97, distance: 8.0
click at [1274, 97] on span "Archived" at bounding box center [1291, 97] width 79 height 16
click at [1500, 21] on button "Update Order" at bounding box center [1519, 20] width 66 height 20
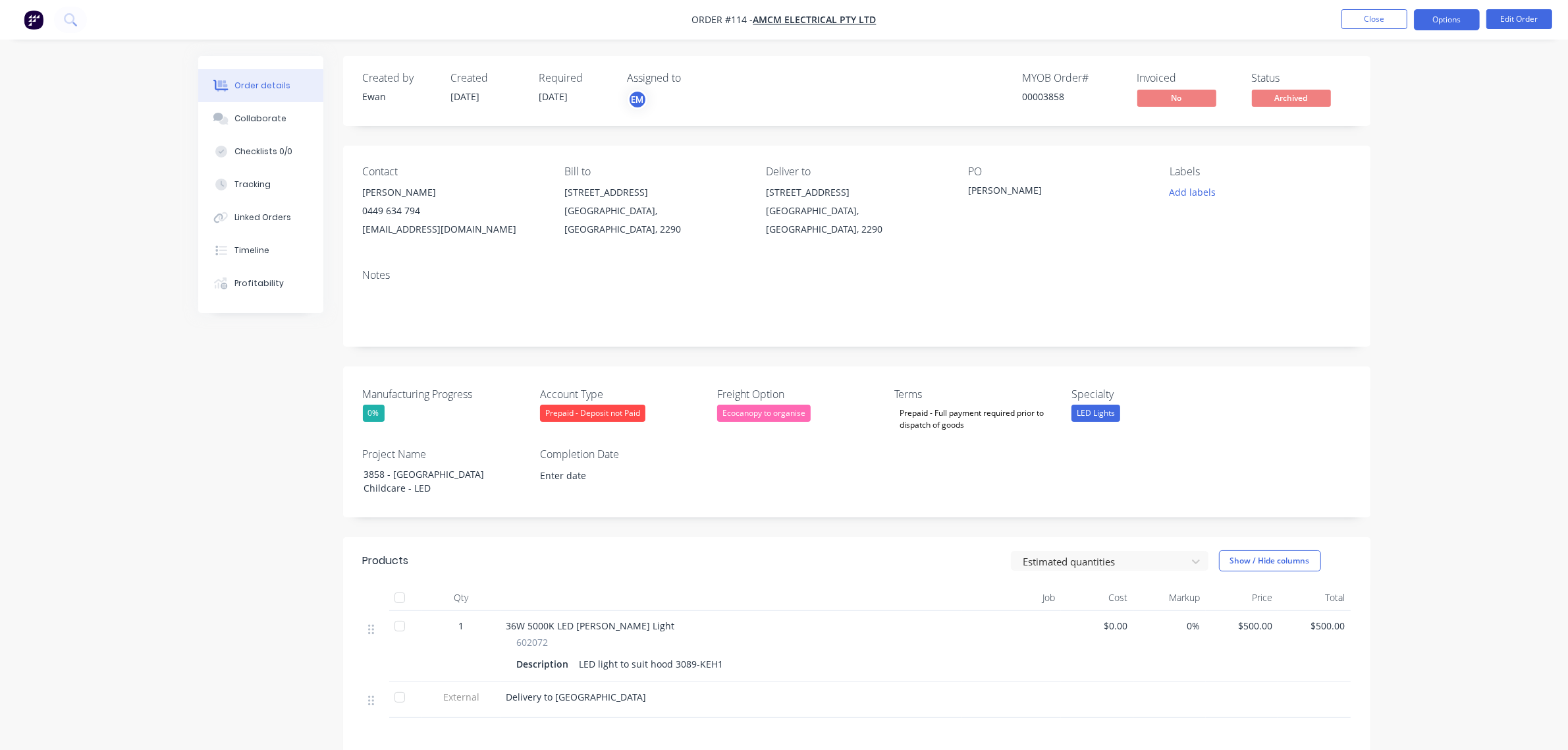
click at [1452, 17] on button "Options" at bounding box center [1447, 20] width 66 height 21
click at [1400, 344] on div "Unarchive" at bounding box center [1407, 350] width 121 height 19
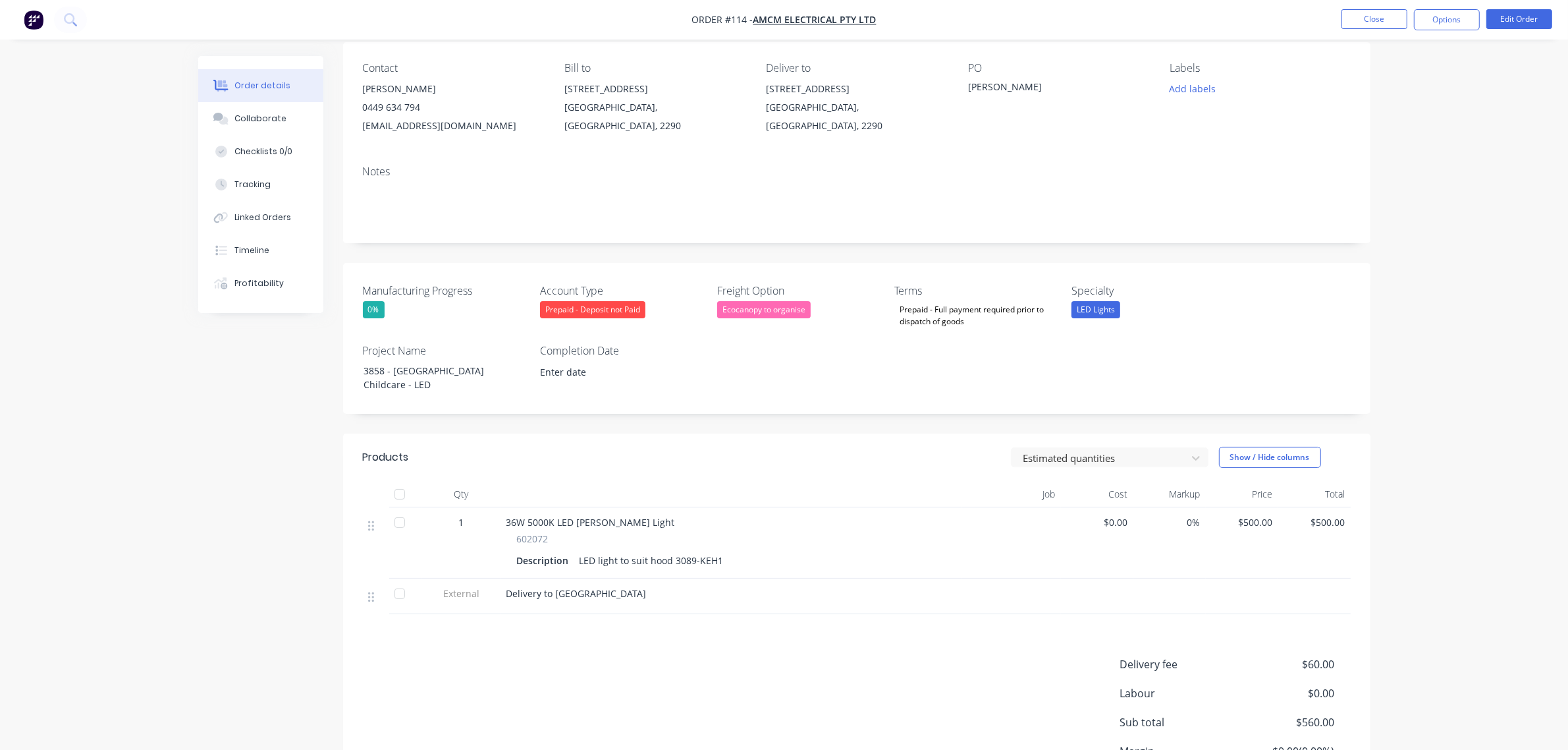
scroll to position [0, 0]
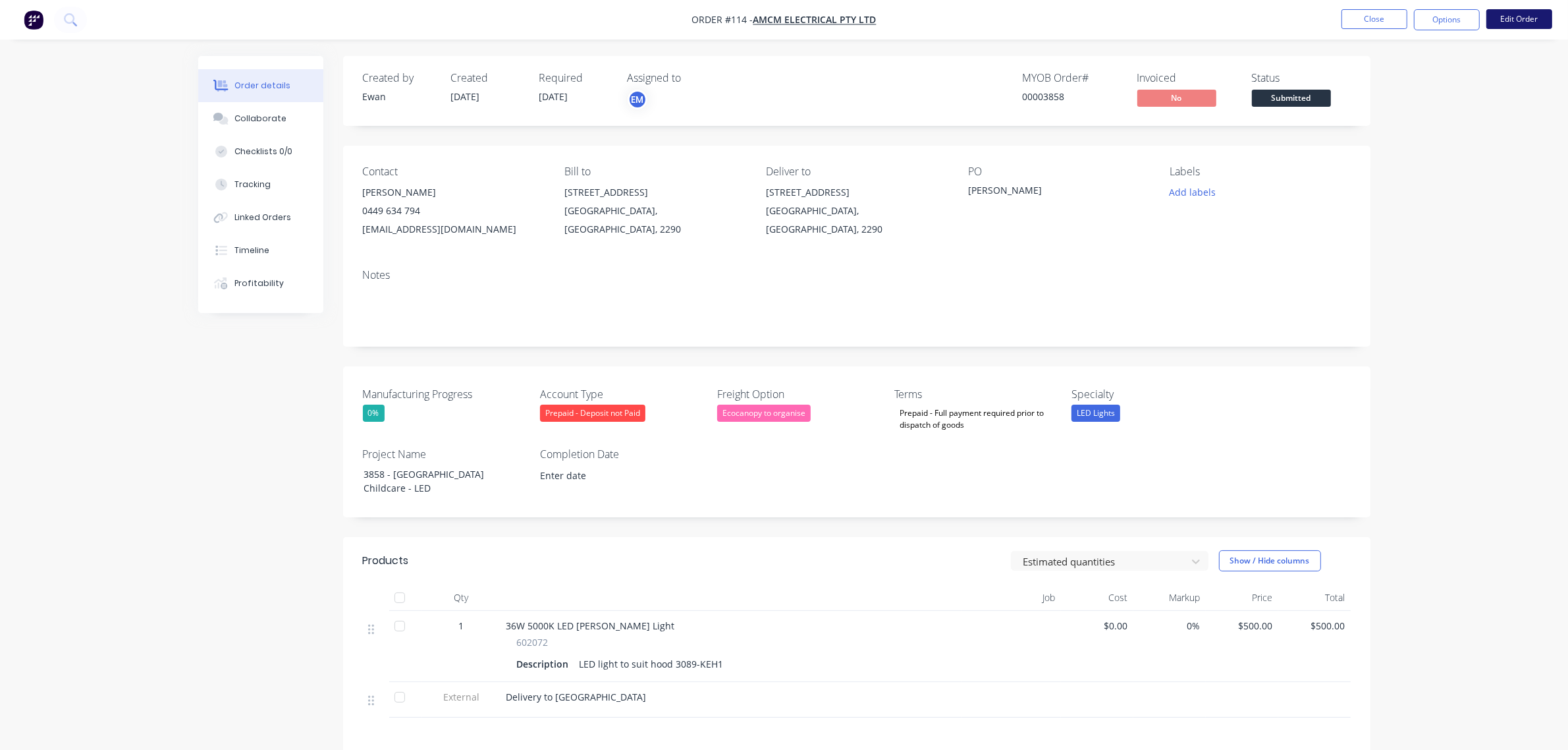
click at [1518, 17] on button "Edit Order" at bounding box center [1519, 19] width 66 height 20
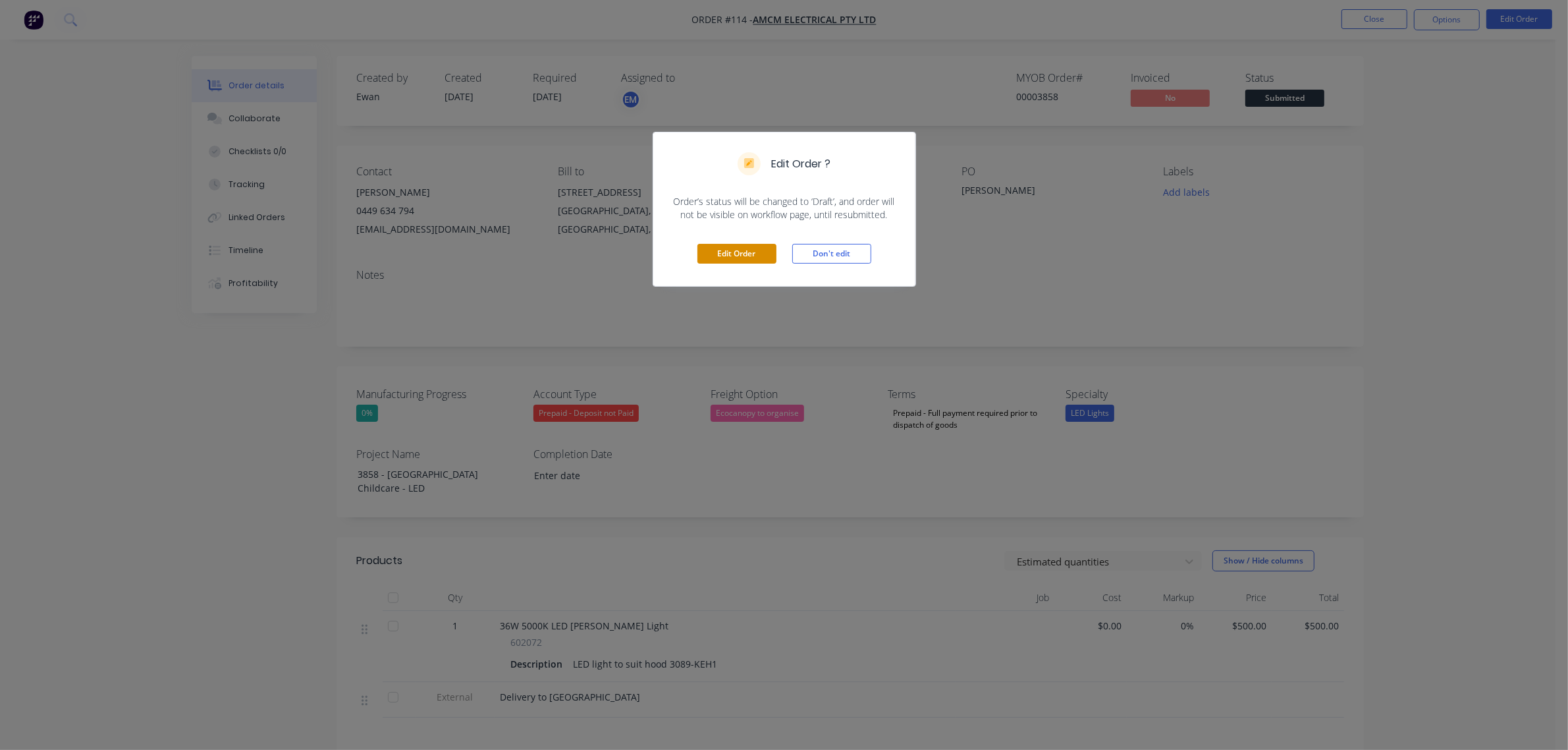
click at [728, 260] on button "Edit Order" at bounding box center [736, 254] width 79 height 20
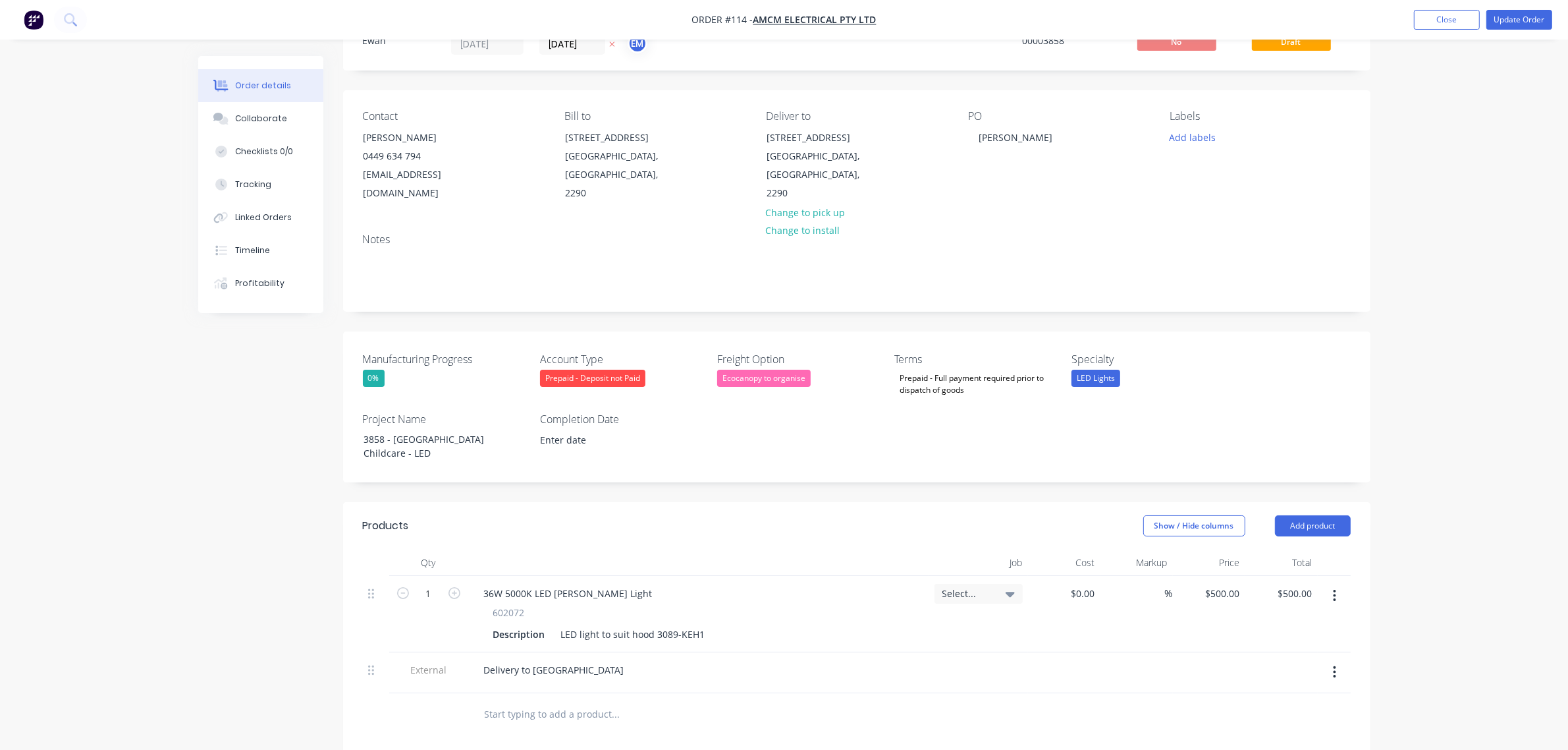
scroll to position [82, 0]
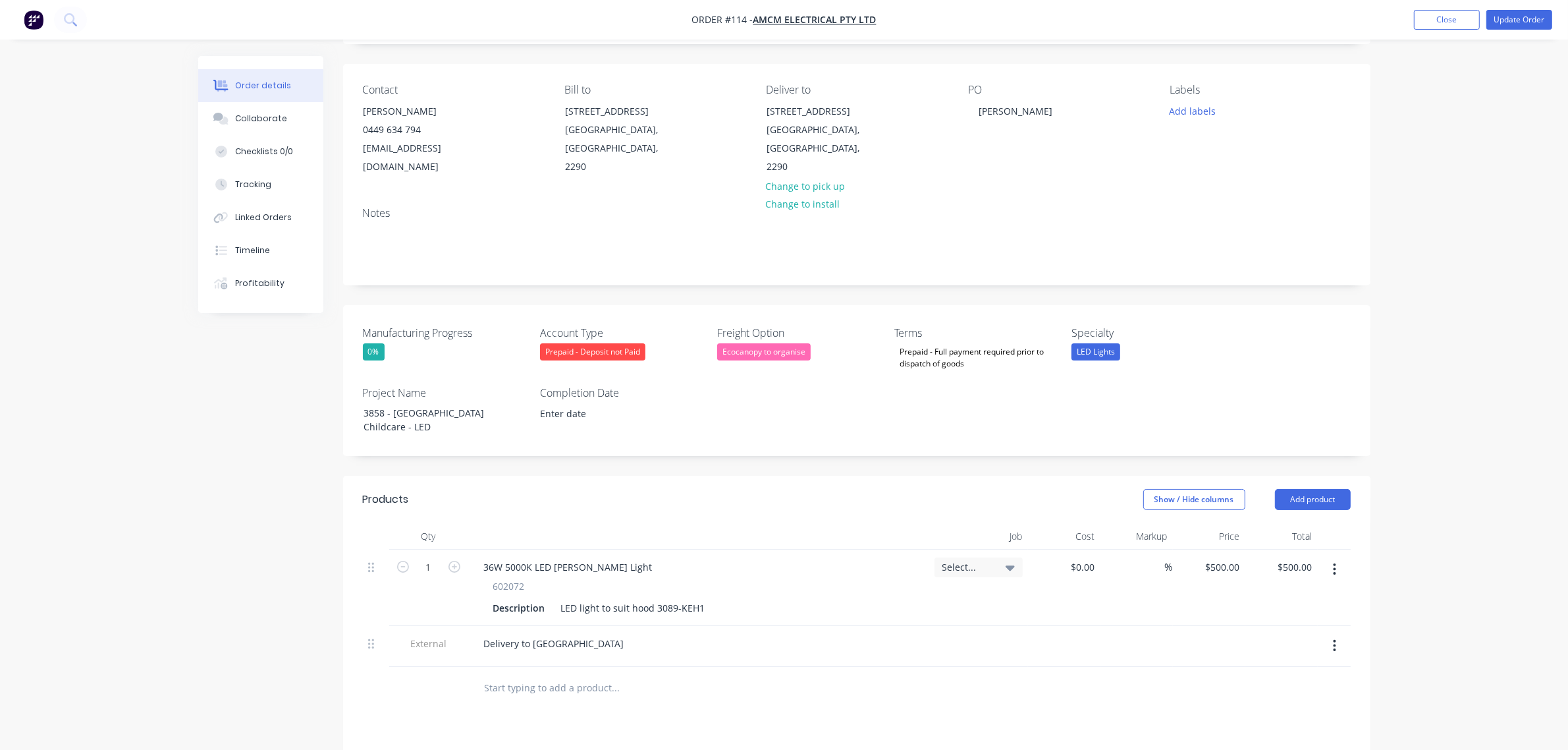
click at [1014, 560] on icon at bounding box center [1010, 567] width 9 height 14
click at [955, 630] on button "Create new job" at bounding box center [930, 641] width 171 height 21
click at [926, 616] on input "Job Number" at bounding box center [930, 626] width 171 height 20
click at [902, 550] on div "36W 5000K LED [PERSON_NAME] Light 602072 Description LED light to suit hood 308…" at bounding box center [698, 588] width 461 height 77
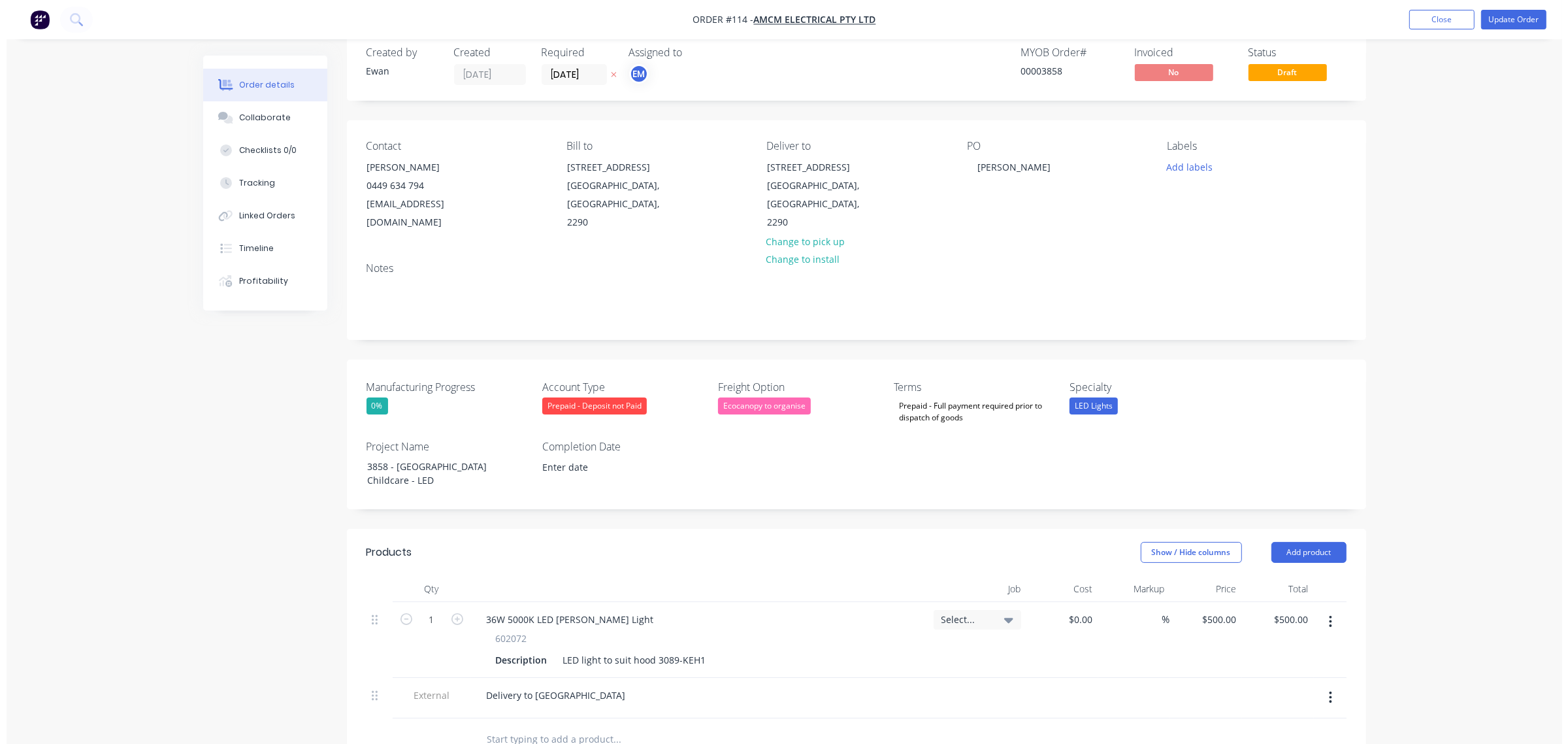
scroll to position [0, 0]
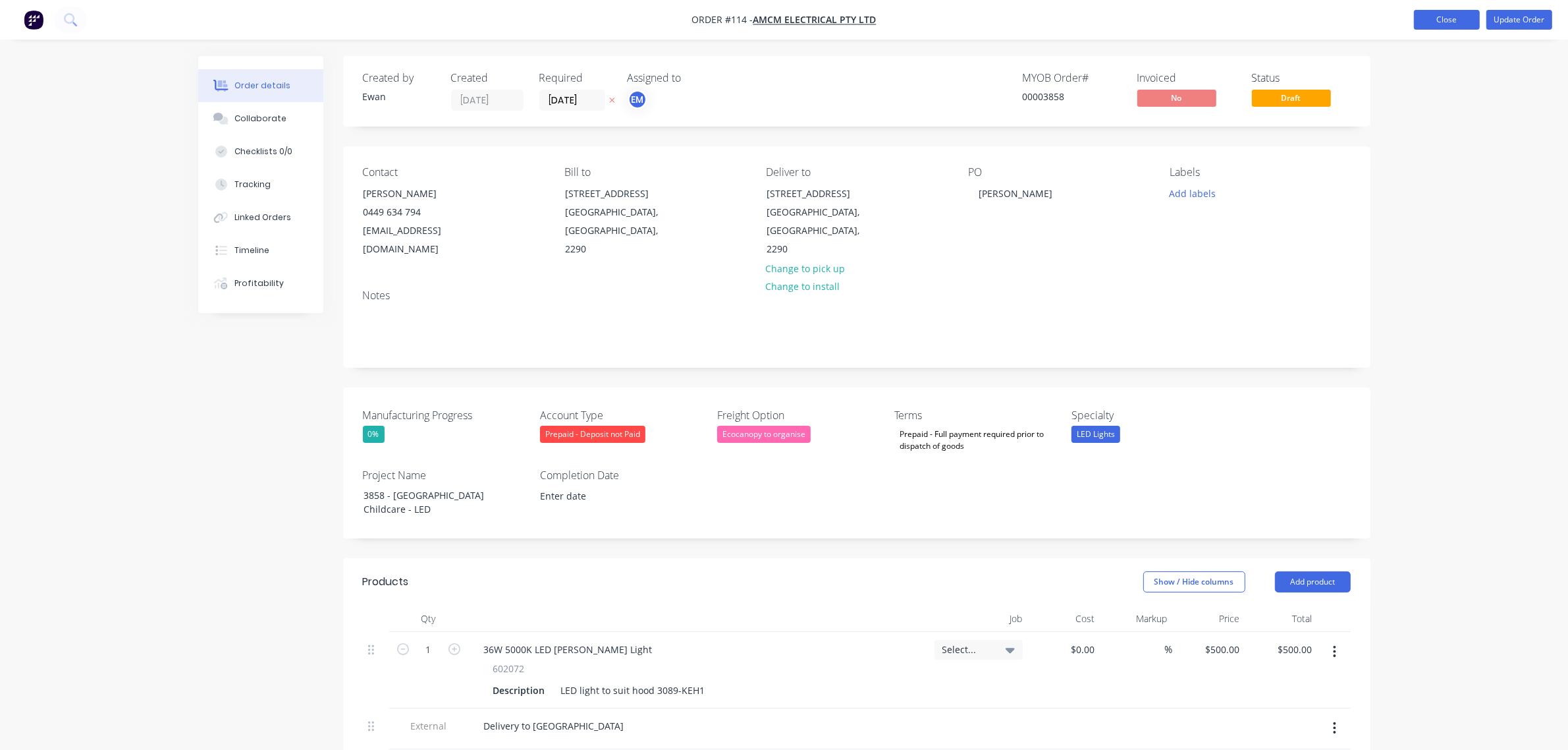
click at [1429, 20] on button "Close" at bounding box center [1447, 20] width 66 height 20
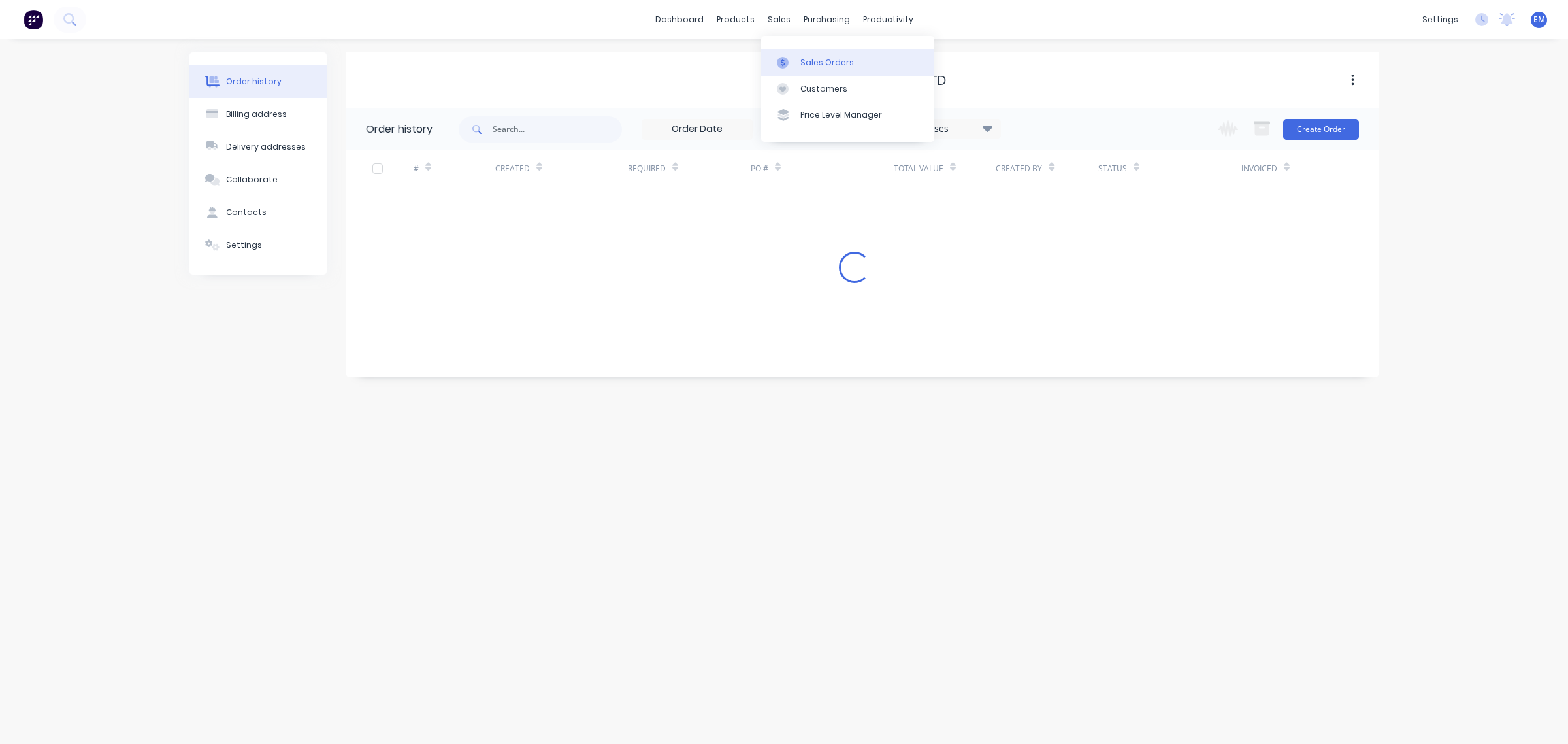
click at [801, 62] on div "Sales Orders" at bounding box center [827, 63] width 54 height 12
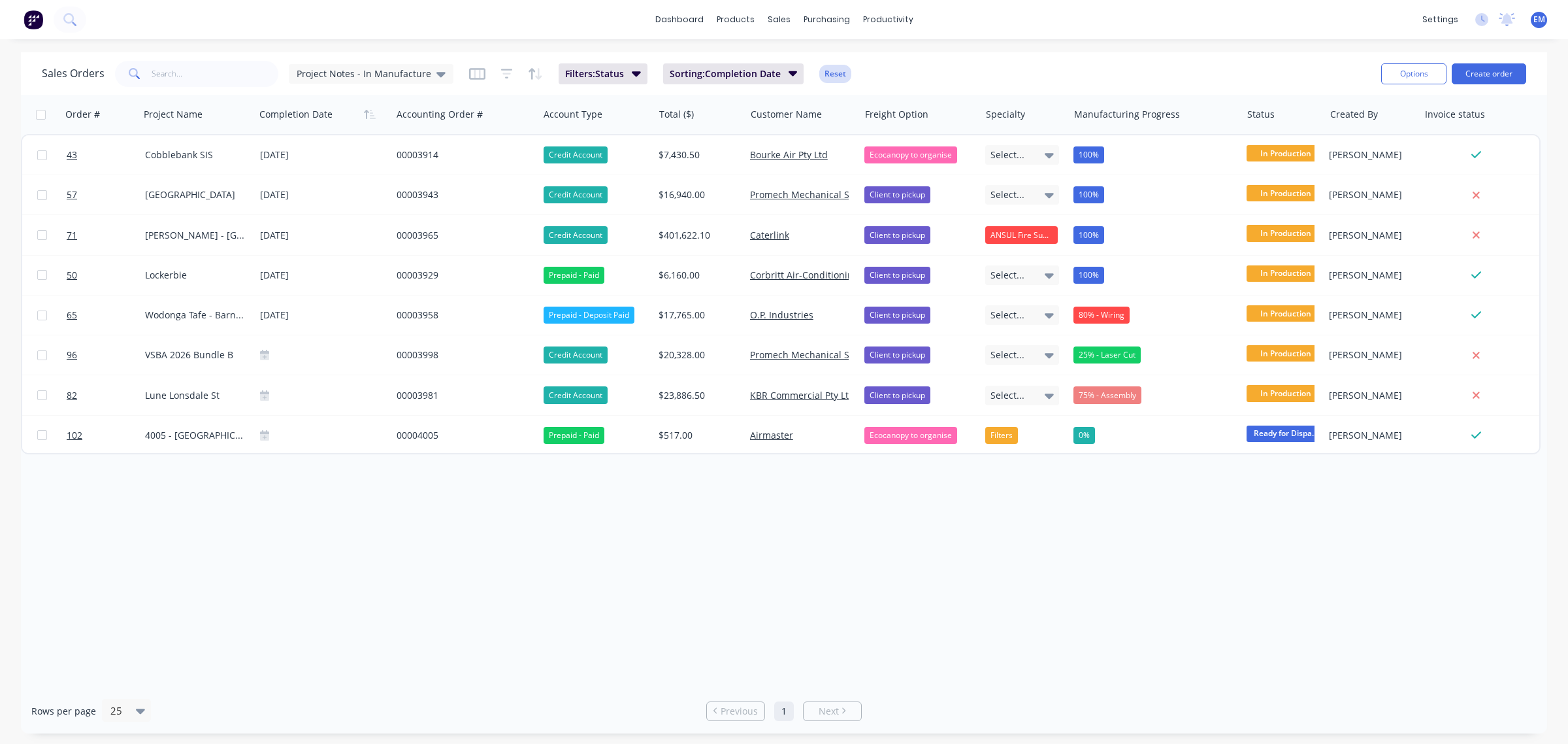
click at [831, 70] on button "Reset" at bounding box center [835, 74] width 32 height 18
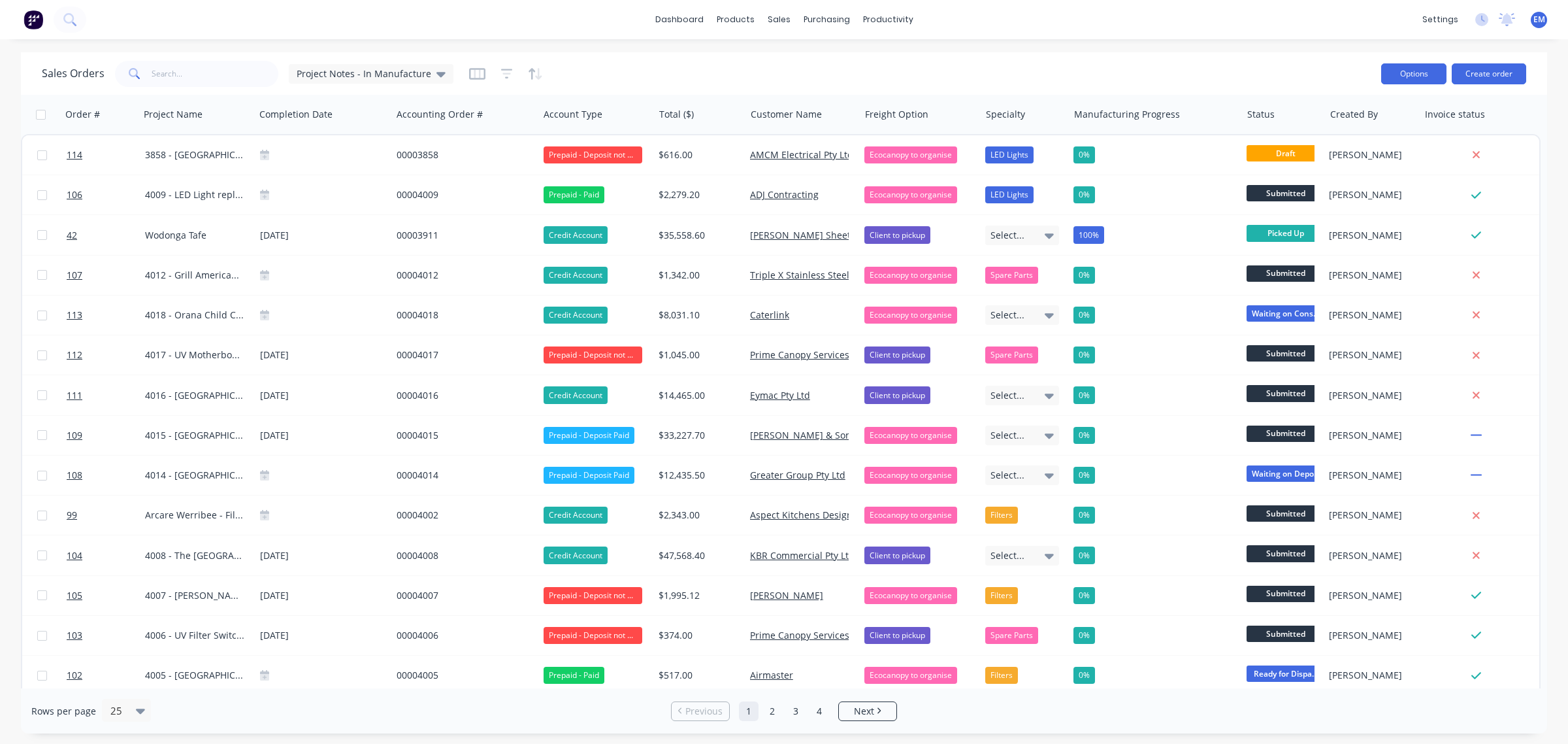
click at [1404, 80] on button "Options" at bounding box center [1414, 74] width 66 height 21
click at [1258, 67] on div "Sales Orders Project Notes - In Manufacture" at bounding box center [706, 73] width 1329 height 32
click at [474, 73] on icon "button" at bounding box center [477, 73] width 6 height 8
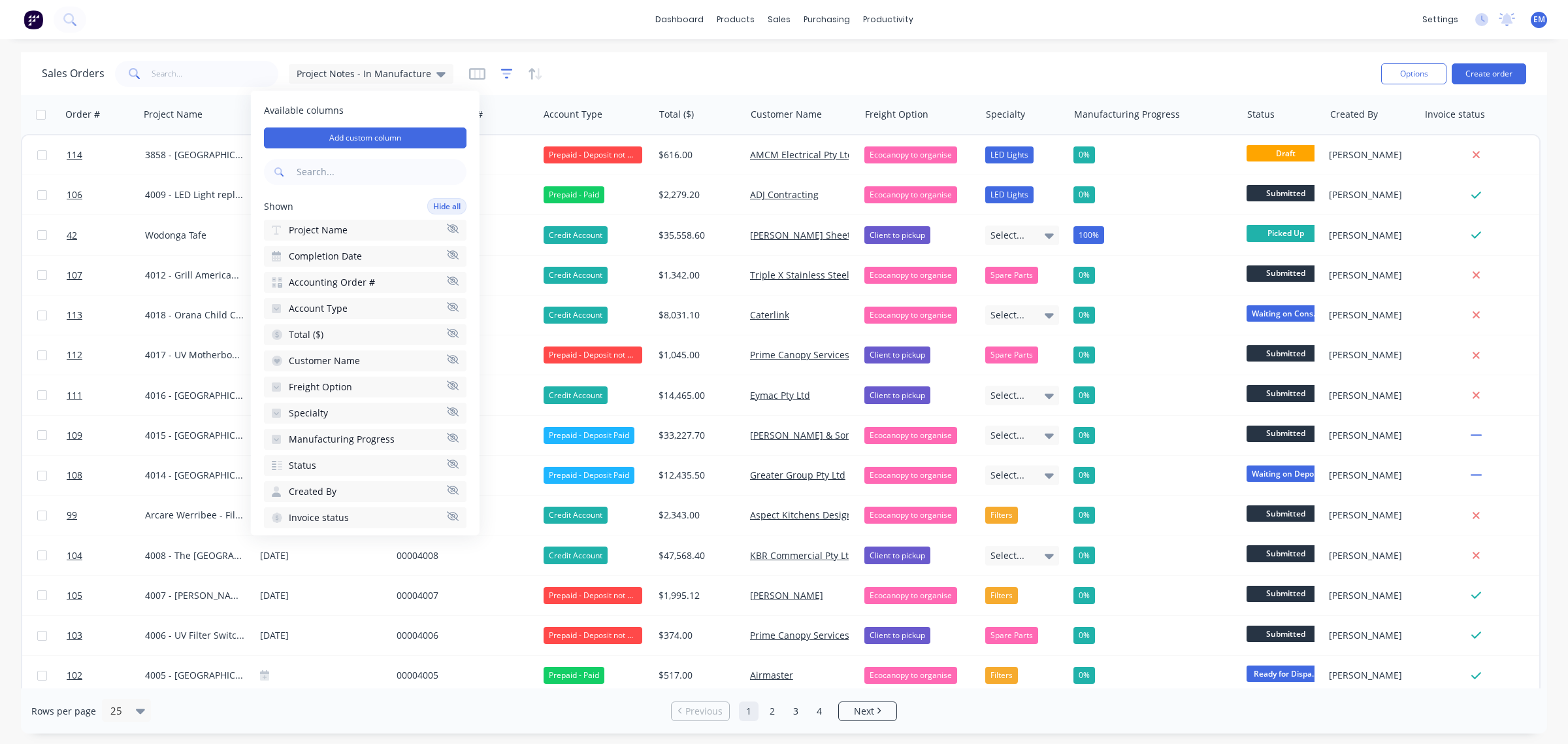
click at [502, 71] on icon "button" at bounding box center [507, 73] width 12 height 13
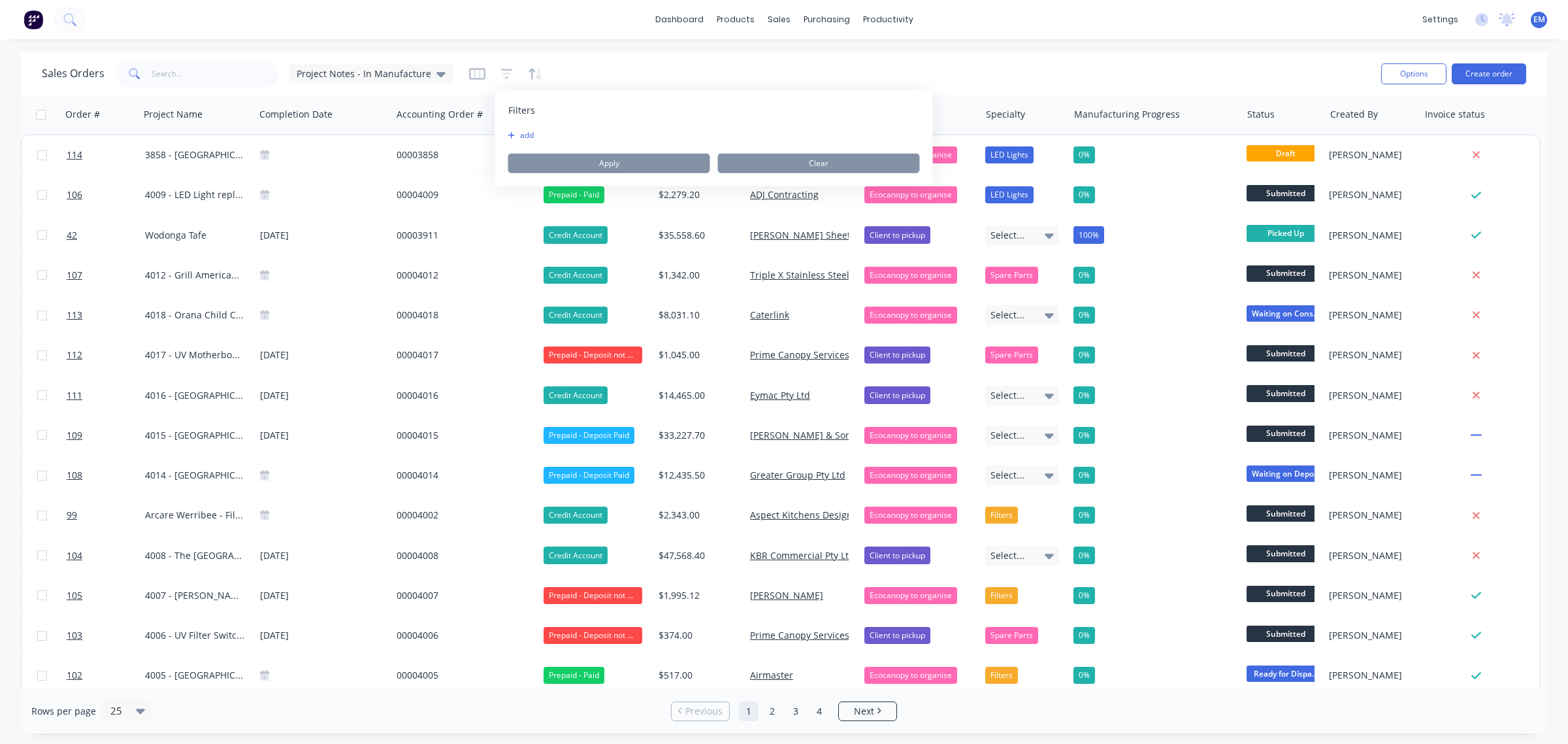
click at [513, 131] on icon "button" at bounding box center [512, 135] width 7 height 8
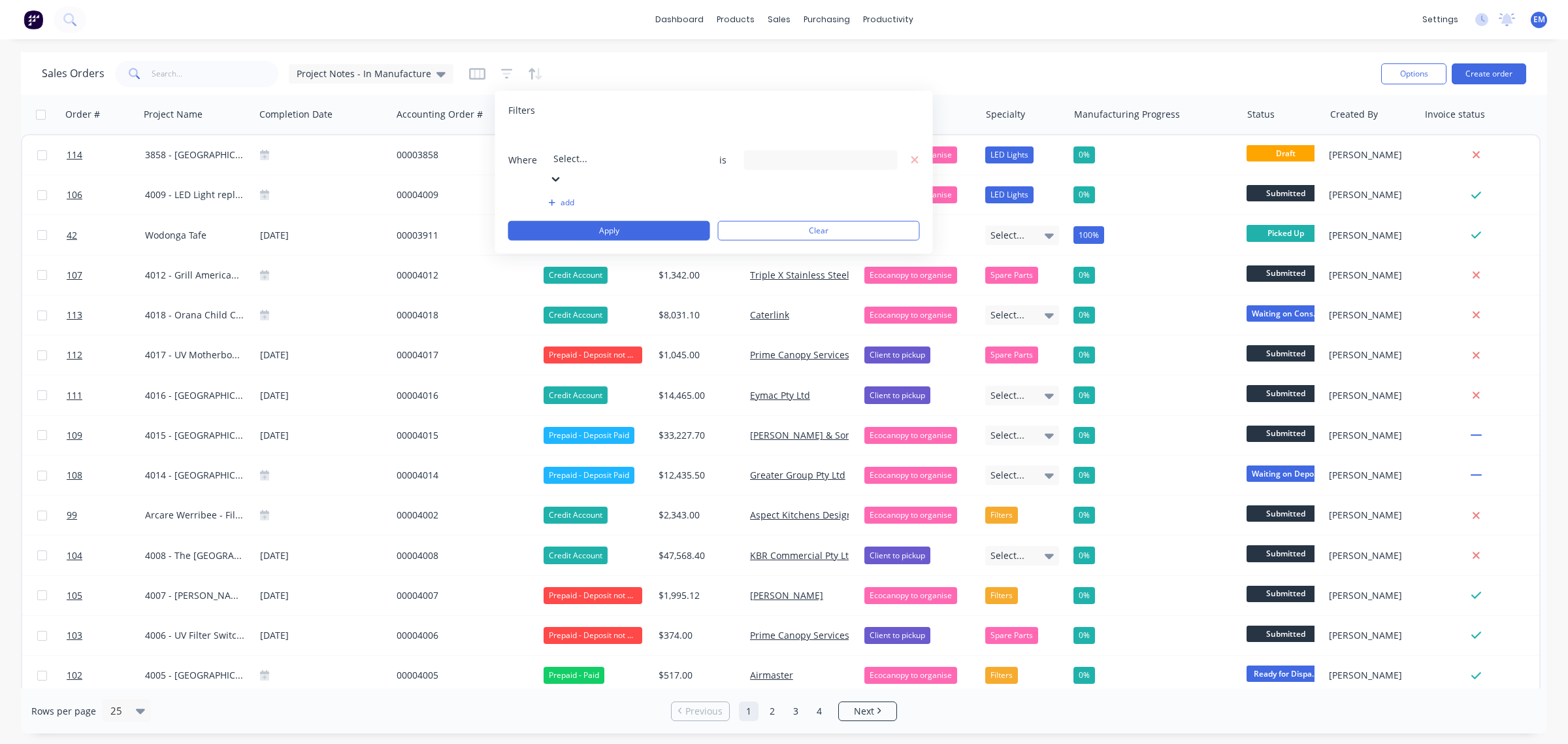
click at [651, 144] on div at bounding box center [647, 140] width 188 height 16
click at [770, 153] on div "13 Status selected" at bounding box center [811, 159] width 118 height 13
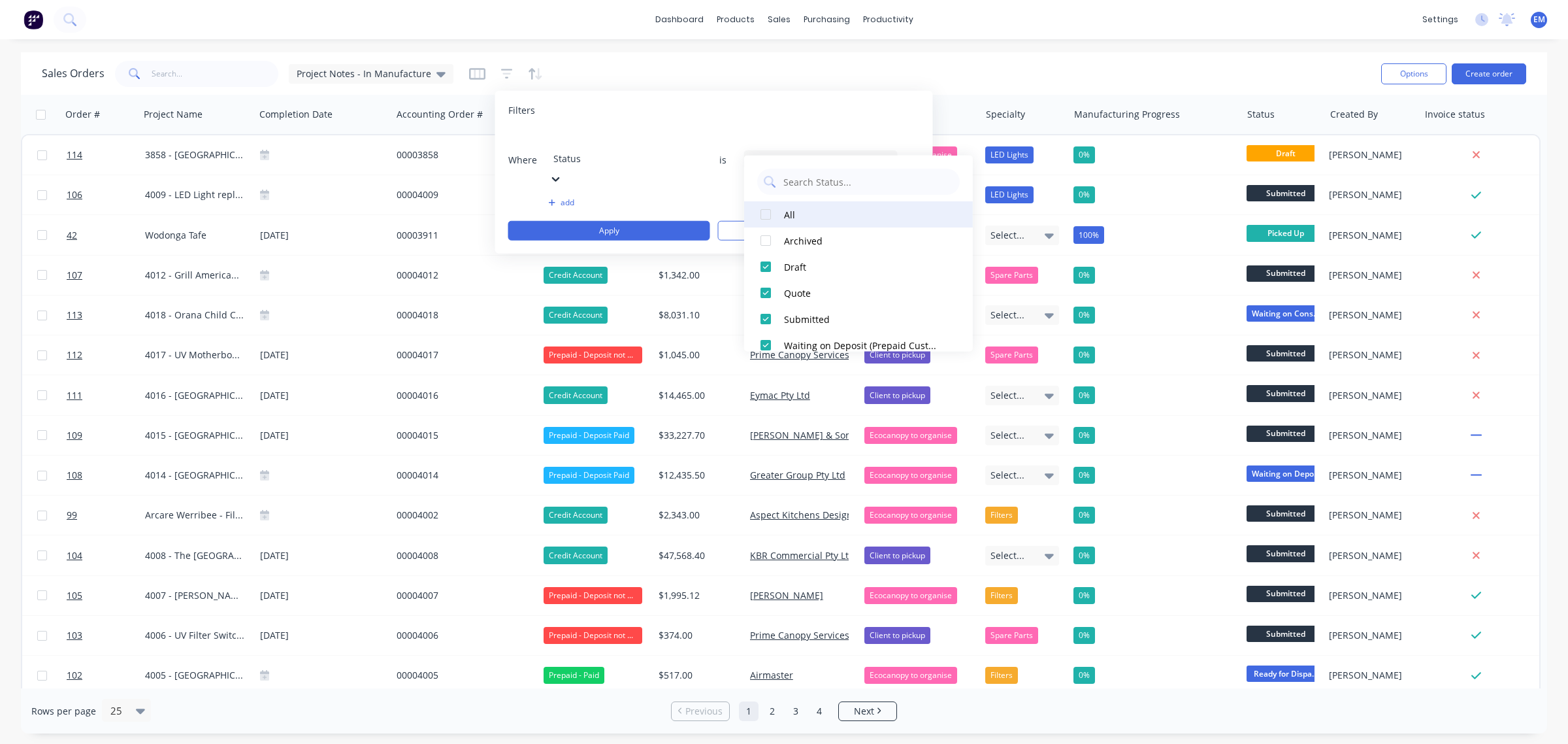
click at [763, 221] on div at bounding box center [766, 214] width 26 height 26
click at [763, 214] on div at bounding box center [766, 214] width 26 height 26
click at [764, 237] on div at bounding box center [766, 240] width 26 height 26
click at [850, 109] on div "Filters" at bounding box center [714, 110] width 412 height 13
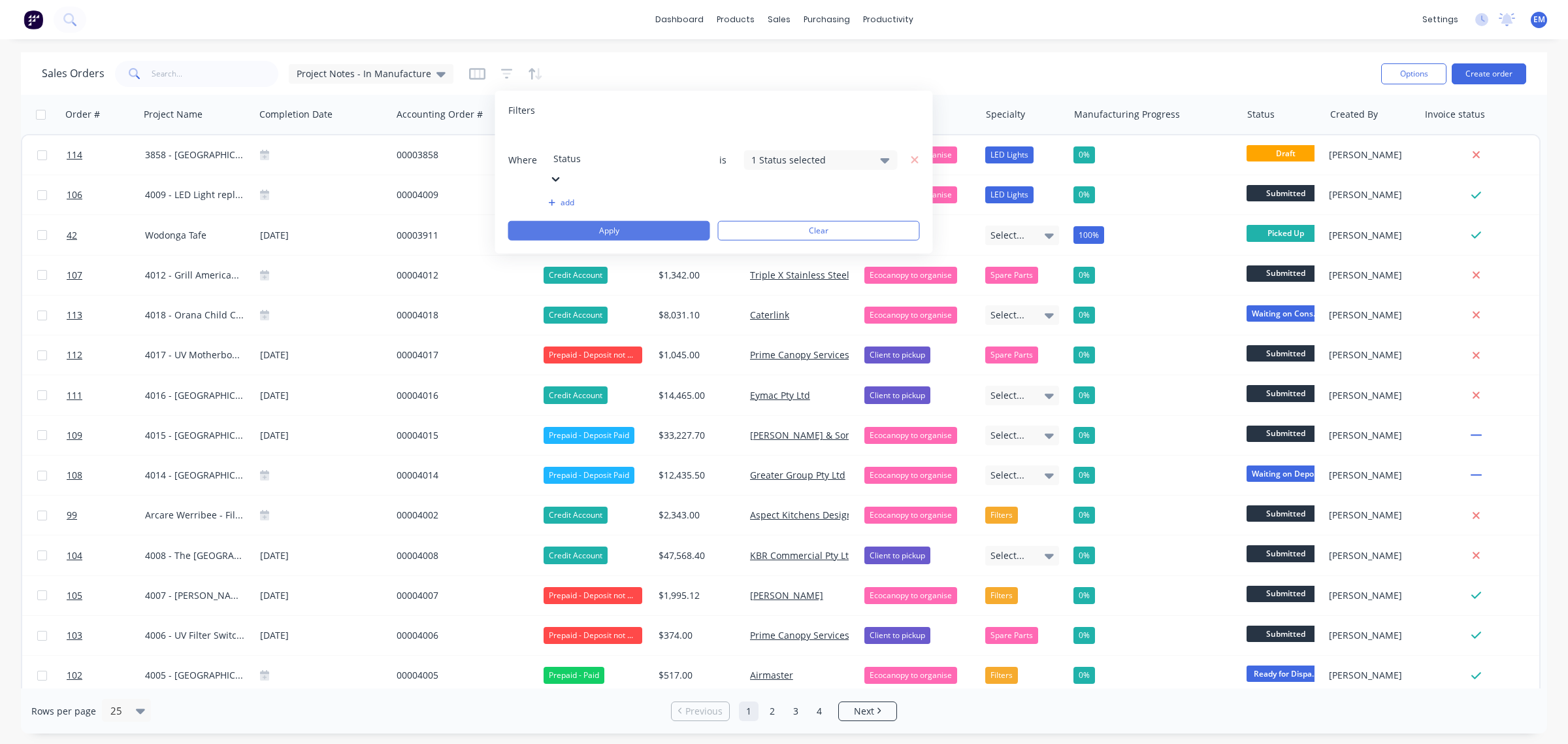
click at [678, 221] on button "Apply" at bounding box center [609, 231] width 202 height 20
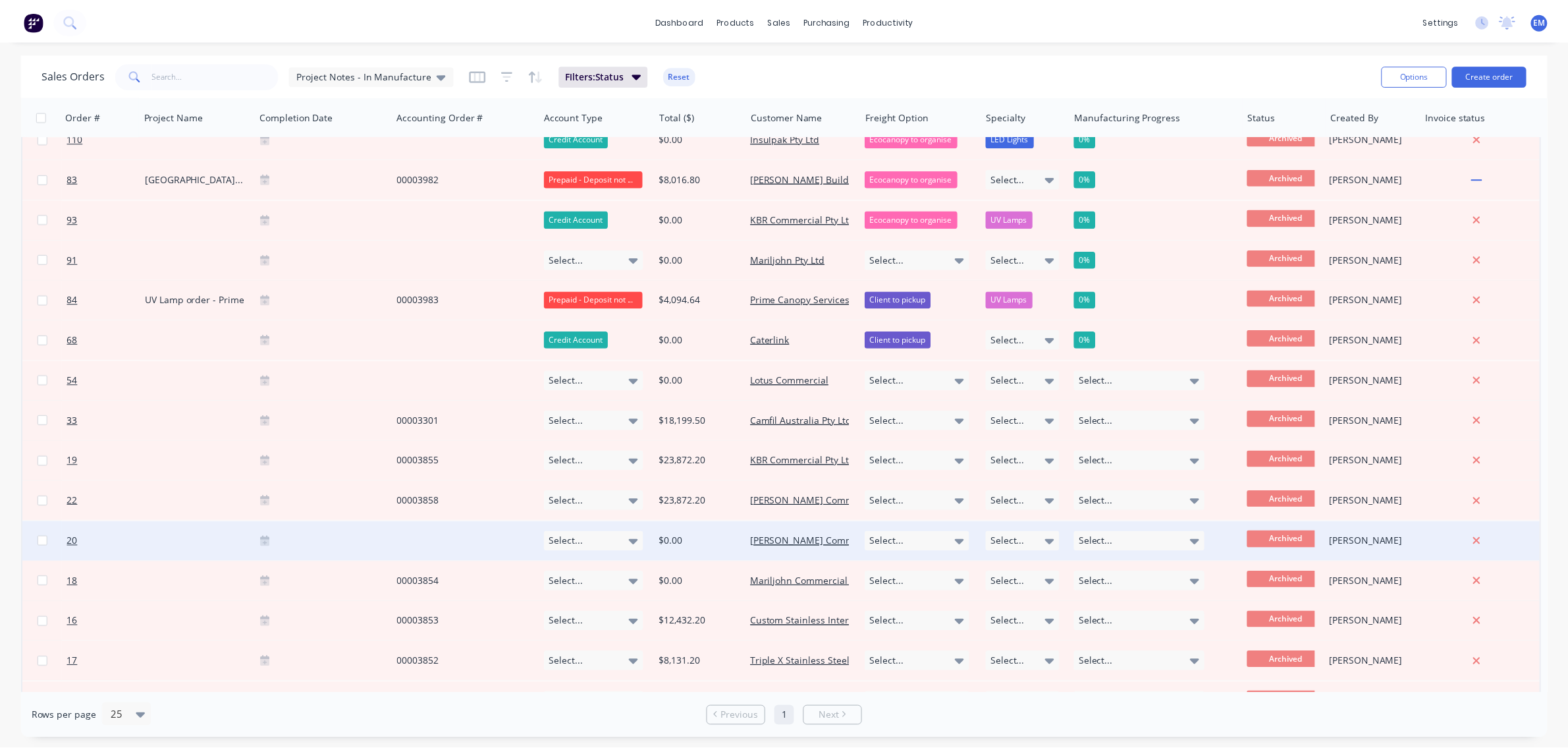
scroll to position [0, 0]
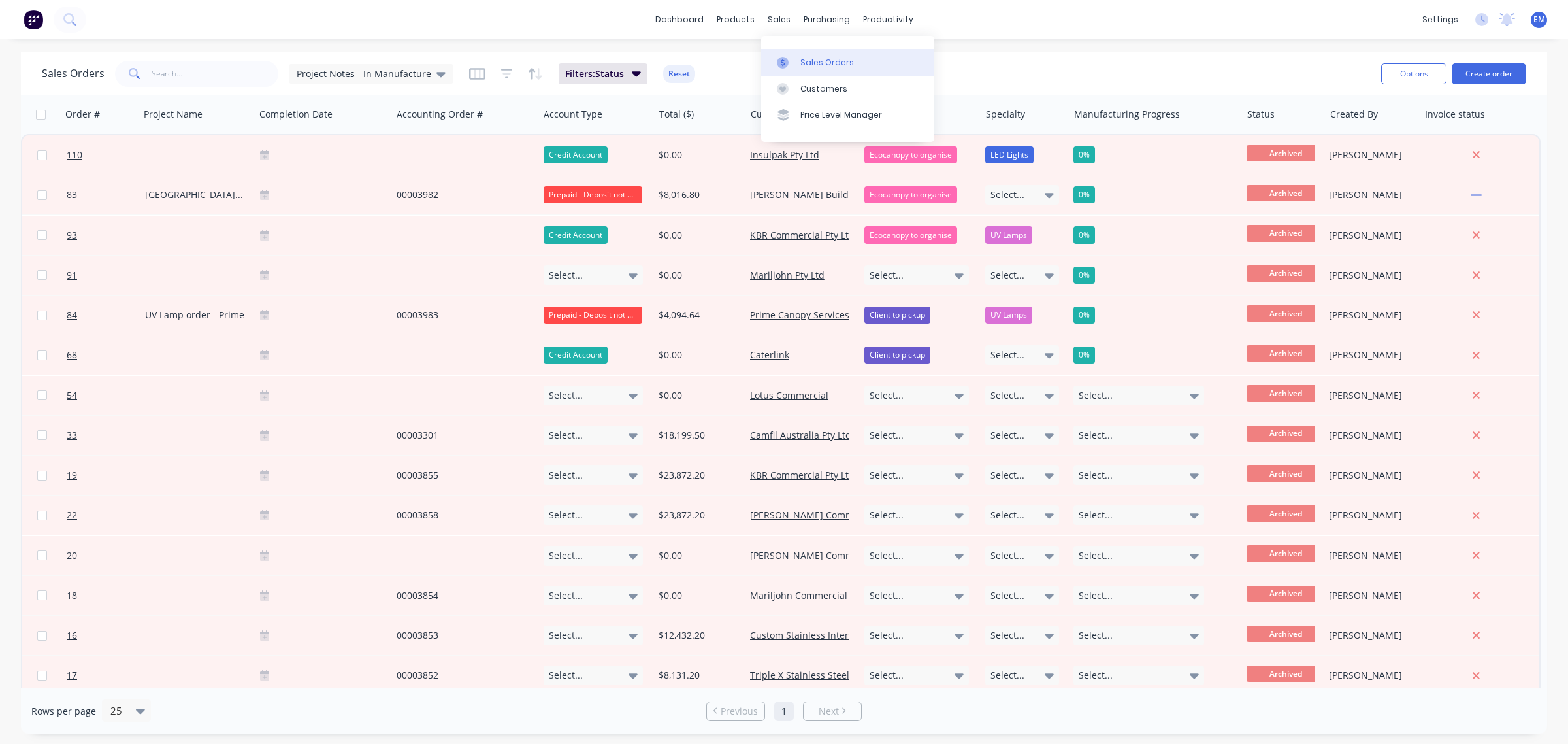
click at [775, 61] on link "Sales Orders" at bounding box center [848, 62] width 173 height 26
click at [691, 23] on link "dashboard" at bounding box center [679, 20] width 61 height 20
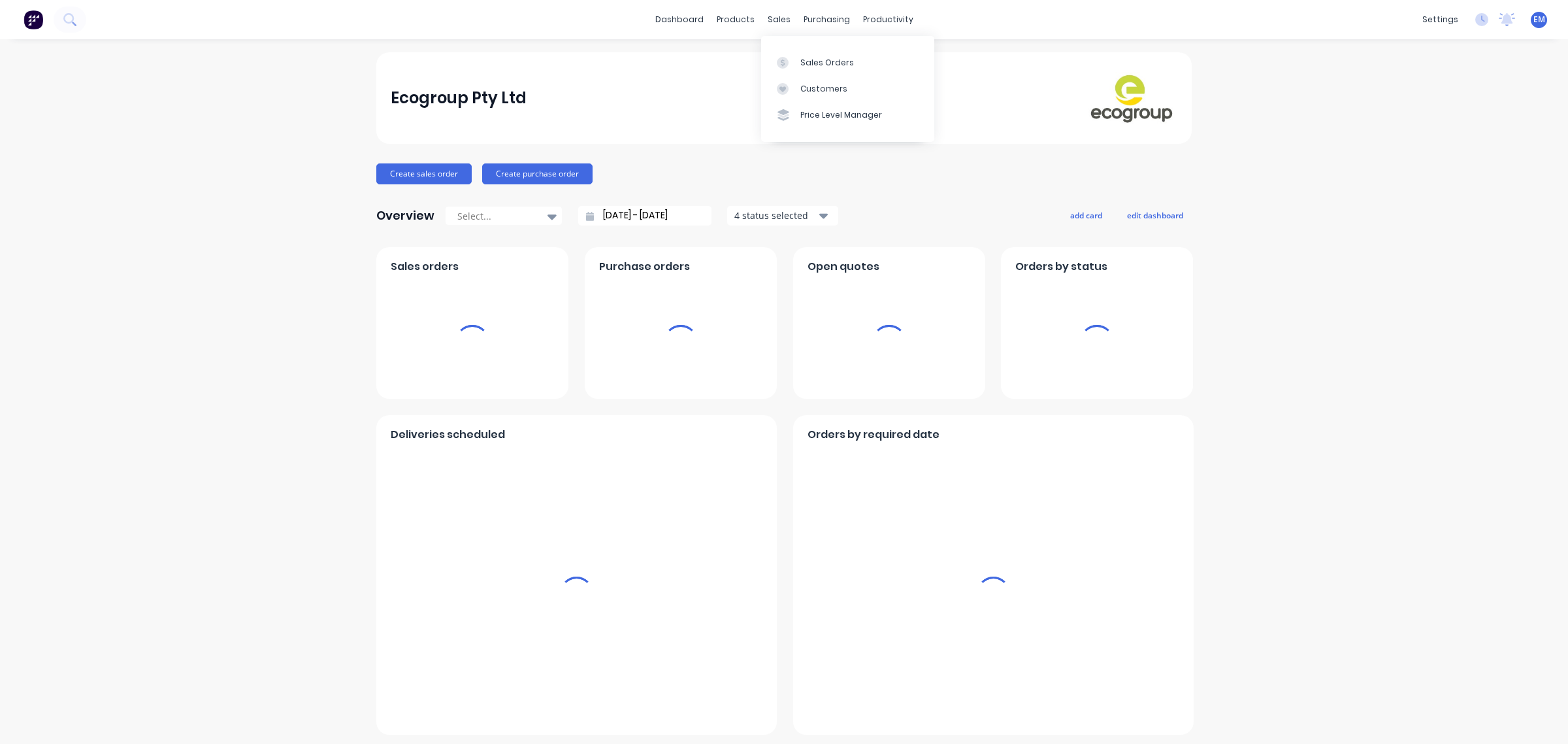
click at [776, 22] on div "sales" at bounding box center [779, 20] width 36 height 20
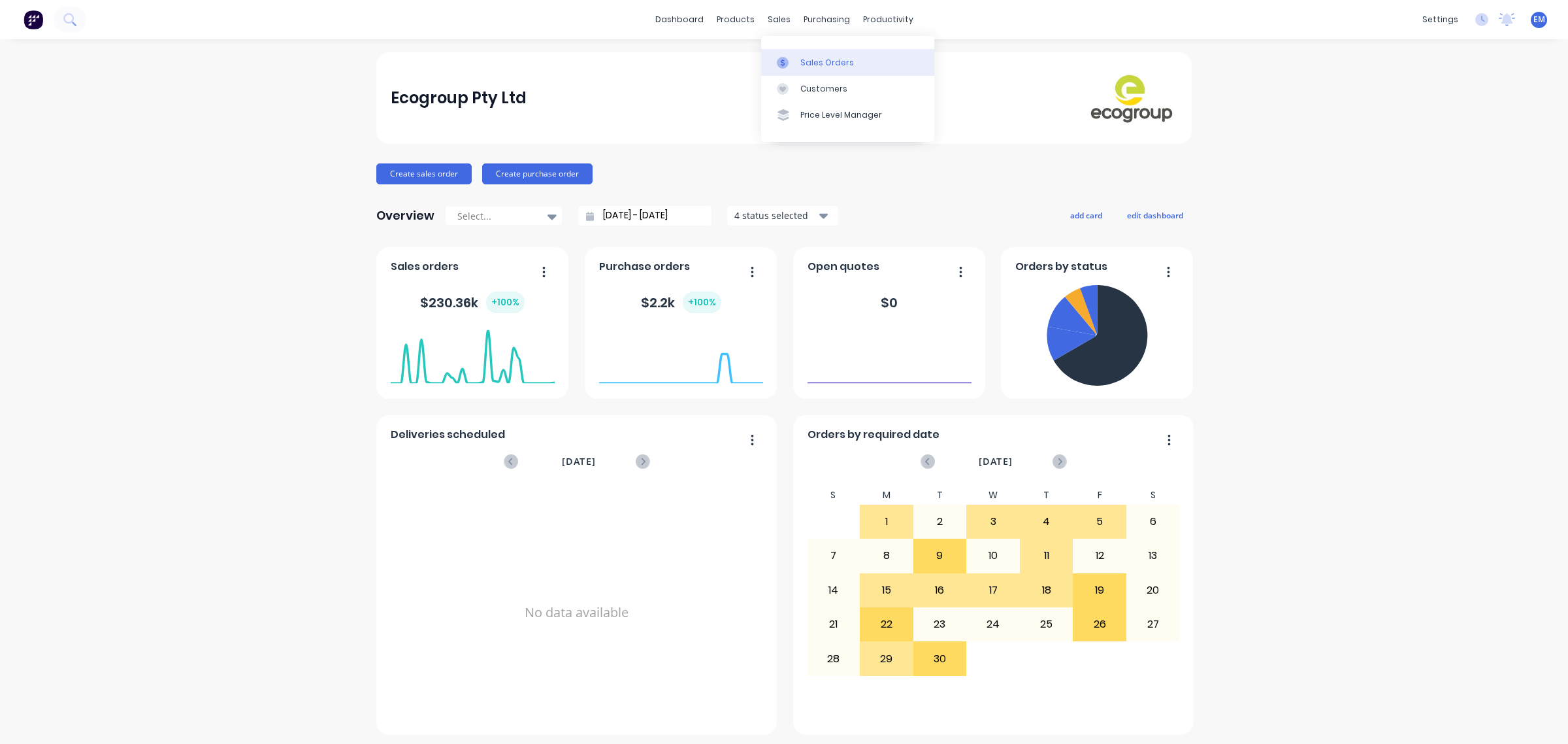
click at [798, 61] on link "Sales Orders" at bounding box center [848, 62] width 173 height 26
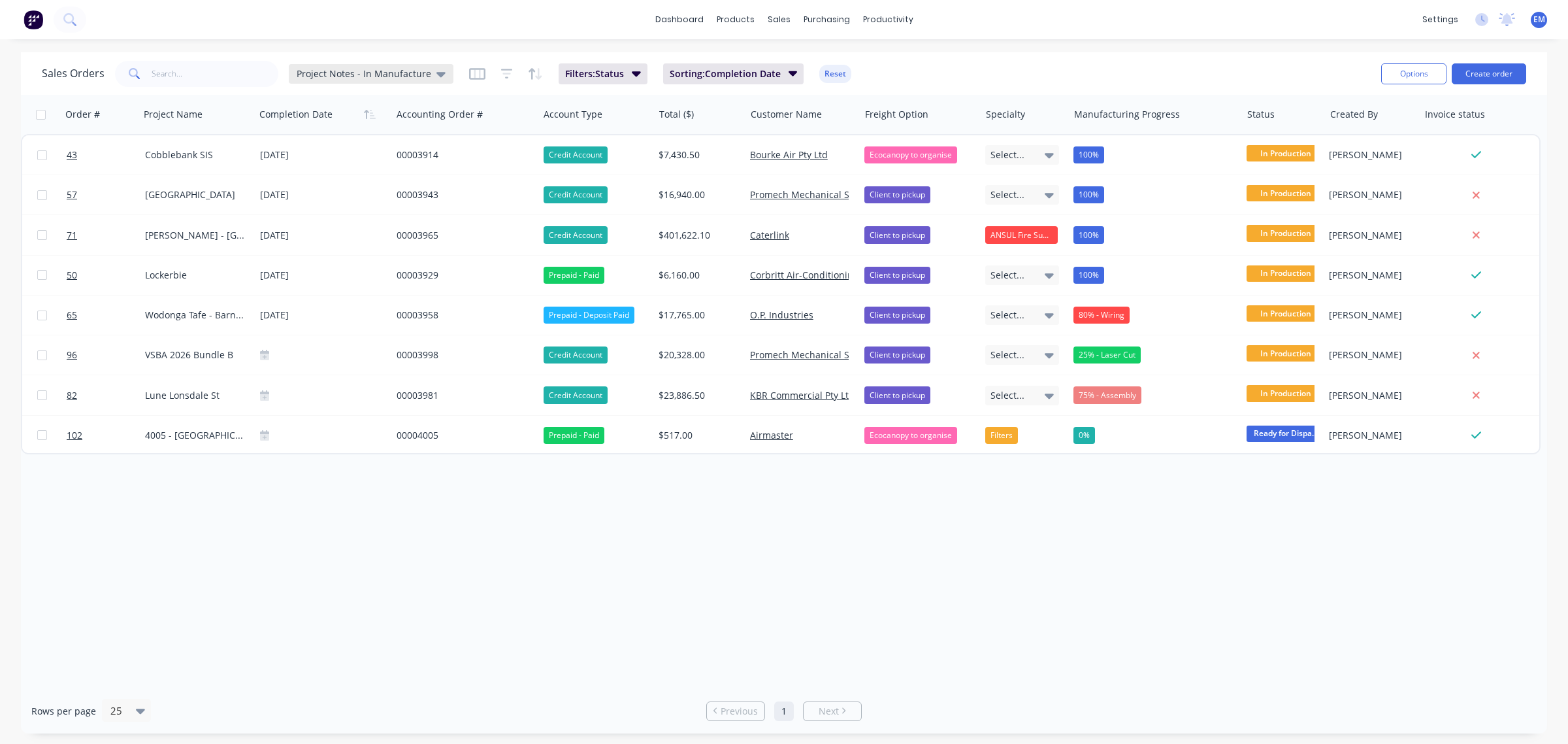
click at [429, 68] on div "Project Notes - In Manufacture" at bounding box center [371, 73] width 149 height 12
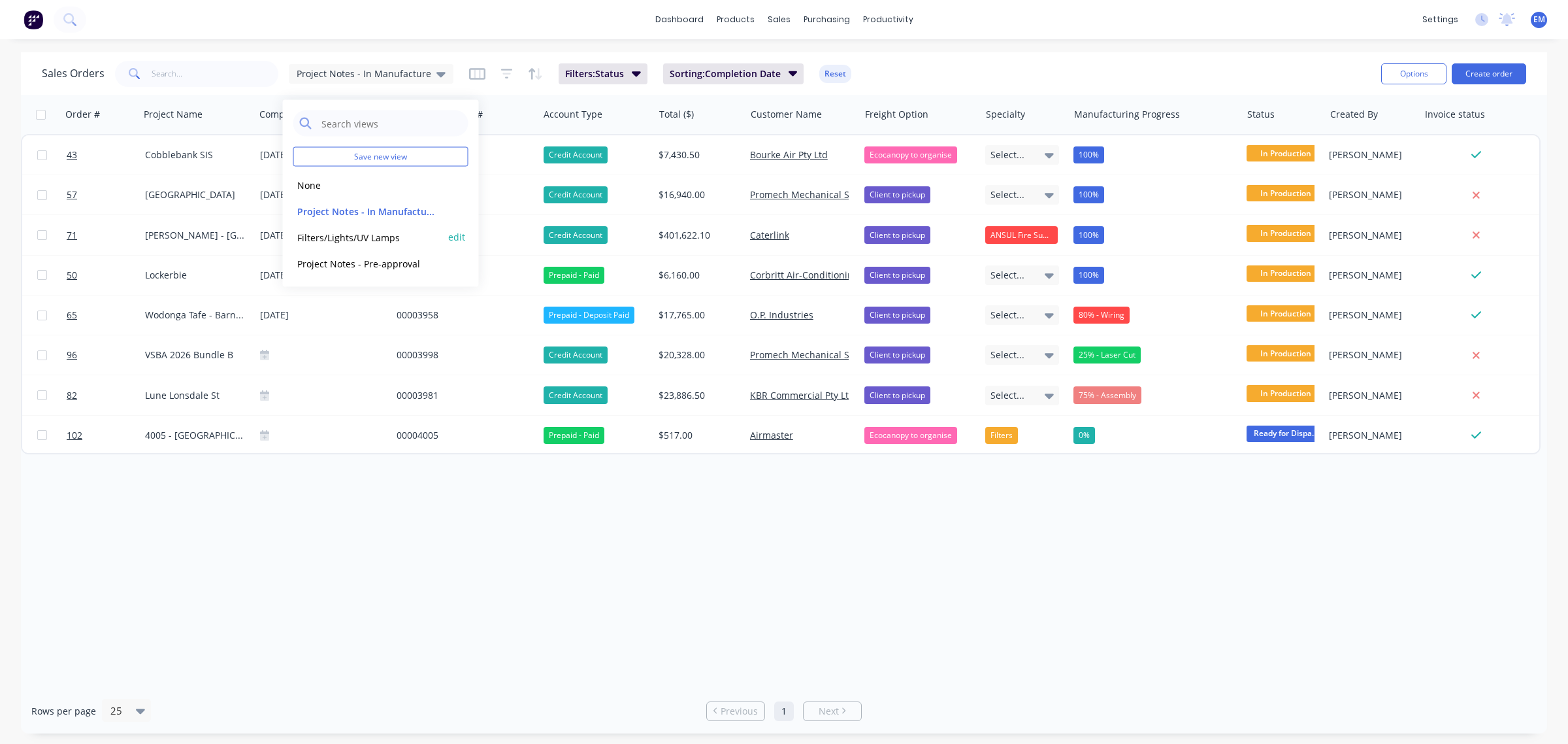
click at [351, 238] on button "Filters/Lights/UV Lamps" at bounding box center [367, 236] width 149 height 15
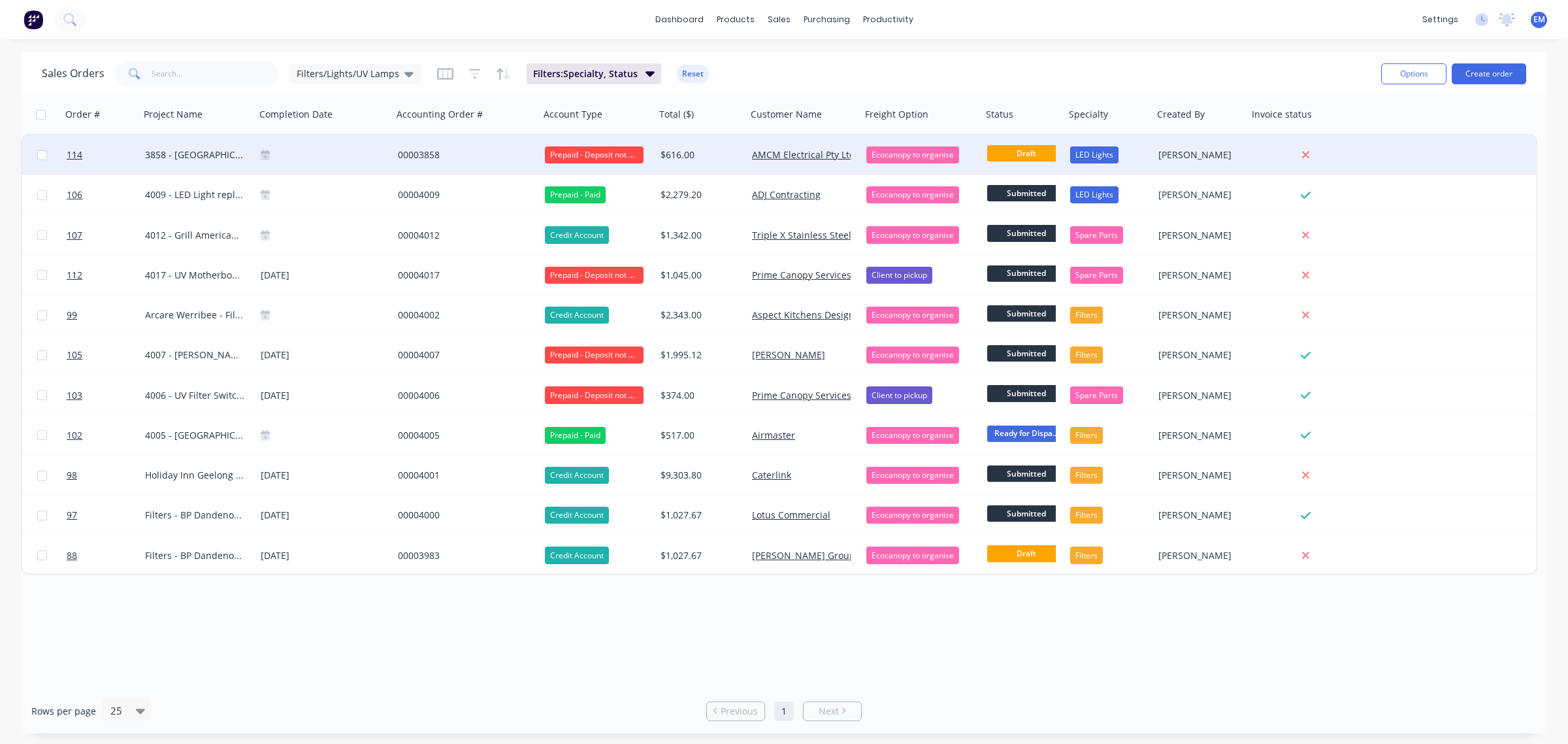
click at [412, 152] on div "00003858" at bounding box center [463, 154] width 130 height 13
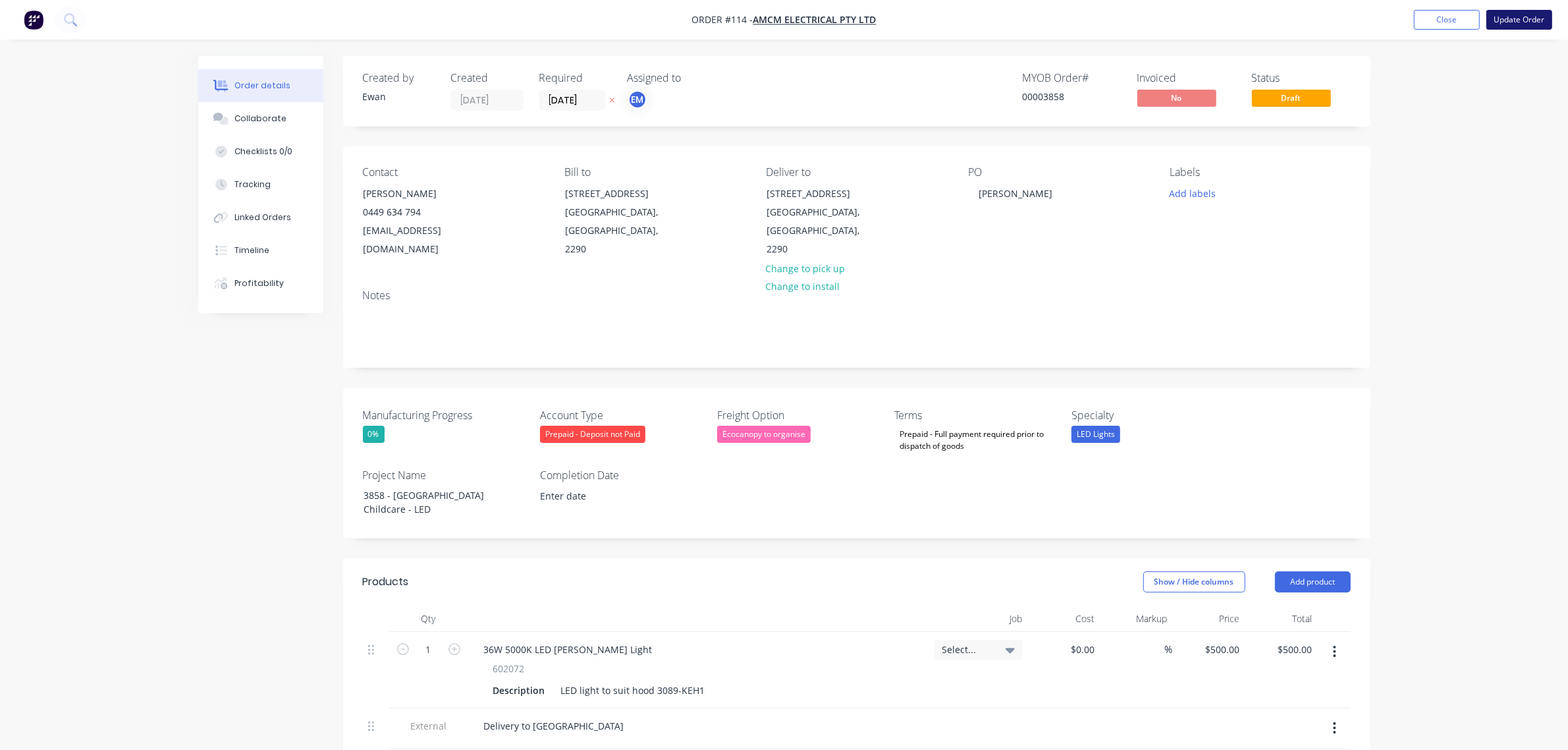
click at [1519, 14] on button "Update Order" at bounding box center [1519, 20] width 66 height 20
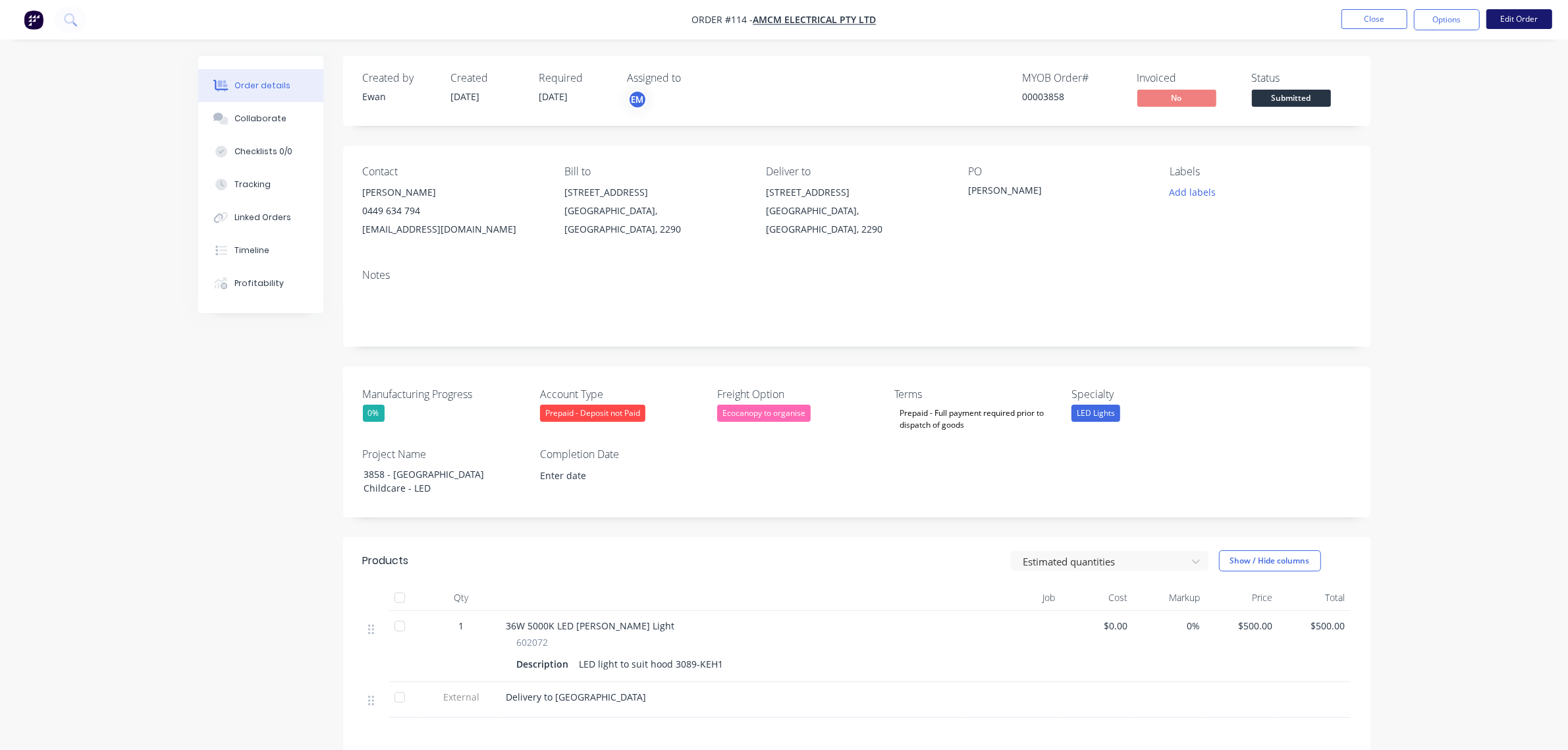
click at [1505, 21] on button "Edit Order" at bounding box center [1519, 19] width 66 height 20
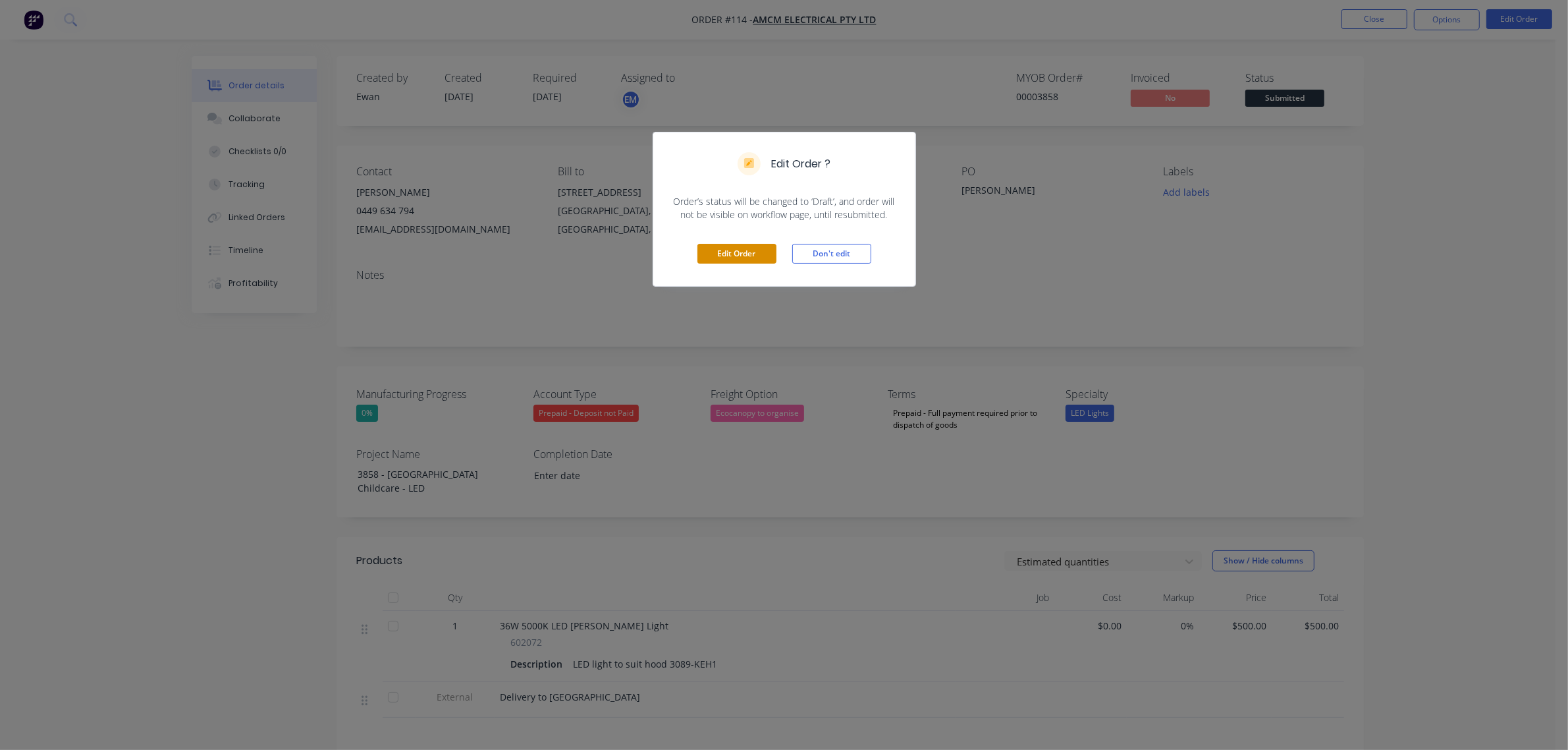
click at [742, 257] on button "Edit Order" at bounding box center [736, 254] width 79 height 20
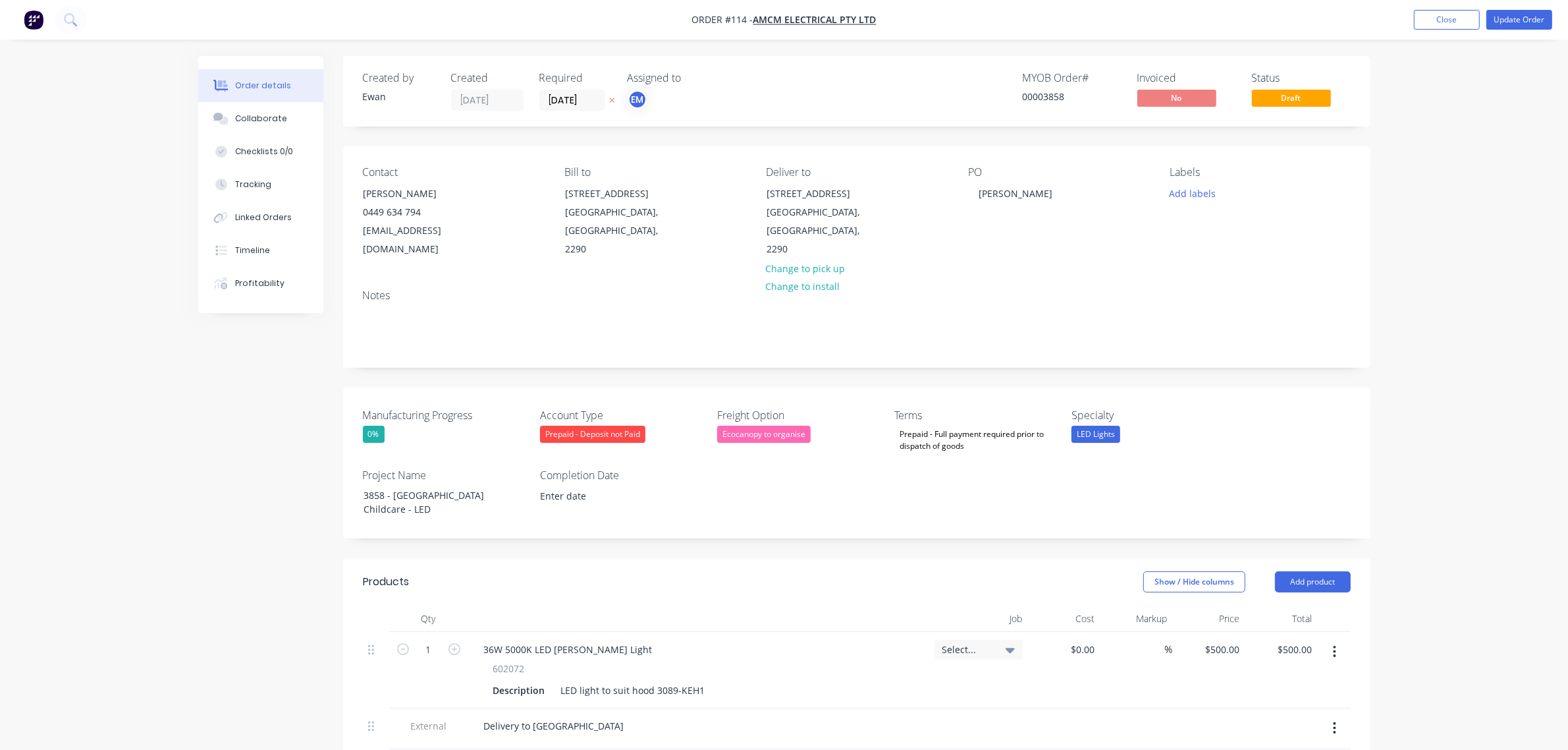
scroll to position [82, 0]
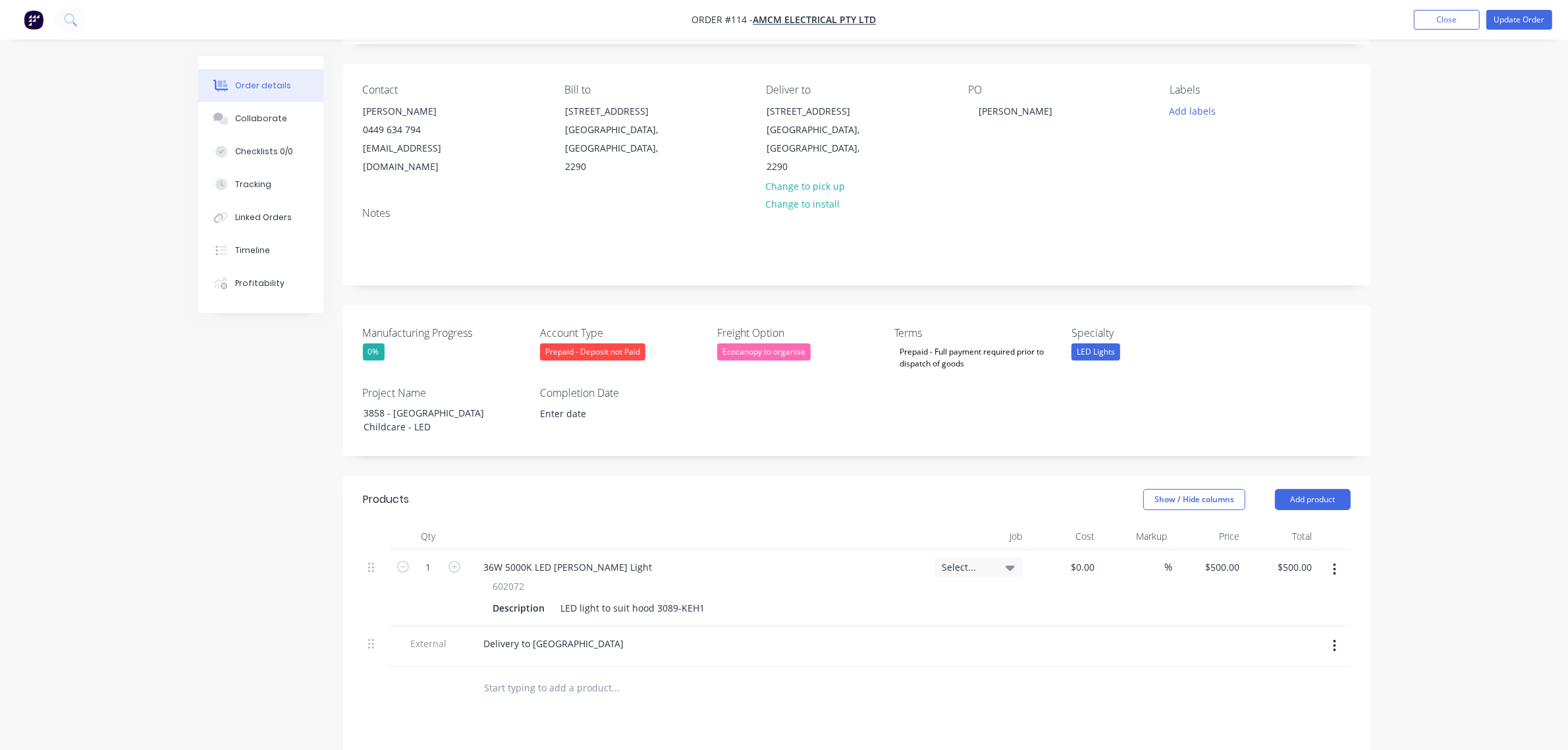
click at [986, 560] on span "Select..." at bounding box center [967, 567] width 50 height 14
click at [952, 594] on input at bounding box center [941, 606] width 135 height 26
type input "3858"
click at [863, 718] on div "3858 / [GEOGRAPHIC_DATA]" at bounding box center [930, 731] width 184 height 26
click at [956, 560] on span "3858 / [GEOGRAPHIC_DATA]" at bounding box center [967, 567] width 50 height 14
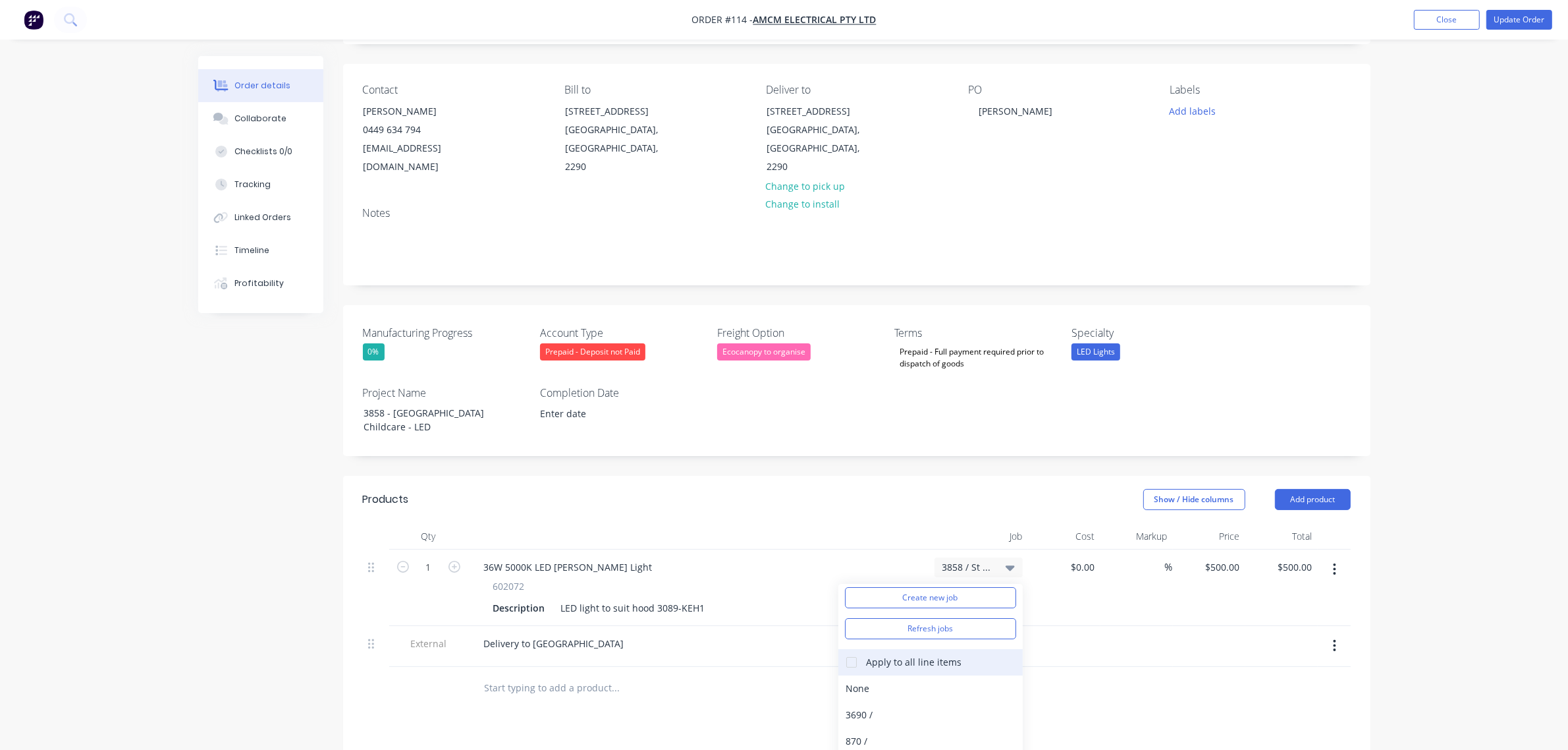
scroll to position [0, 0]
click at [907, 594] on input at bounding box center [941, 606] width 135 height 26
type input "3858"
click at [1126, 690] on div at bounding box center [857, 688] width 988 height 43
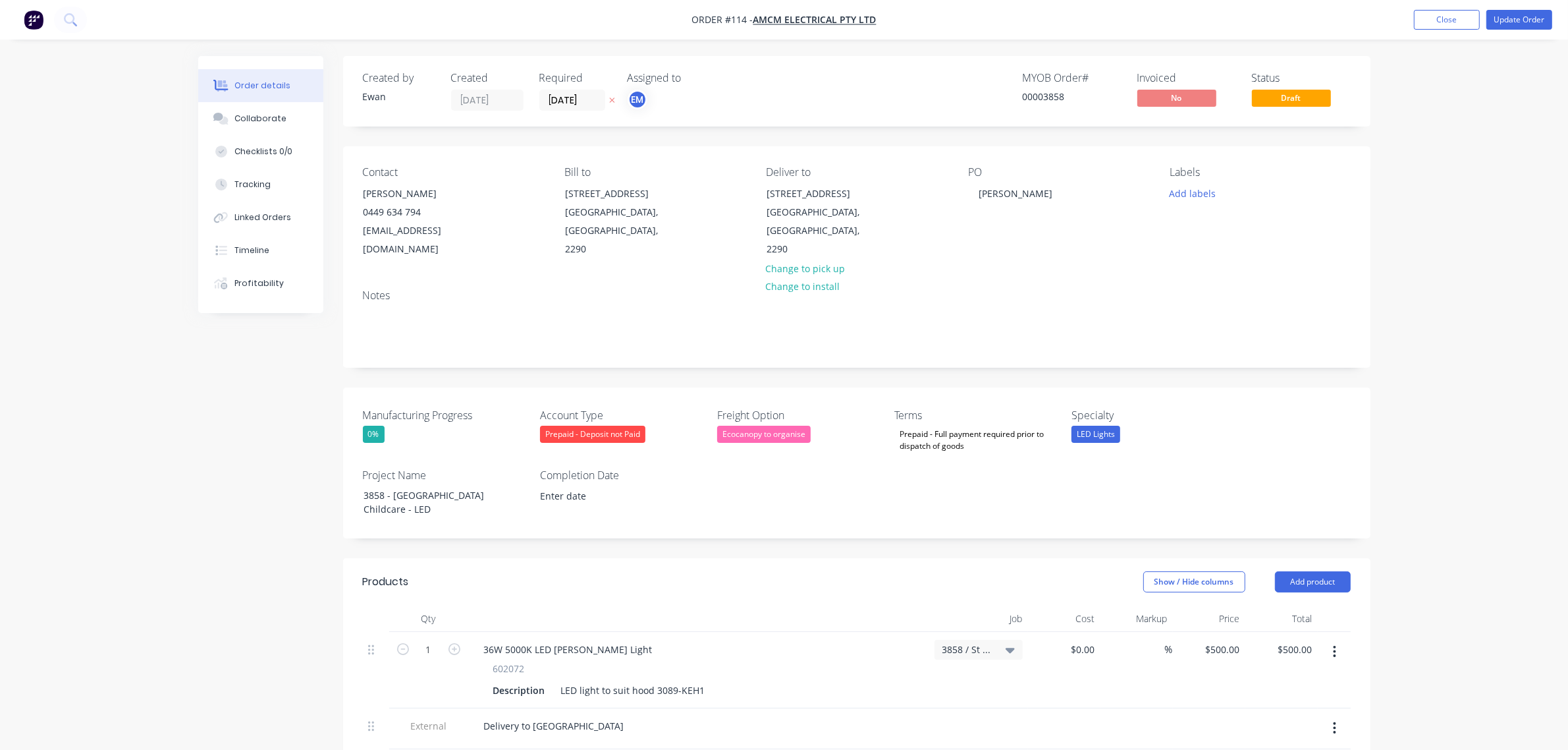
click at [993, 643] on div "3858 / [GEOGRAPHIC_DATA]" at bounding box center [978, 649] width 72 height 12
click at [956, 676] on input at bounding box center [941, 689] width 135 height 26
type input "3858"
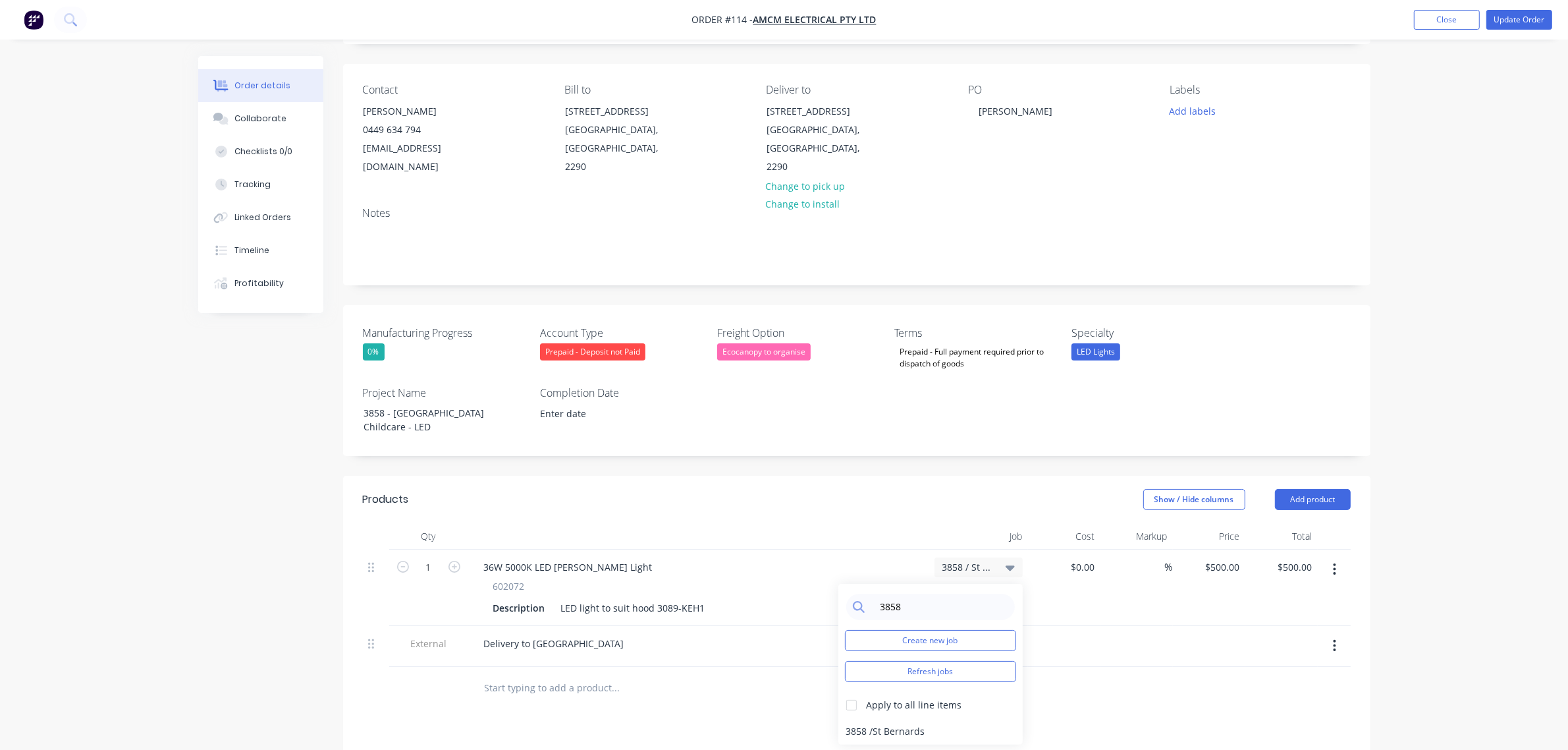
click at [1061, 692] on div at bounding box center [857, 688] width 988 height 43
click at [1436, 14] on button "Close" at bounding box center [1447, 20] width 66 height 20
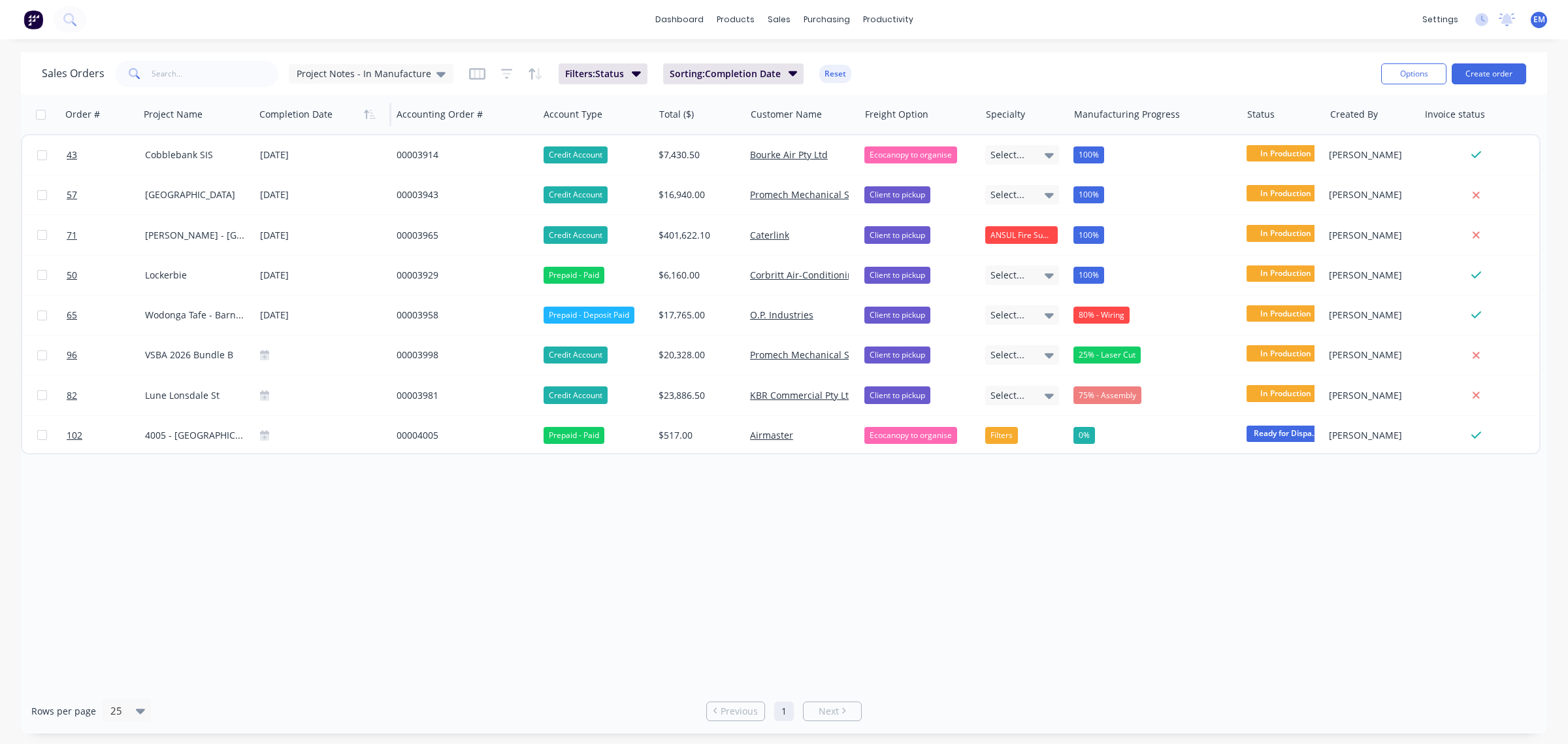
drag, startPoint x: 394, startPoint y: 76, endPoint x: 384, endPoint y: 99, distance: 25.1
click at [394, 76] on span "Project Notes - In Manufacture" at bounding box center [364, 73] width 135 height 13
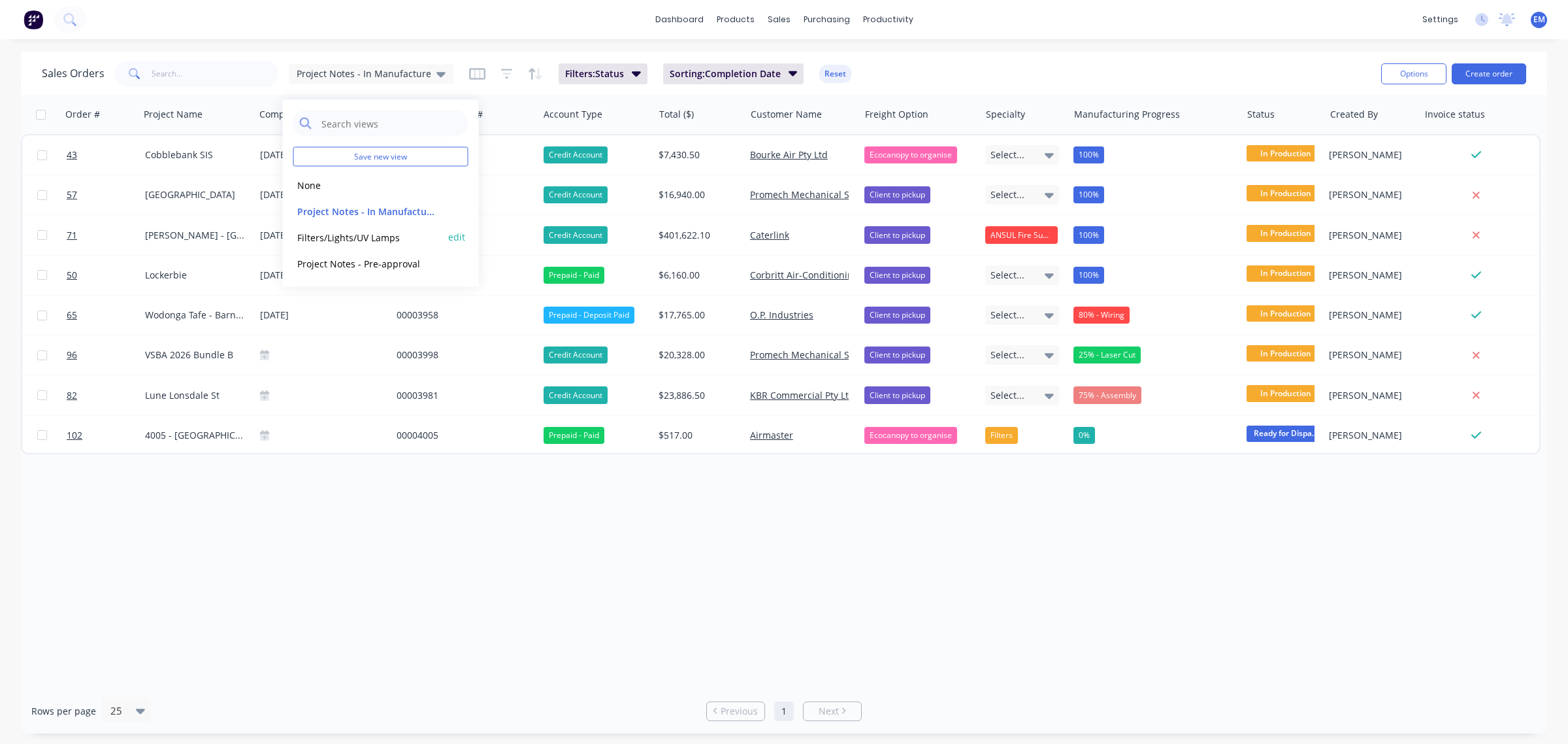
click at [350, 233] on button "Filters/Lights/UV Lamps" at bounding box center [367, 236] width 149 height 15
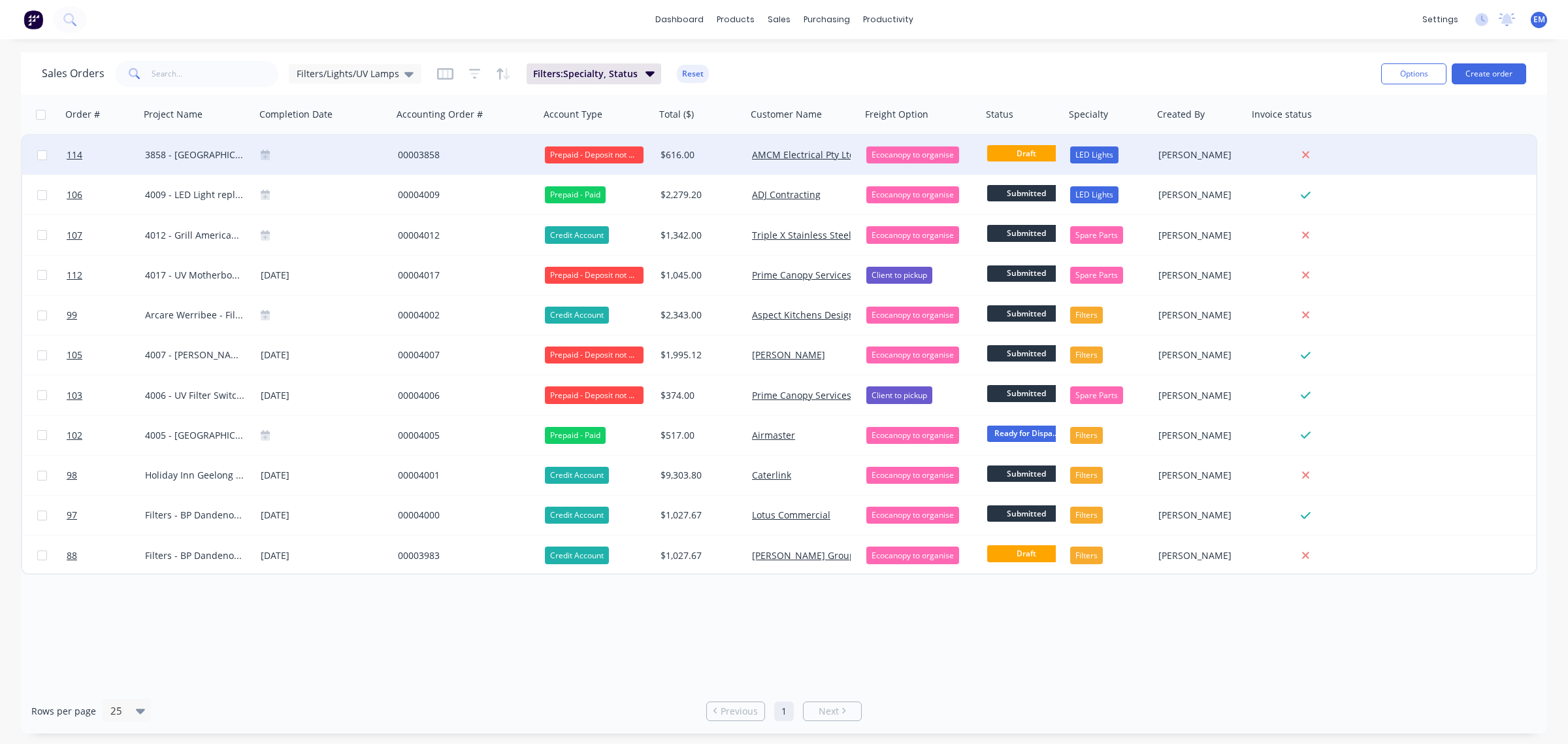
click at [419, 158] on div "00003858" at bounding box center [463, 154] width 130 height 13
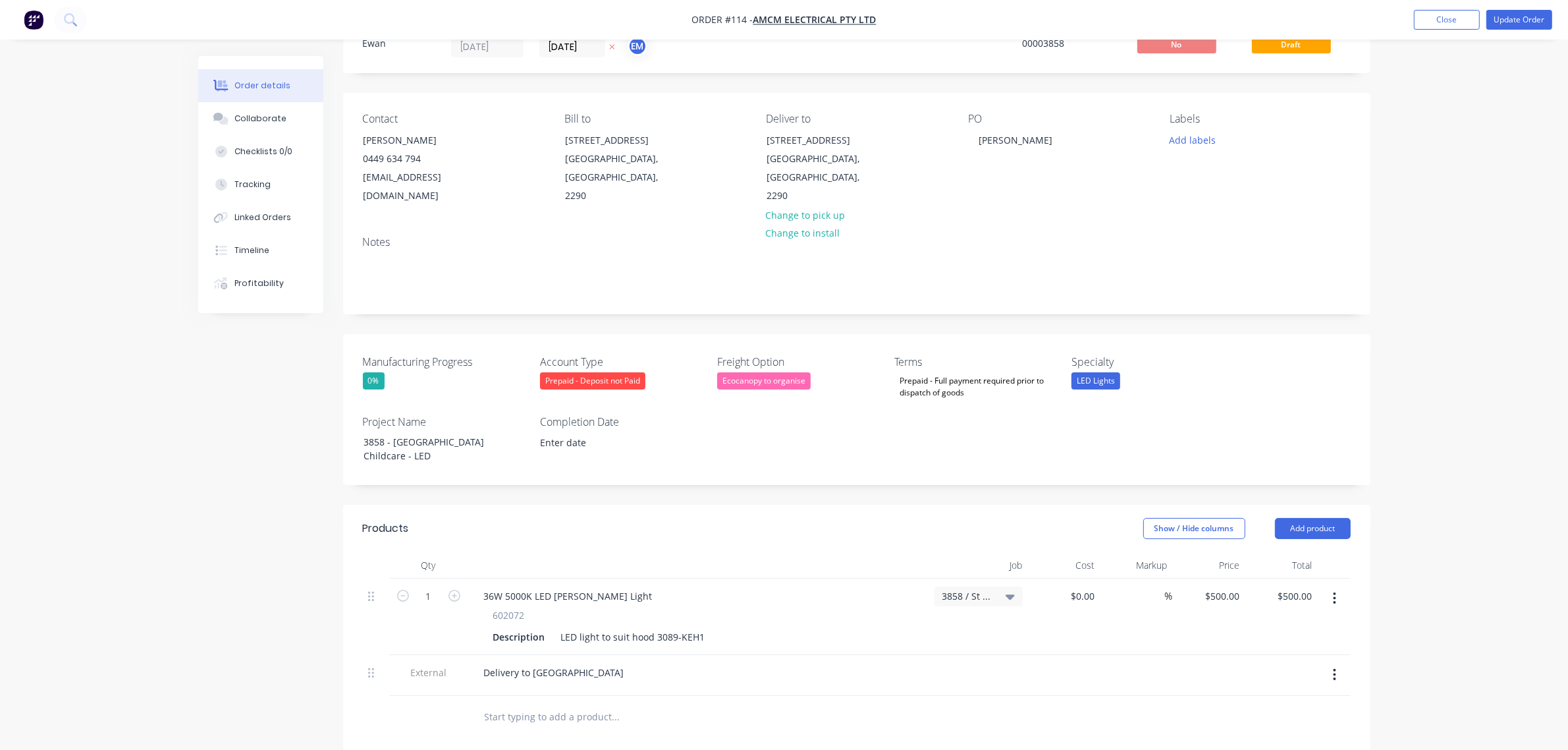
scroll to position [82, 0]
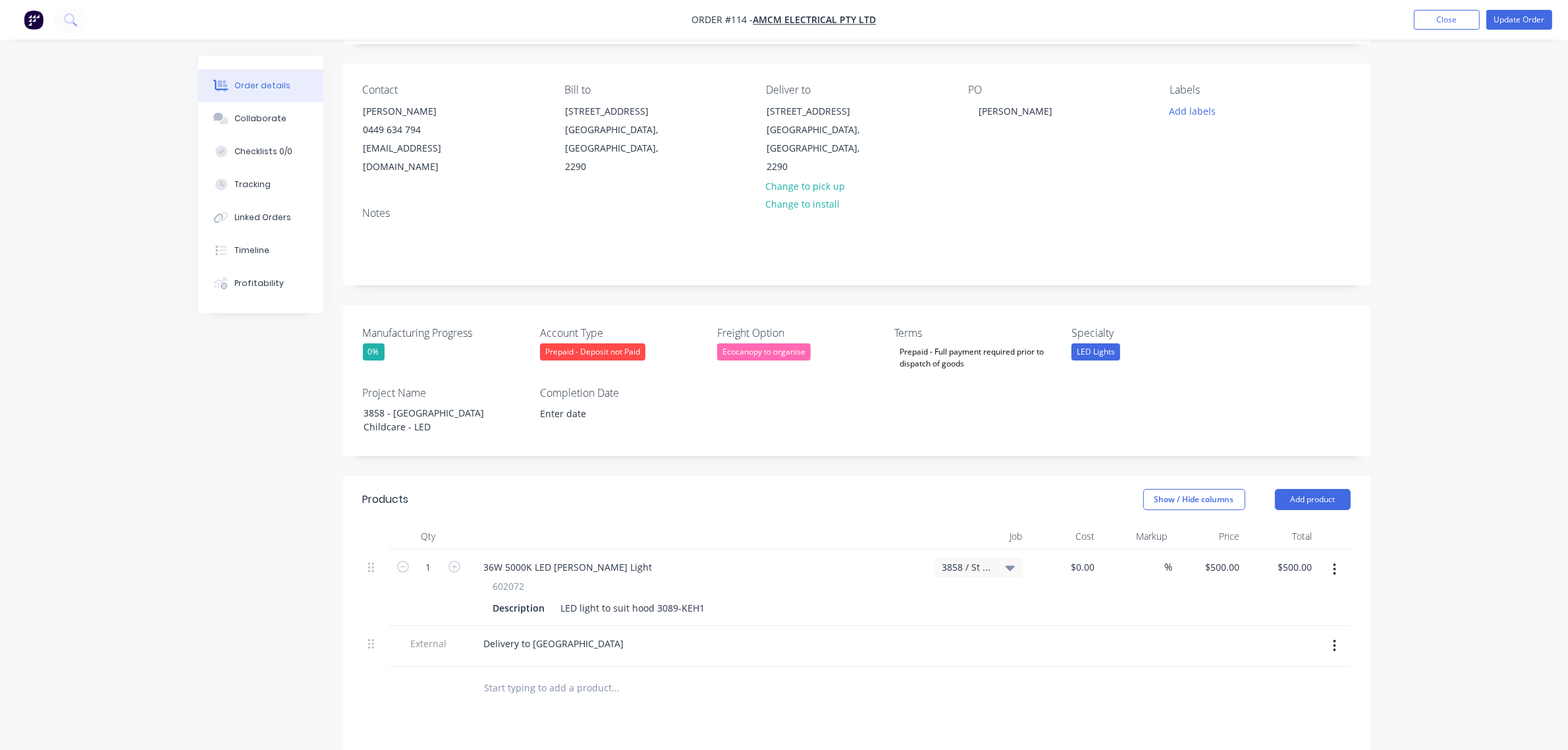
click at [1012, 565] on icon at bounding box center [1010, 567] width 9 height 5
click at [947, 594] on input at bounding box center [941, 606] width 135 height 26
type input "3858"
click at [897, 720] on div "3858 / [GEOGRAPHIC_DATA]" at bounding box center [930, 731] width 184 height 26
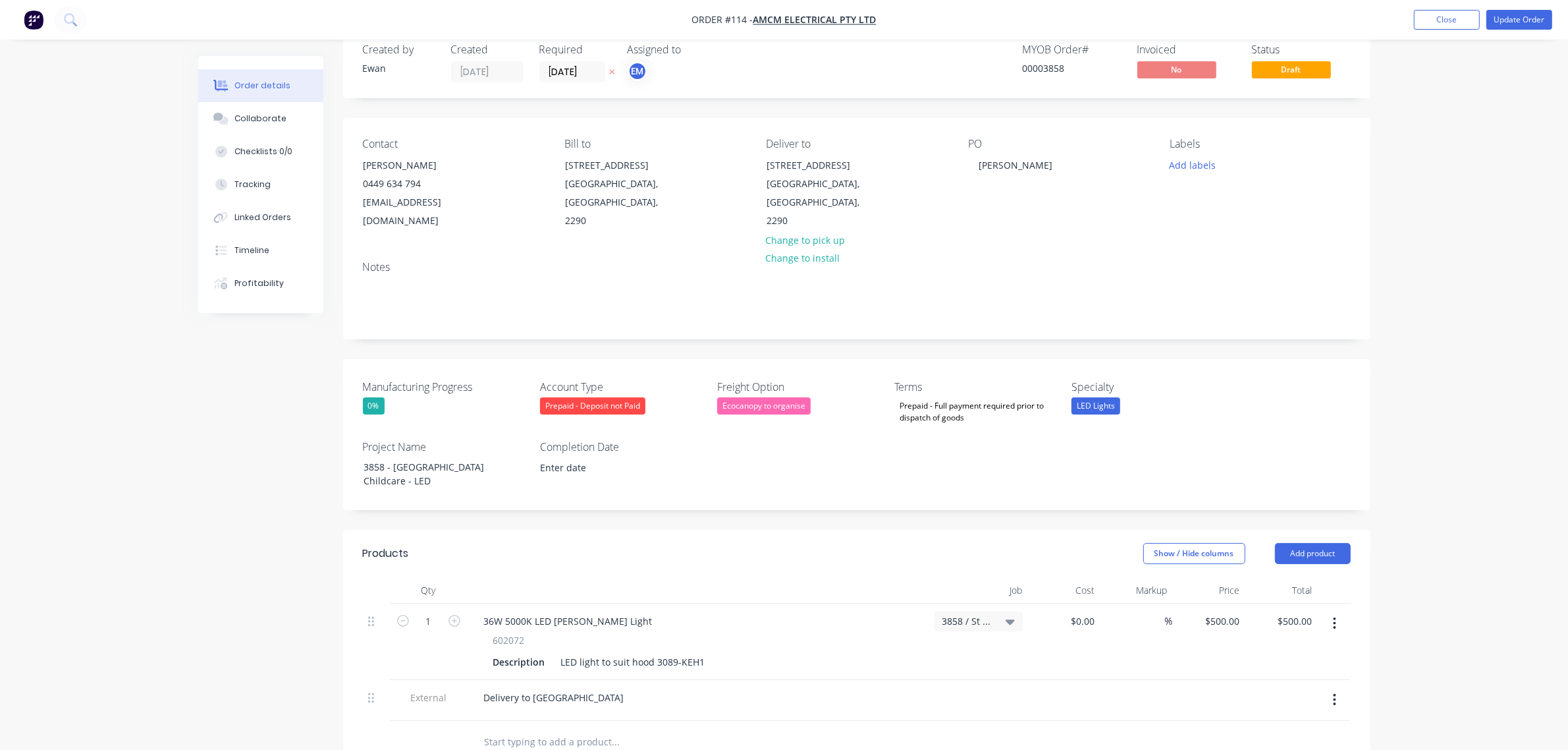
scroll to position [0, 0]
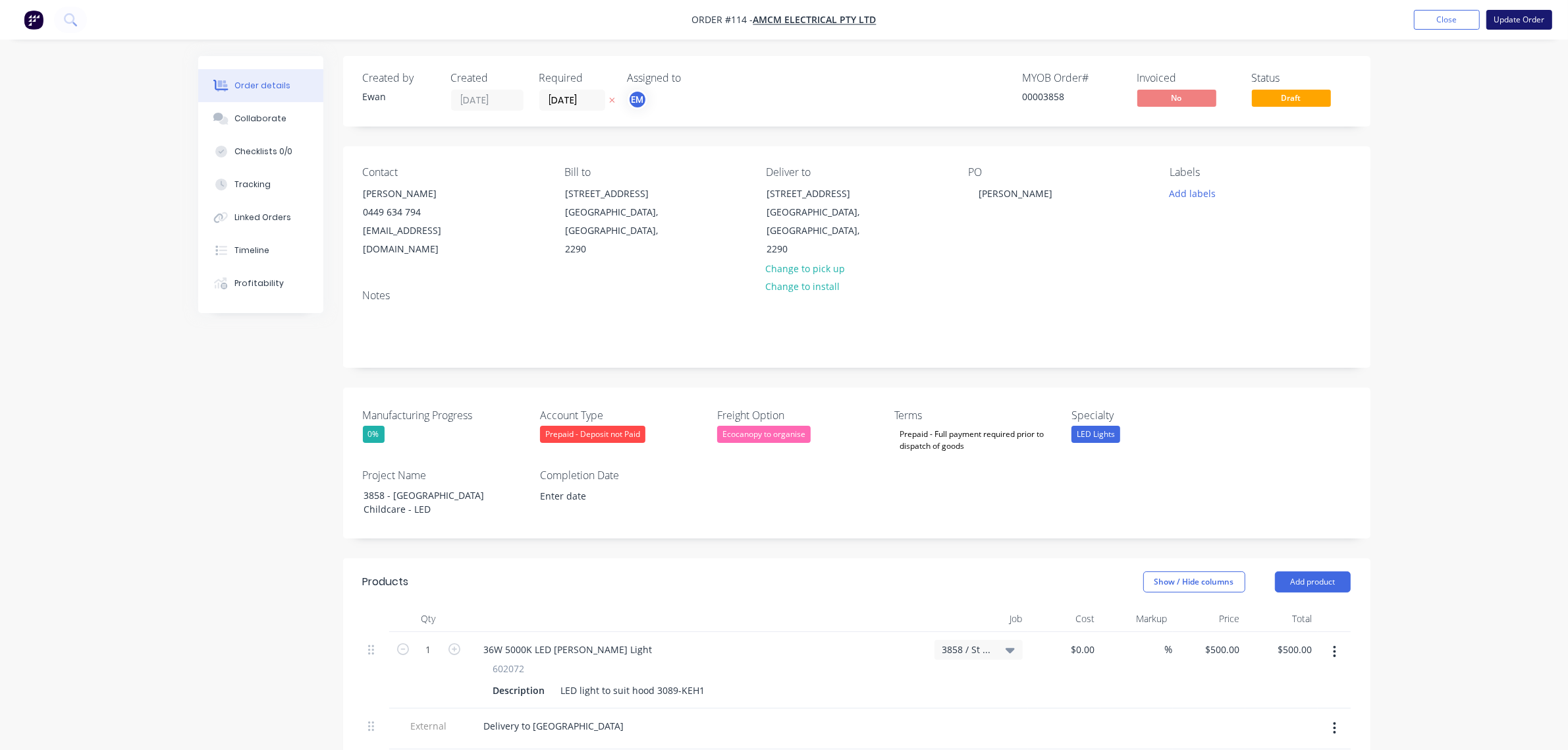
click at [1521, 18] on button "Update Order" at bounding box center [1519, 20] width 66 height 20
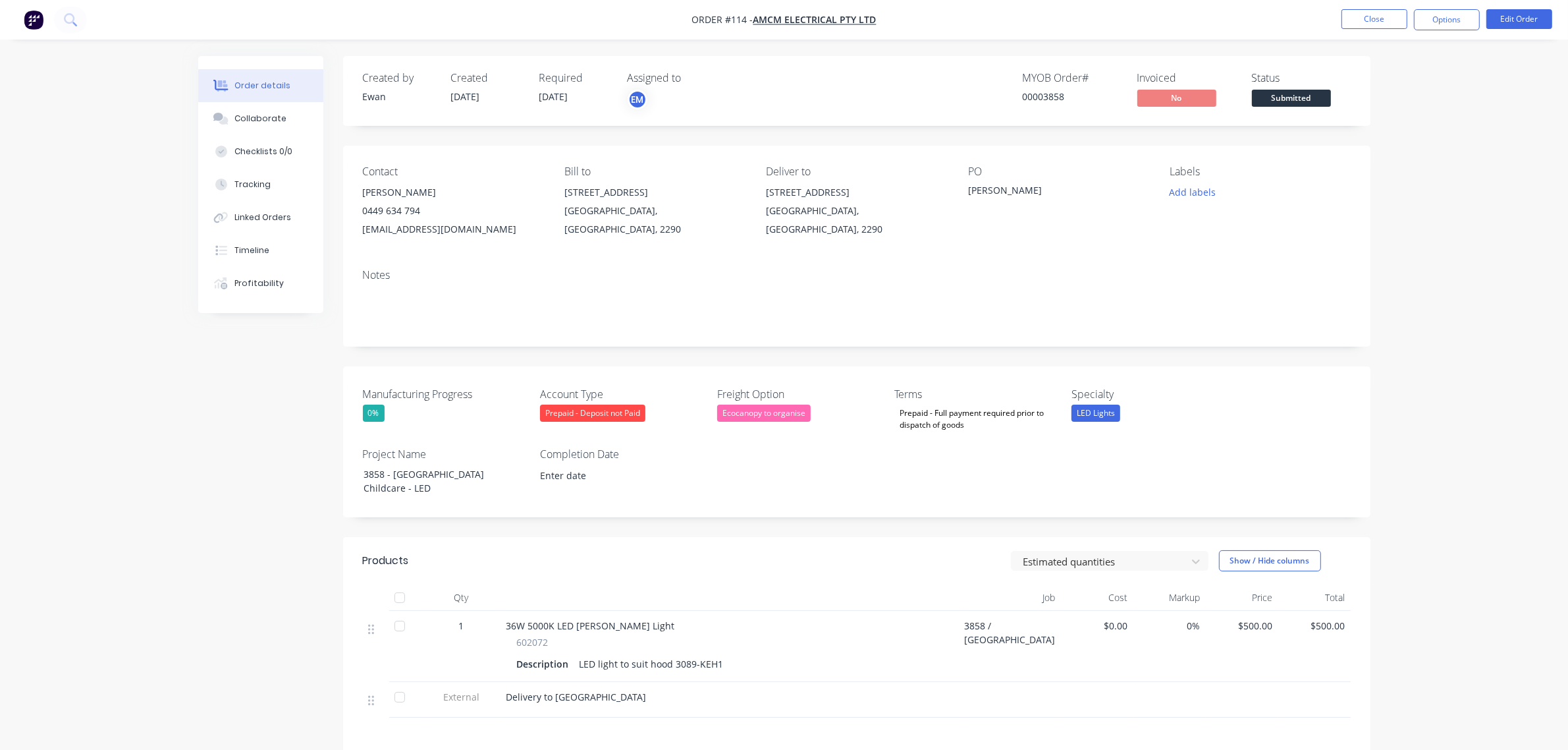
click at [923, 562] on div "Estimated quantities Show / Hide columns" at bounding box center [961, 561] width 778 height 21
click at [1454, 11] on button "Options" at bounding box center [1447, 20] width 66 height 21
click at [1404, 90] on button "Invoice" at bounding box center [1407, 80] width 145 height 26
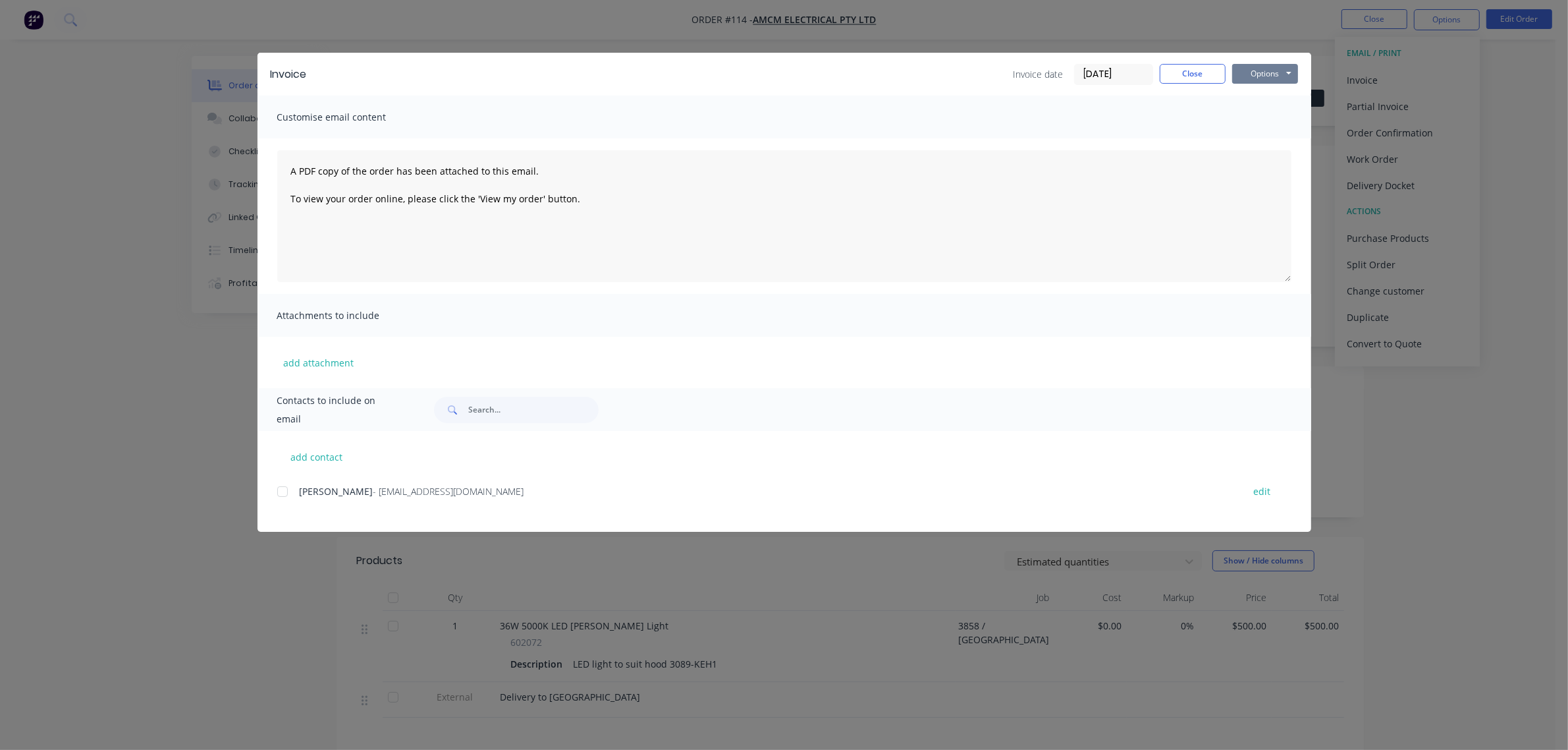
click at [1258, 74] on button "Options" at bounding box center [1265, 74] width 66 height 20
click at [1260, 97] on button "Preview" at bounding box center [1274, 97] width 85 height 22
click at [1173, 70] on button "Close" at bounding box center [1192, 74] width 66 height 20
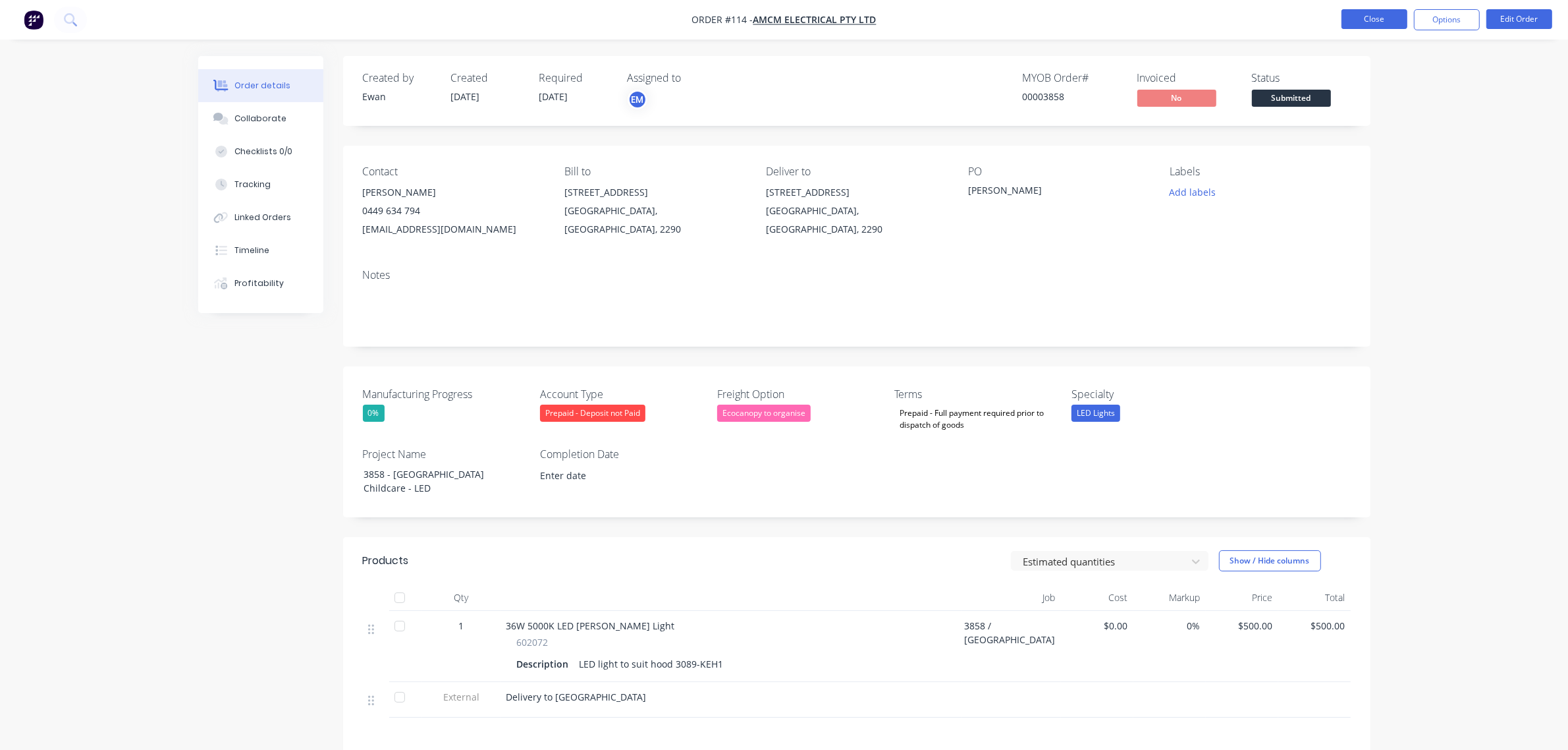
click at [1371, 23] on button "Close" at bounding box center [1374, 19] width 66 height 20
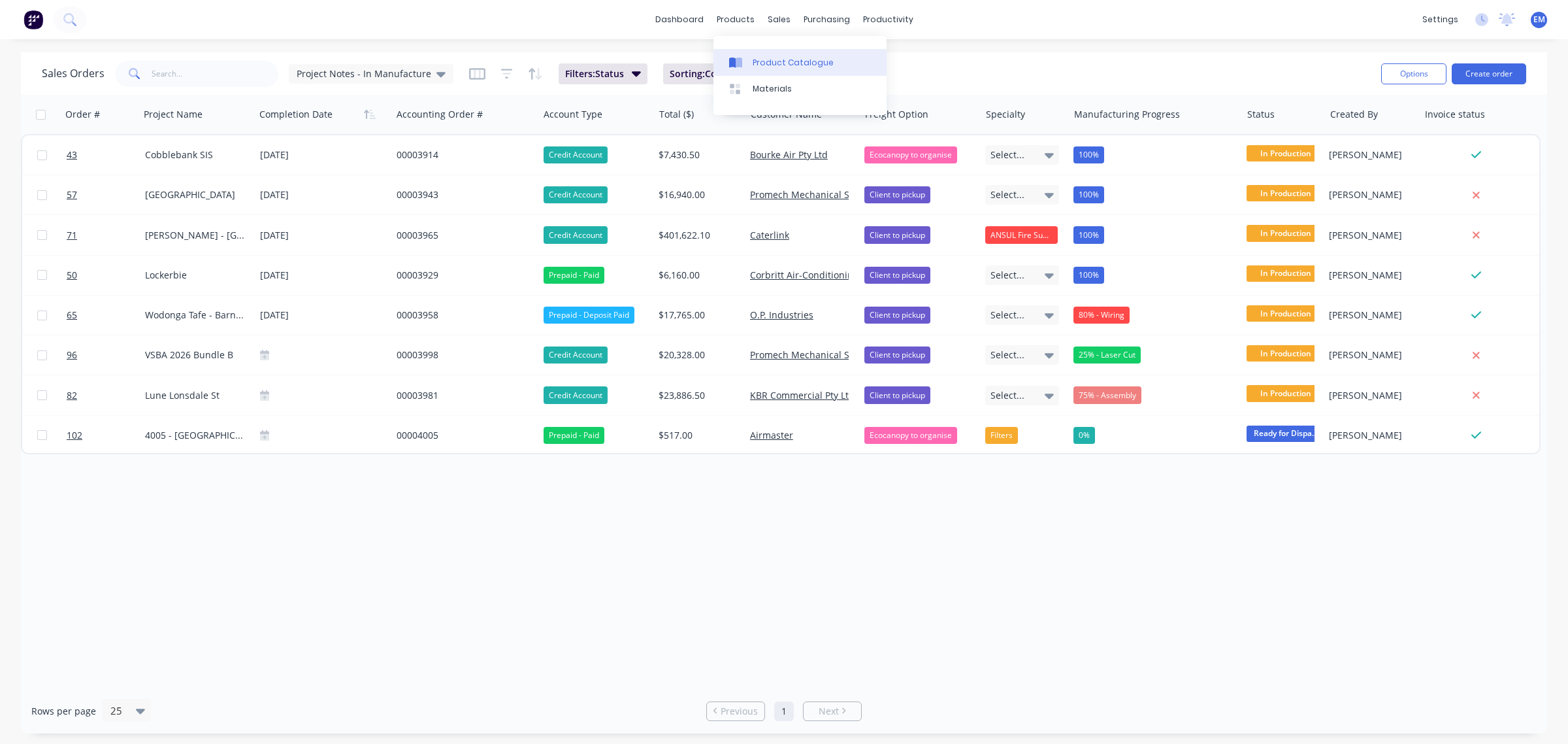
click at [752, 54] on link "Product Catalogue" at bounding box center [800, 62] width 173 height 26
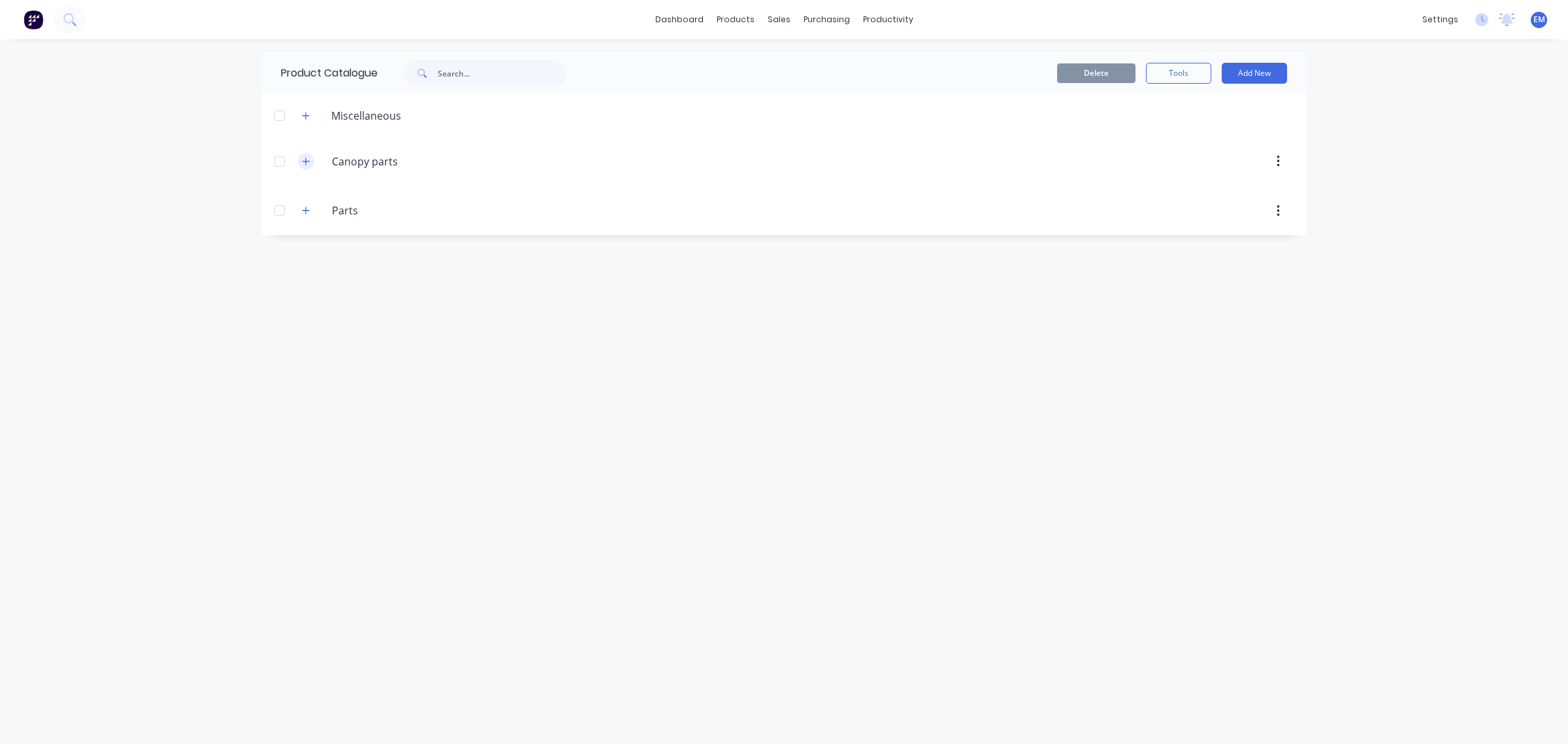
click at [307, 159] on icon "button" at bounding box center [305, 161] width 8 height 9
click at [1239, 70] on button "Add New" at bounding box center [1254, 73] width 66 height 21
click at [1207, 131] on div "Product" at bounding box center [1225, 133] width 101 height 19
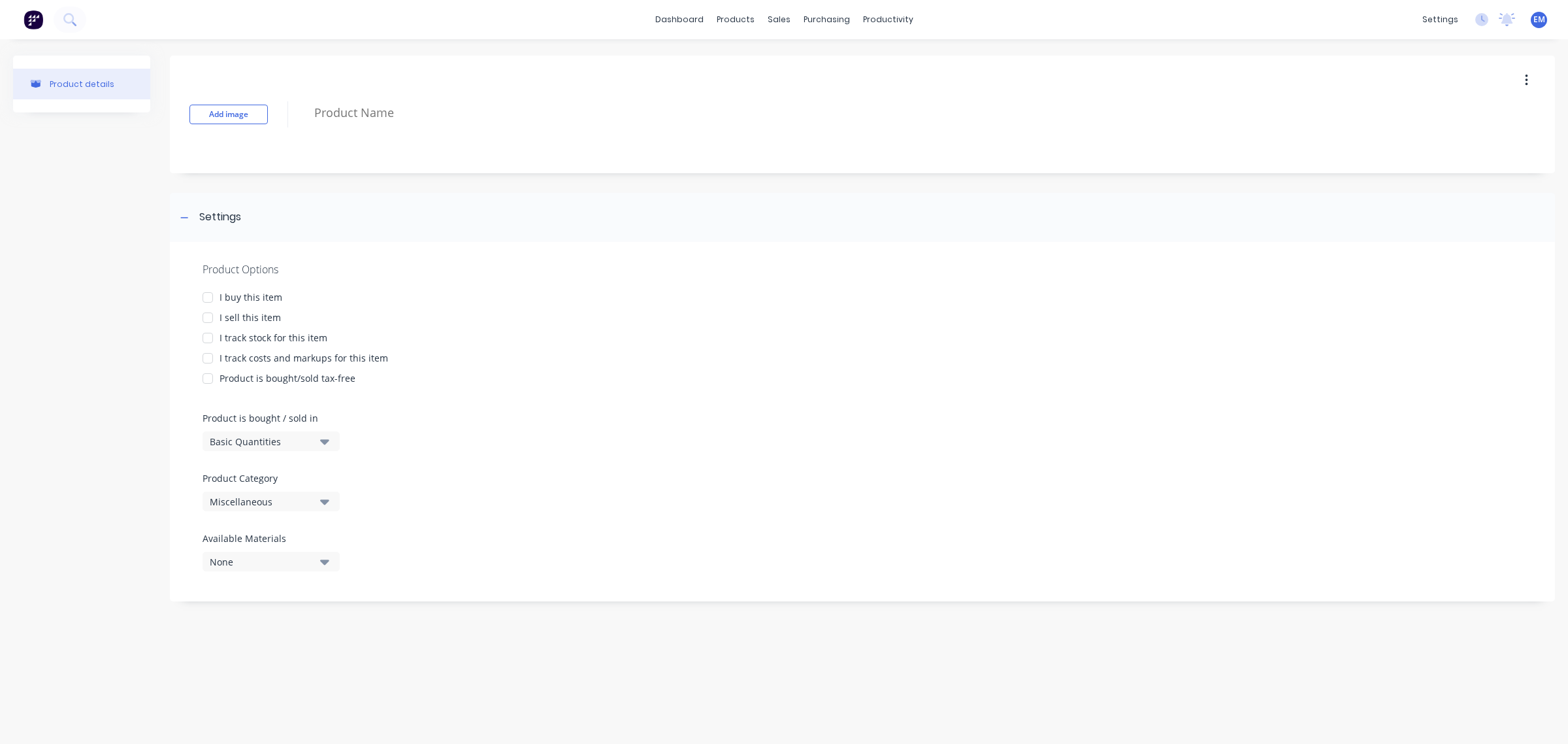
click at [209, 321] on div at bounding box center [207, 317] width 26 height 26
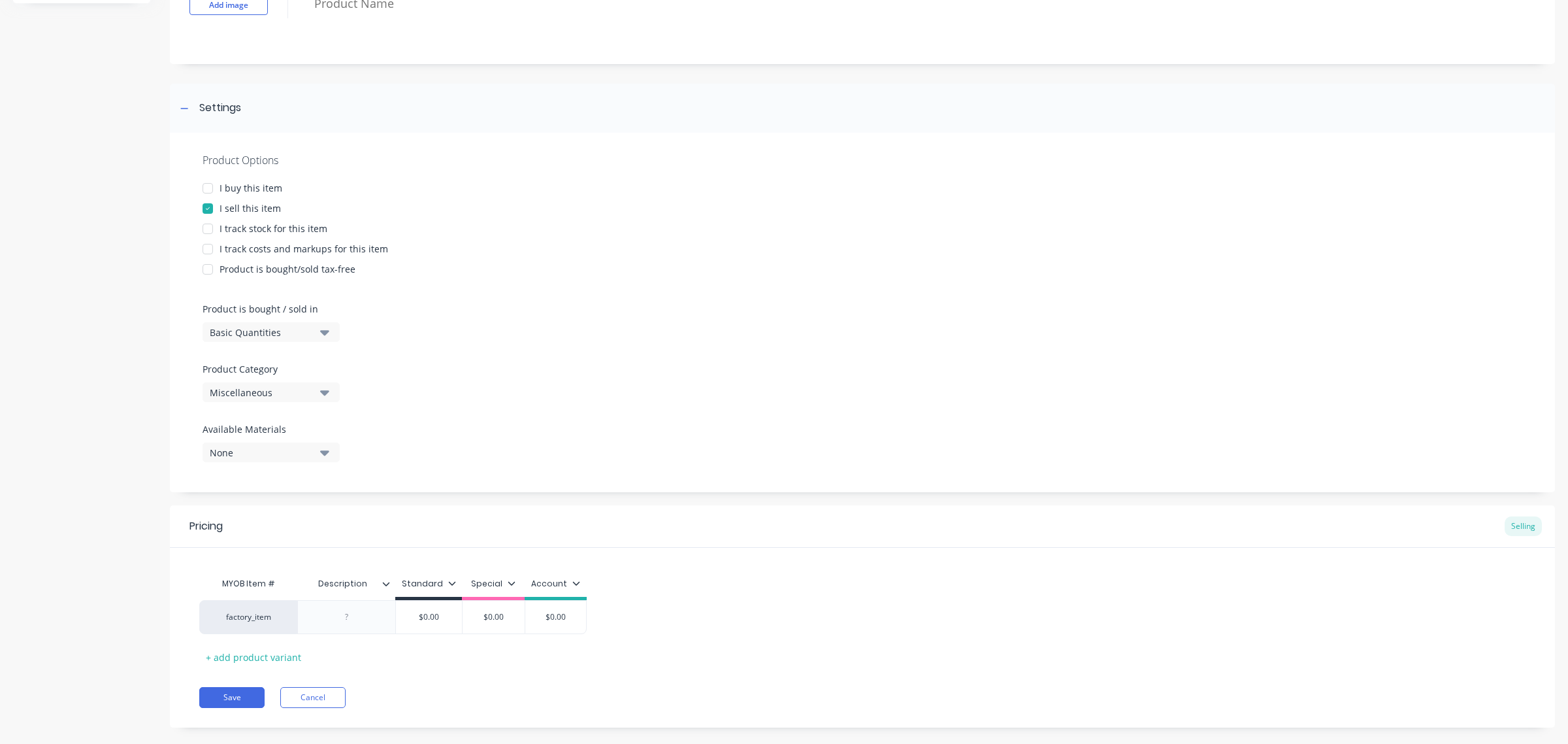
scroll to position [129, 0]
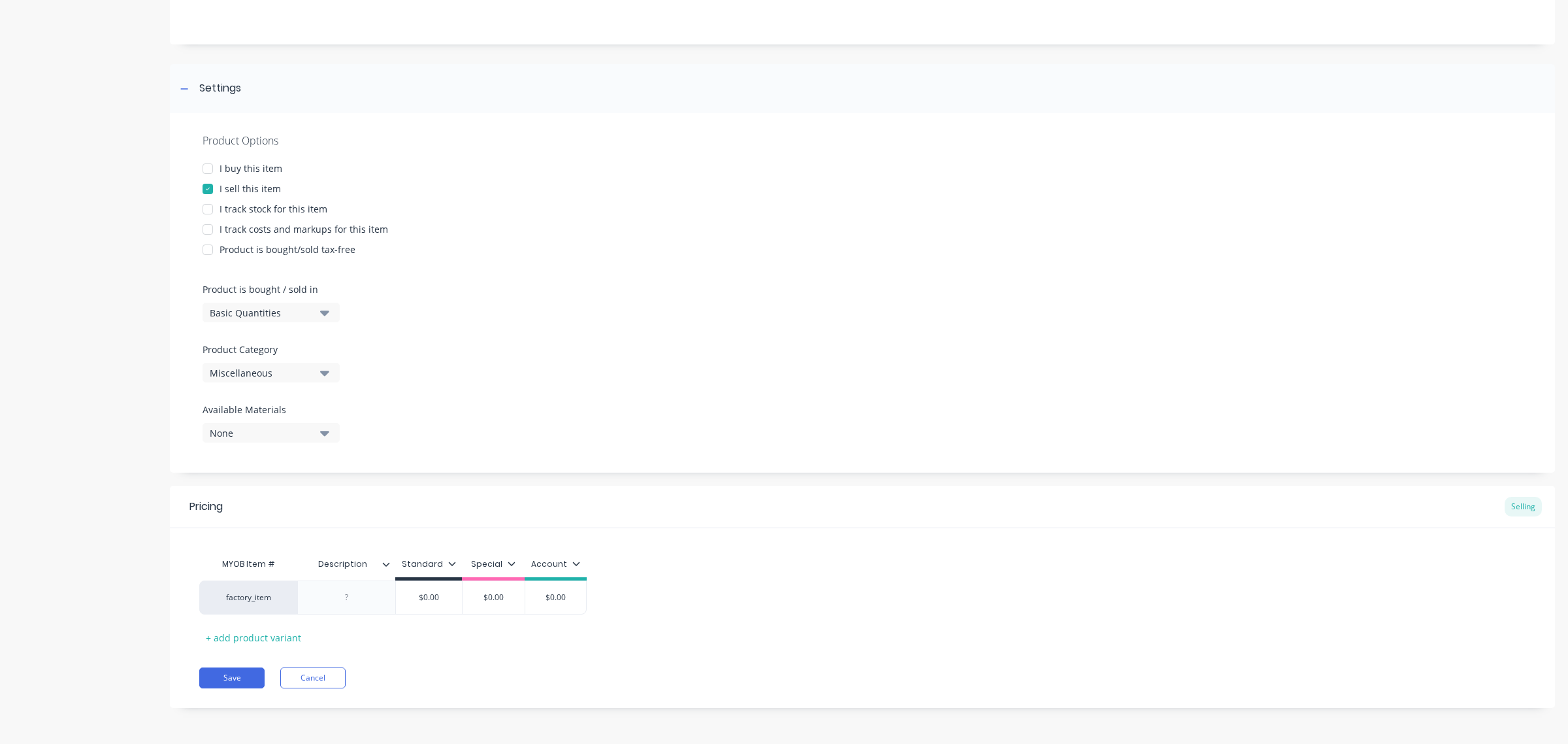
click at [307, 372] on div "Miscellaneous" at bounding box center [262, 372] width 104 height 13
click at [263, 449] on div "Canopy parts" at bounding box center [300, 444] width 196 height 26
click at [255, 604] on div "factory_item" at bounding box center [248, 597] width 98 height 34
click at [258, 599] on div "factory_item" at bounding box center [248, 597] width 72 height 12
type input "603048"
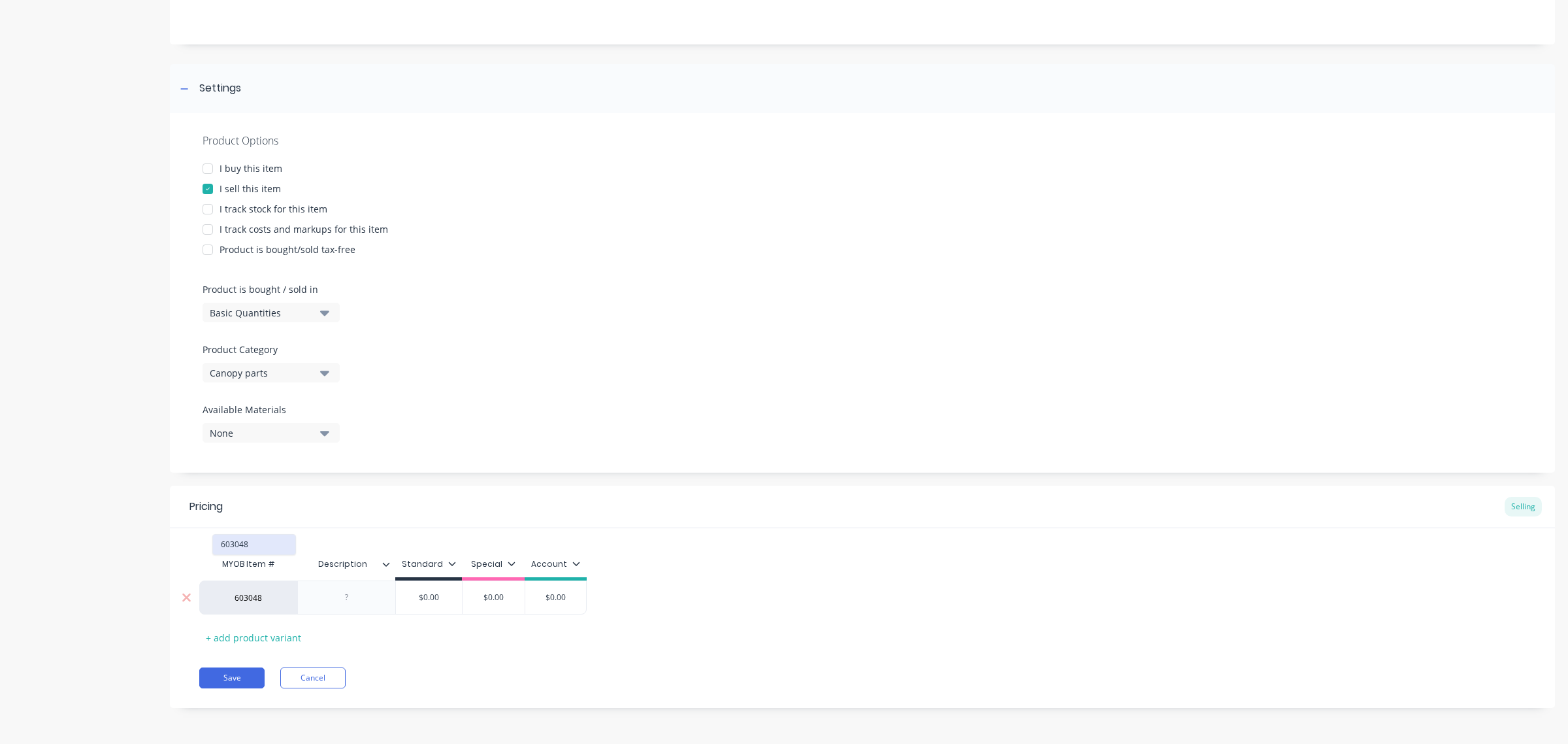
click at [252, 548] on button "603048" at bounding box center [254, 544] width 82 height 20
click at [431, 602] on input "$0.00" at bounding box center [429, 597] width 66 height 12
click at [495, 654] on div "Pricing Selling MYOB Item # Description Standard Special Account 603048 $52.00 …" at bounding box center [862, 597] width 1385 height 222
click at [435, 597] on input "$52.00" at bounding box center [429, 597] width 66 height 12
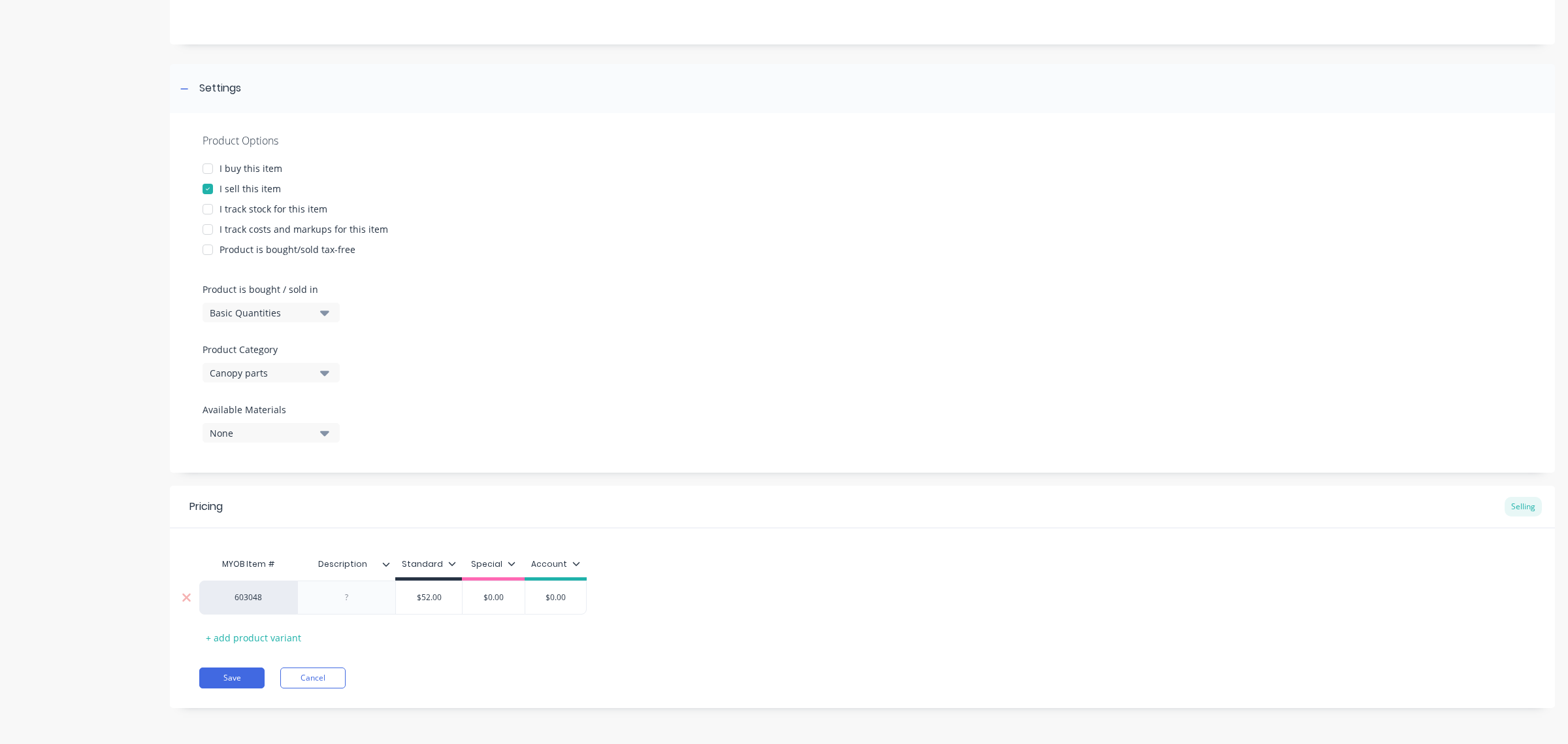
click at [435, 597] on input "$52.00" at bounding box center [429, 597] width 66 height 12
type input "$48"
click at [464, 659] on div "Pricing Selling MYOB Item # Description Standard Special Account 603048 $48.00 …" at bounding box center [862, 597] width 1385 height 222
